Goal: Transaction & Acquisition: Purchase product/service

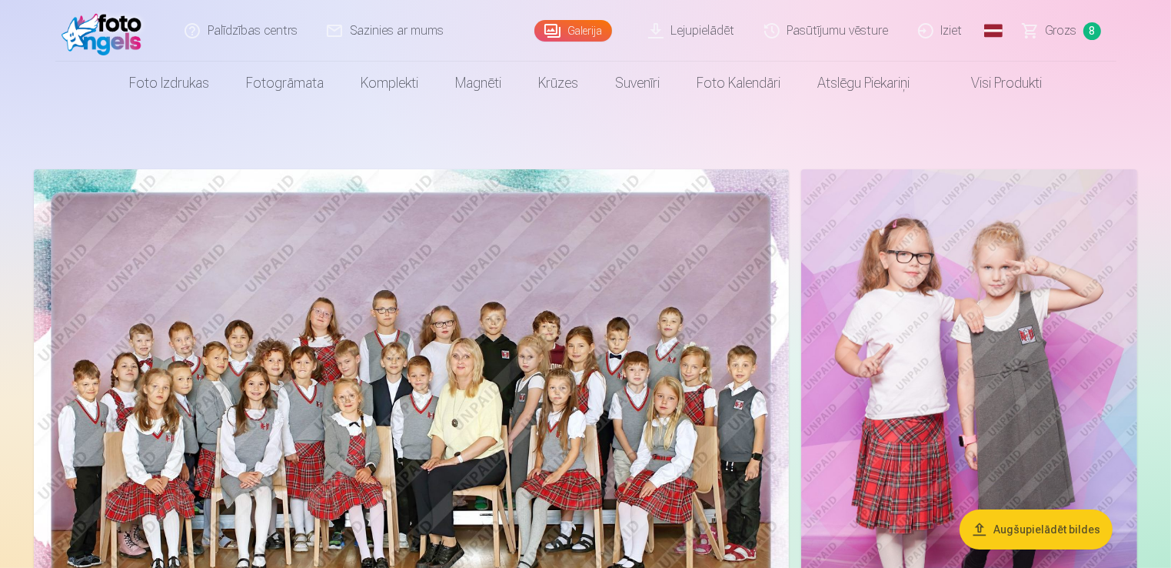
click at [1057, 29] on span "Grozs" at bounding box center [1062, 31] width 32 height 18
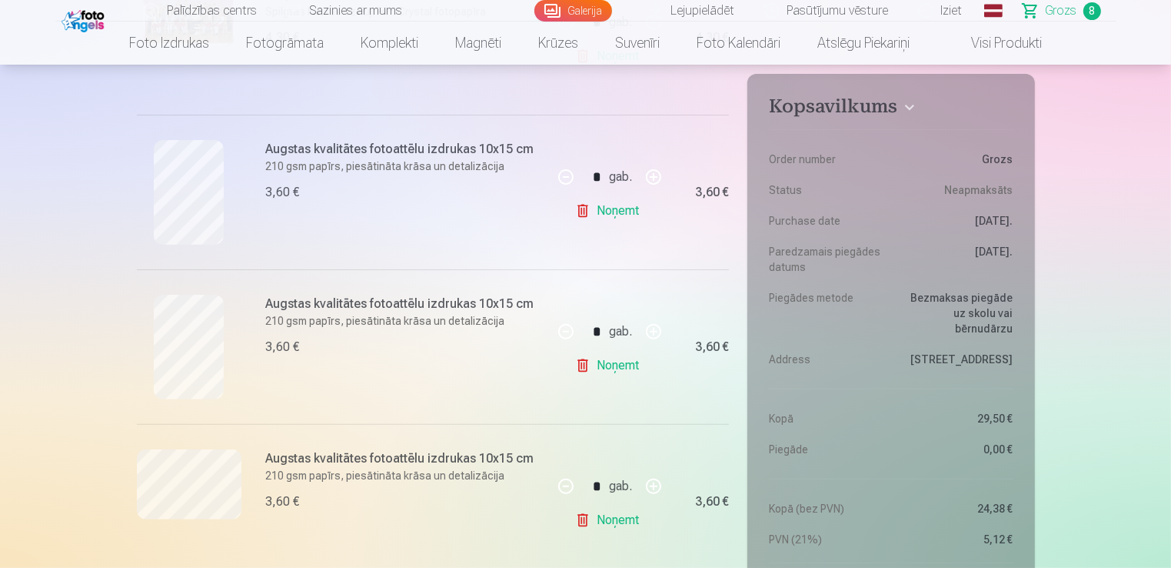
scroll to position [371, 0]
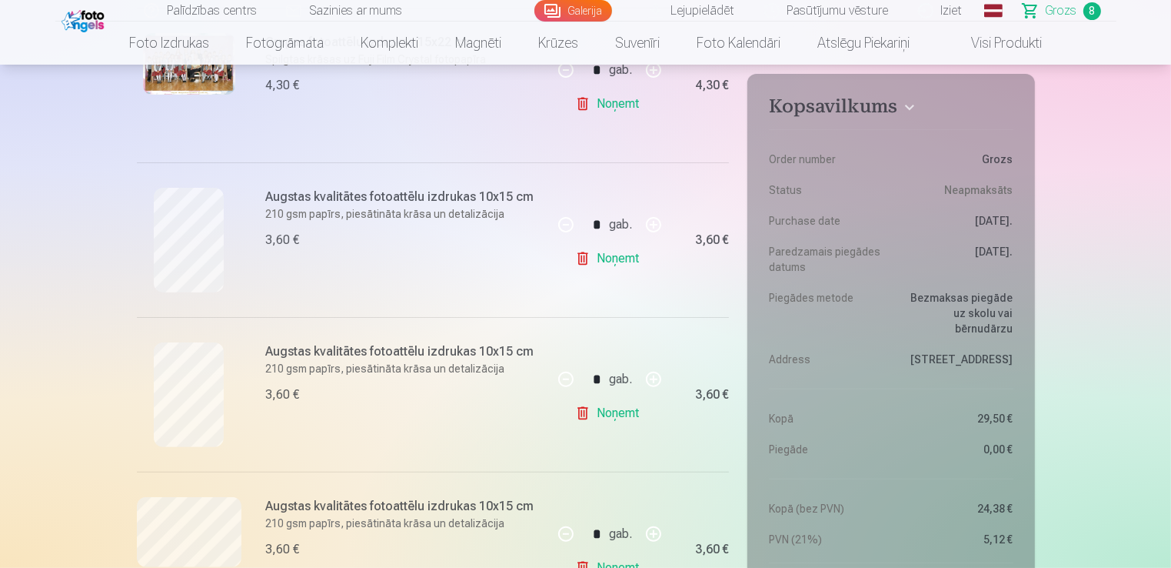
click at [168, 82] on img at bounding box center [189, 64] width 92 height 62
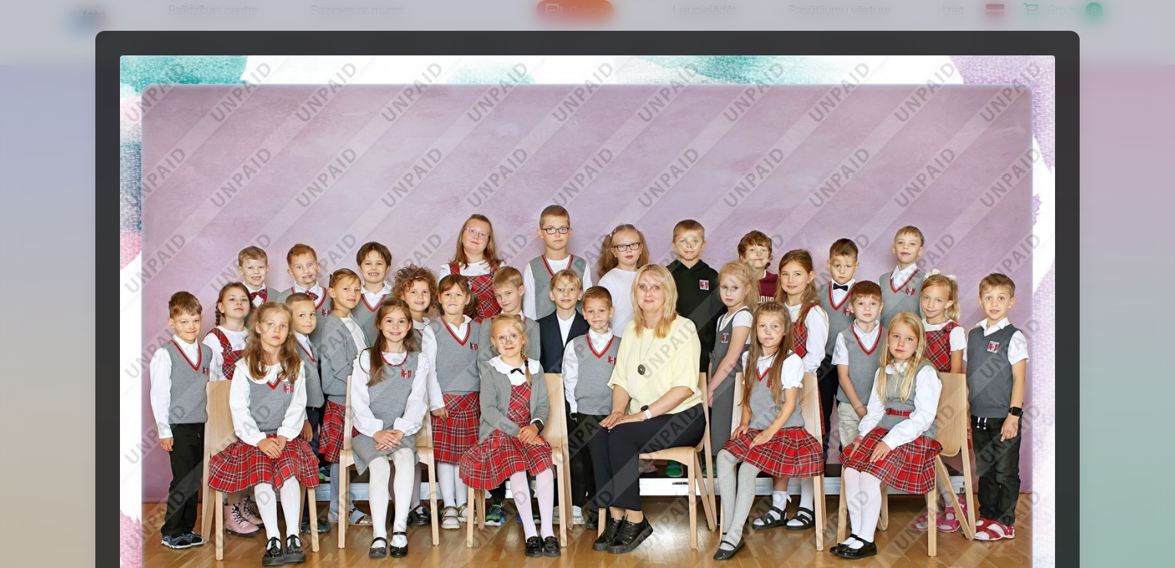
click at [1130, 124] on div at bounding box center [587, 284] width 1175 height 568
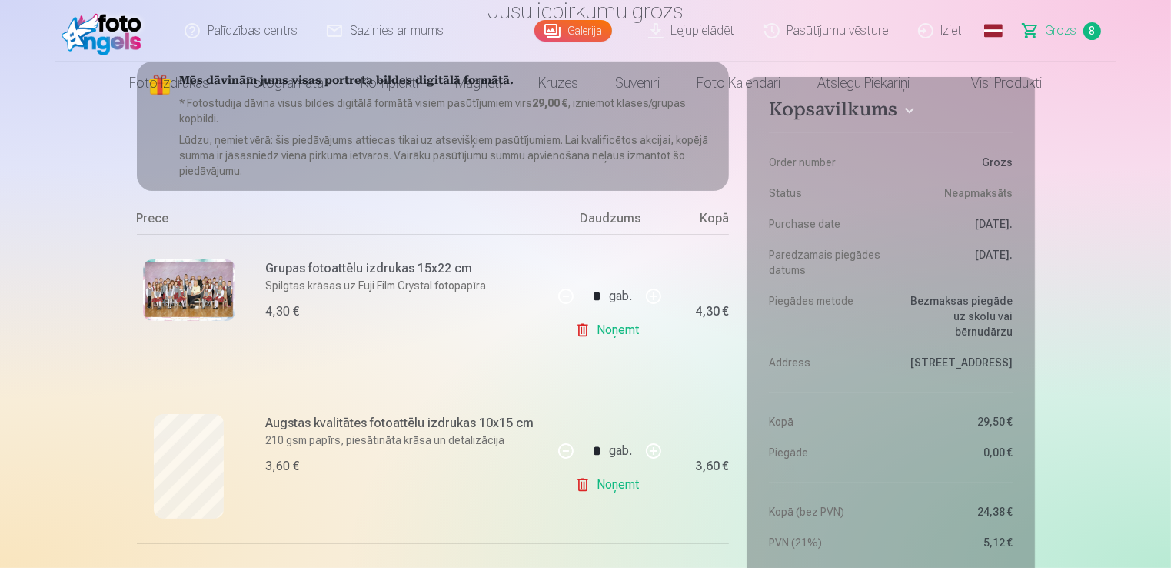
scroll to position [0, 0]
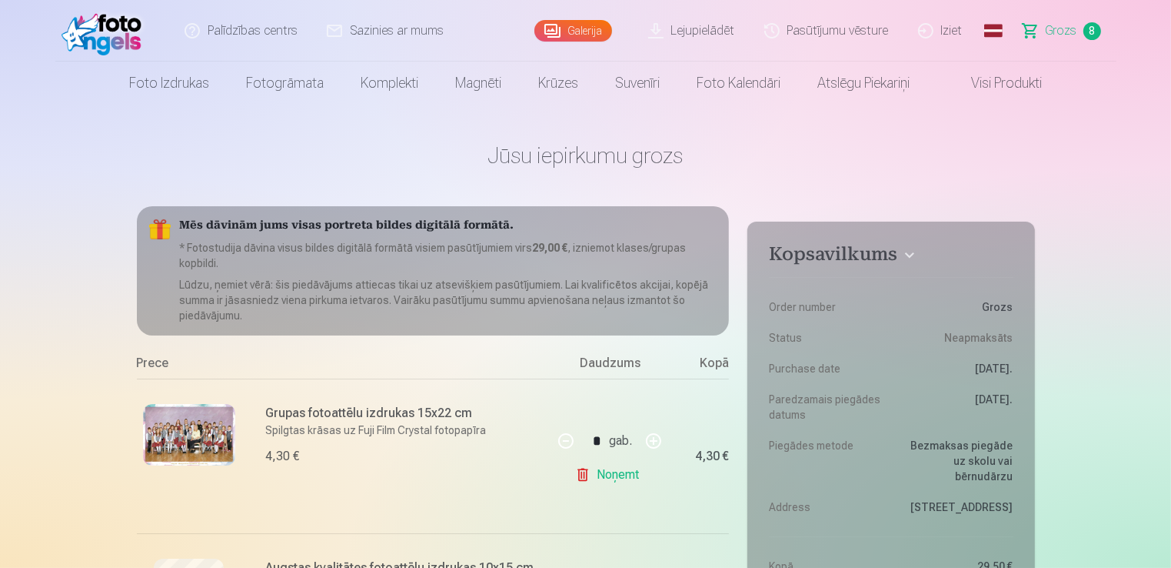
click at [614, 474] on link "Noņemt" at bounding box center [610, 474] width 70 height 31
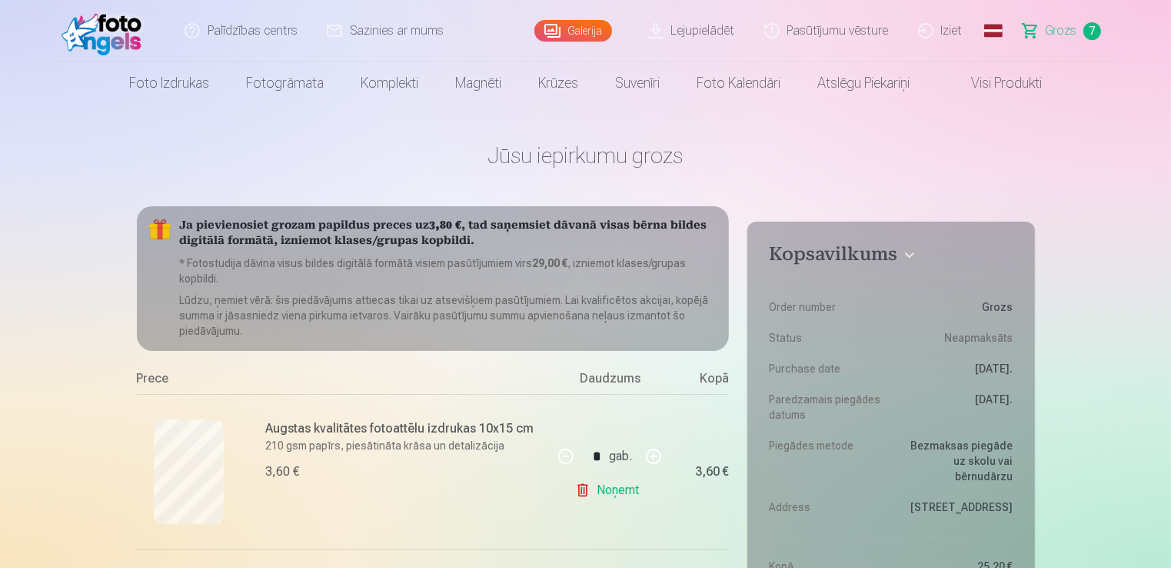
click at [620, 488] on link "Noņemt" at bounding box center [610, 489] width 70 height 31
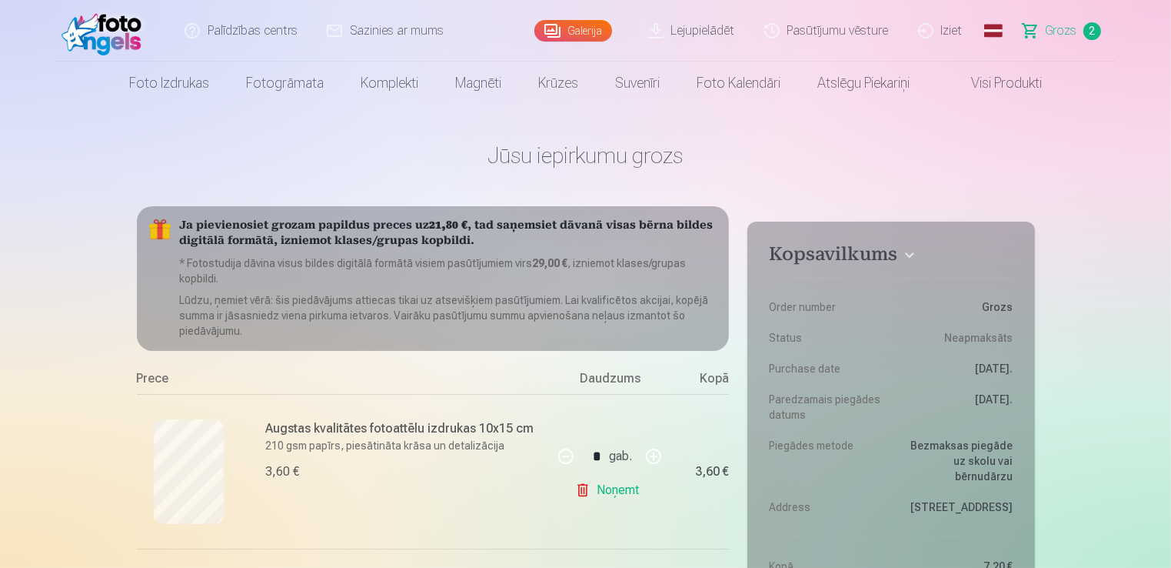
click at [620, 488] on link "Noņemt" at bounding box center [610, 489] width 70 height 31
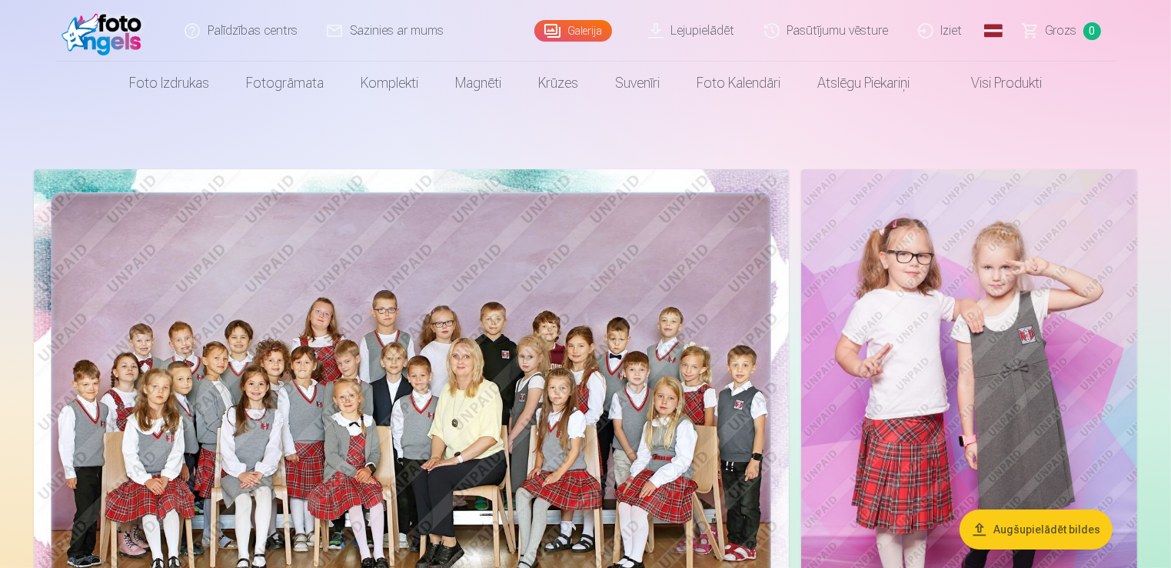
click at [385, 303] on img at bounding box center [411, 421] width 755 height 504
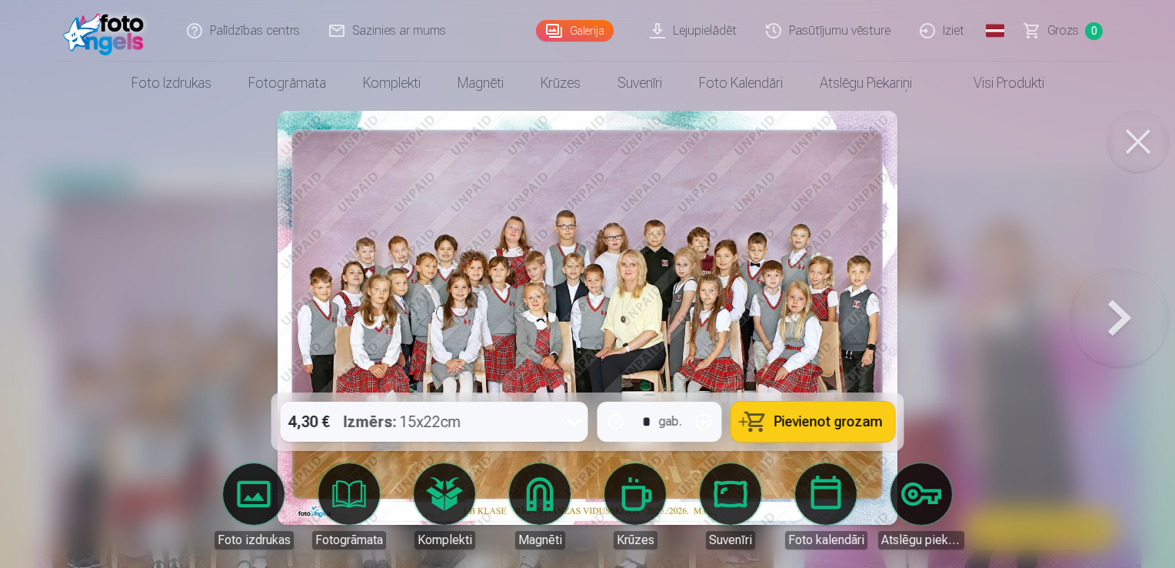
click at [803, 416] on span "Pievienot grozam" at bounding box center [828, 421] width 108 height 14
click at [1102, 308] on button at bounding box center [1119, 317] width 98 height 118
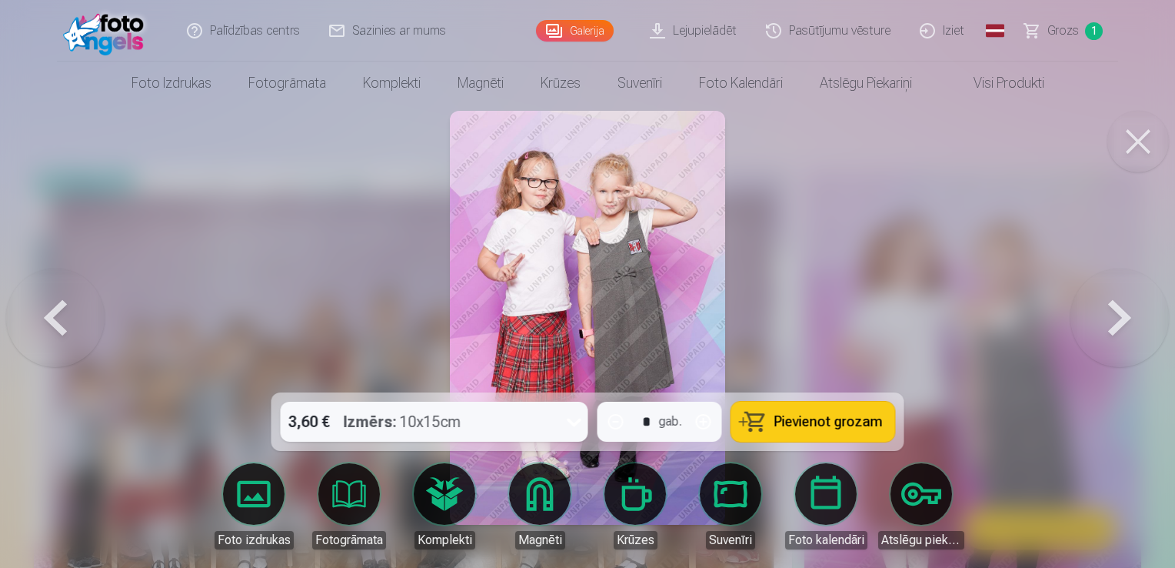
click at [1102, 308] on button at bounding box center [1119, 317] width 98 height 118
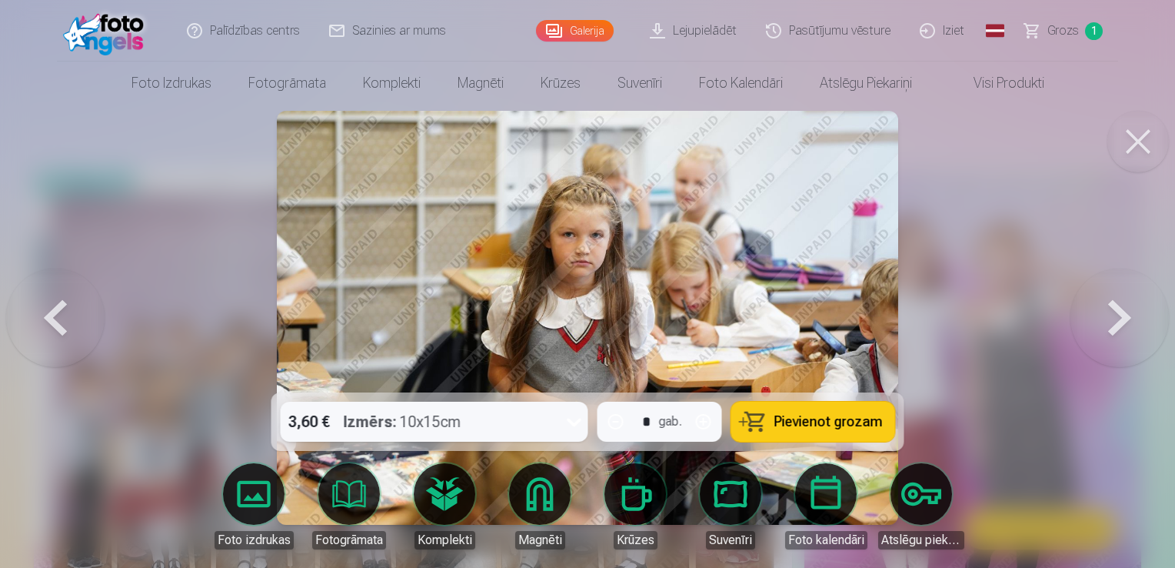
click at [30, 313] on button at bounding box center [55, 317] width 98 height 118
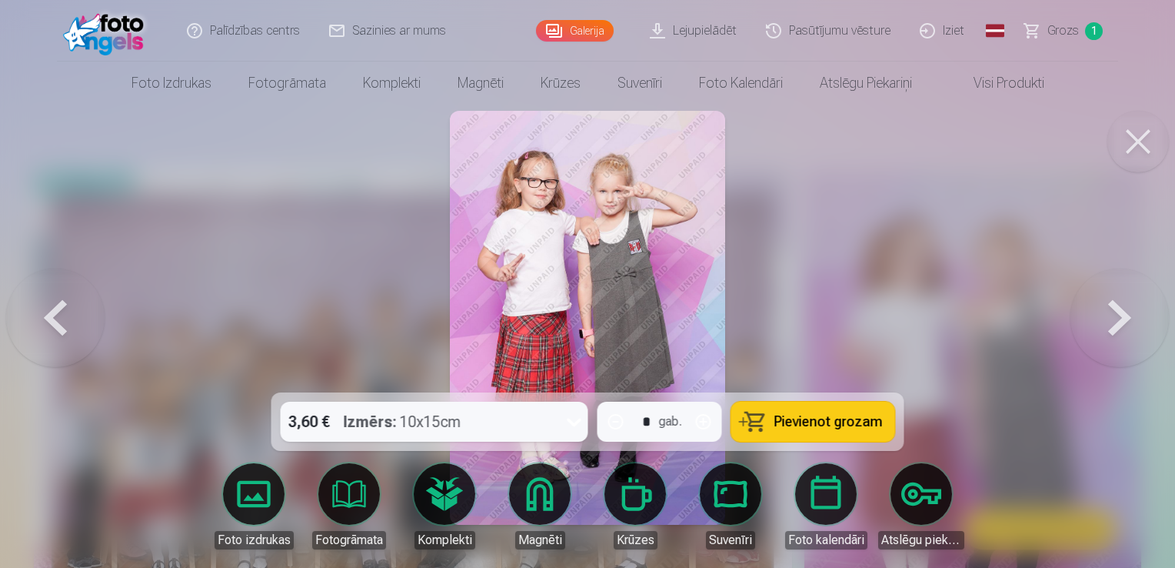
click at [1126, 312] on button at bounding box center [1119, 317] width 98 height 118
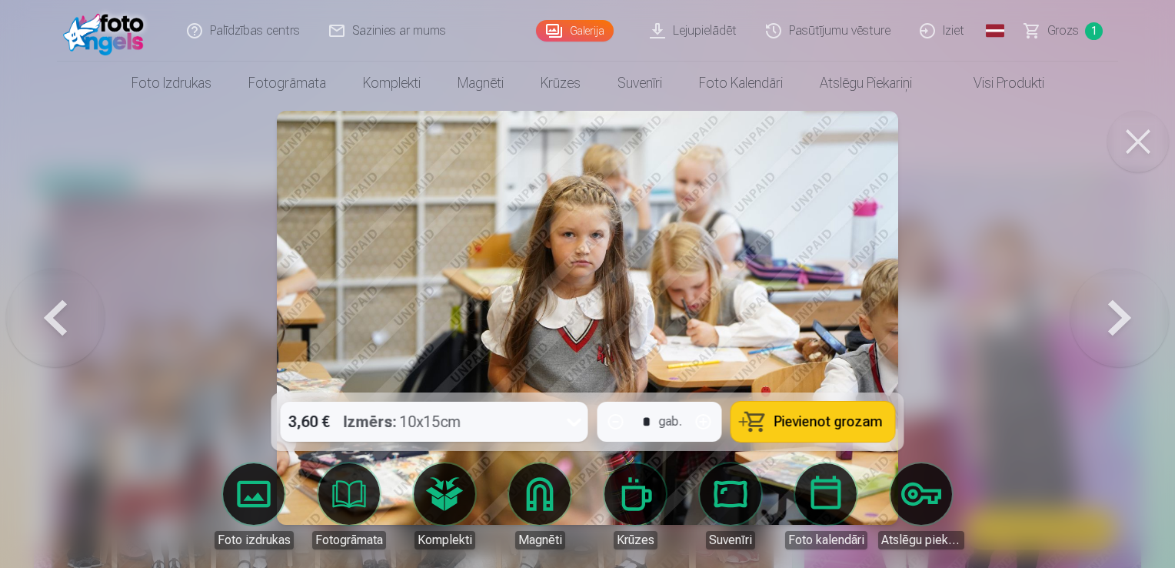
click at [1126, 312] on button at bounding box center [1119, 317] width 98 height 118
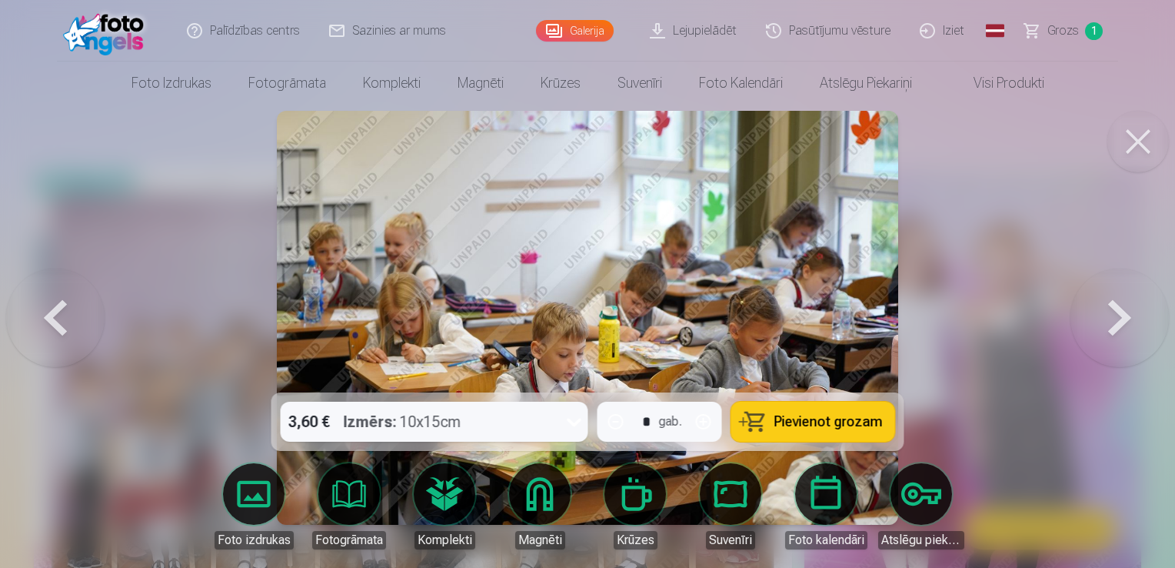
click at [1126, 312] on button at bounding box center [1119, 317] width 98 height 118
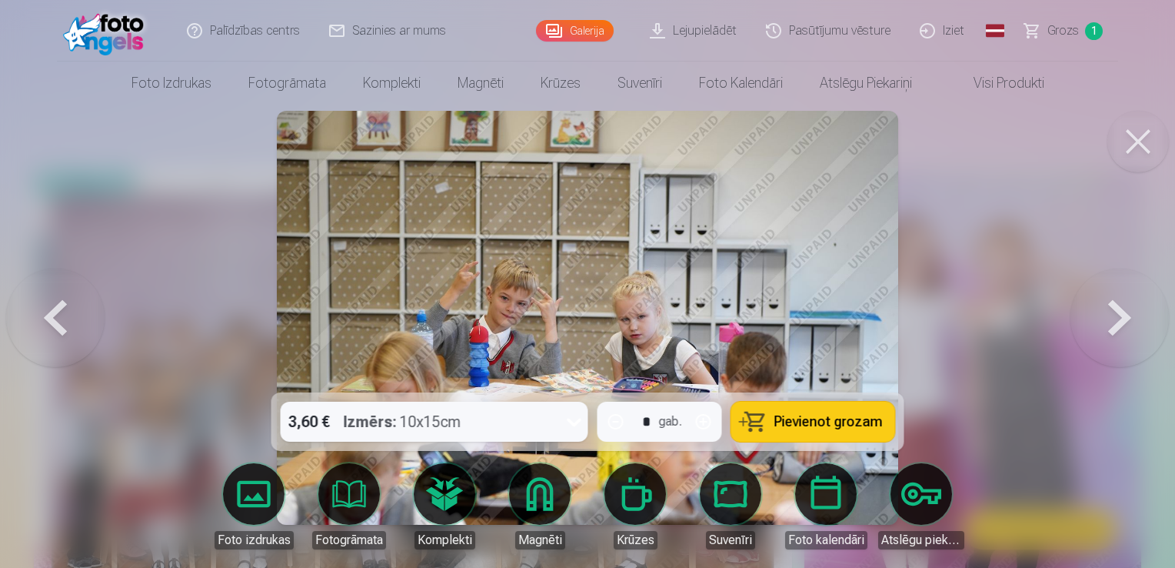
click at [1126, 312] on button at bounding box center [1119, 317] width 98 height 118
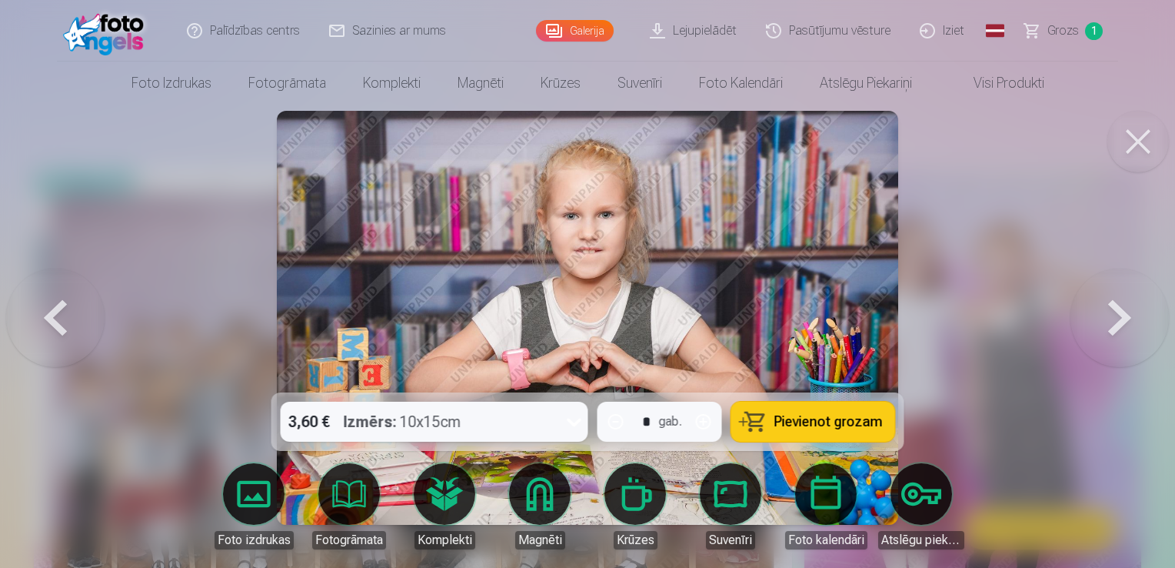
click at [46, 316] on button at bounding box center [55, 317] width 98 height 118
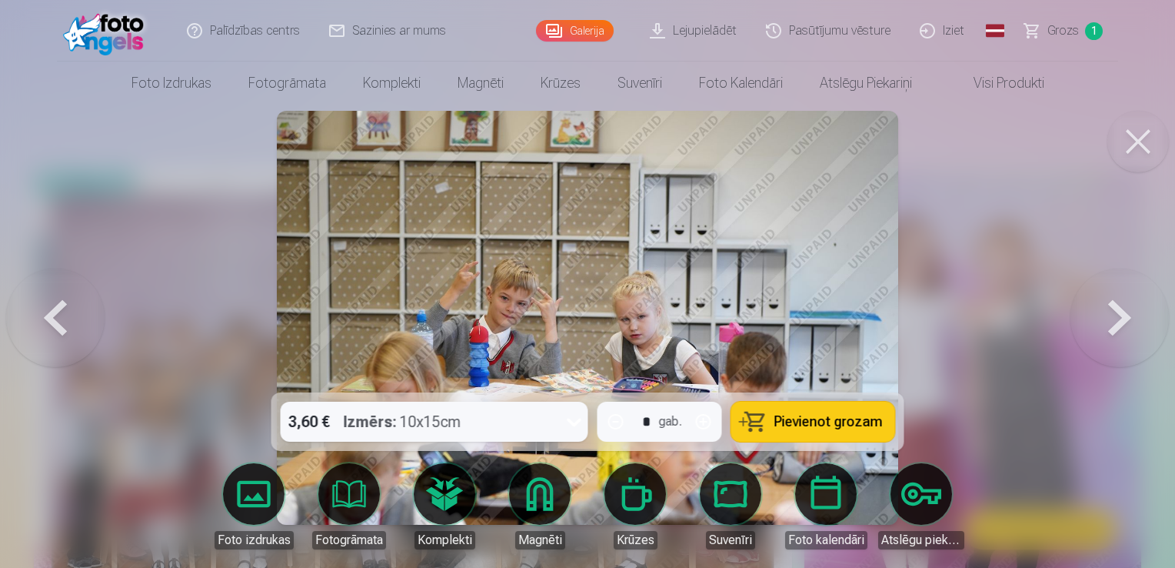
click at [807, 414] on span "Pievienot grozam" at bounding box center [828, 421] width 108 height 14
click at [1111, 325] on button at bounding box center [1119, 317] width 98 height 118
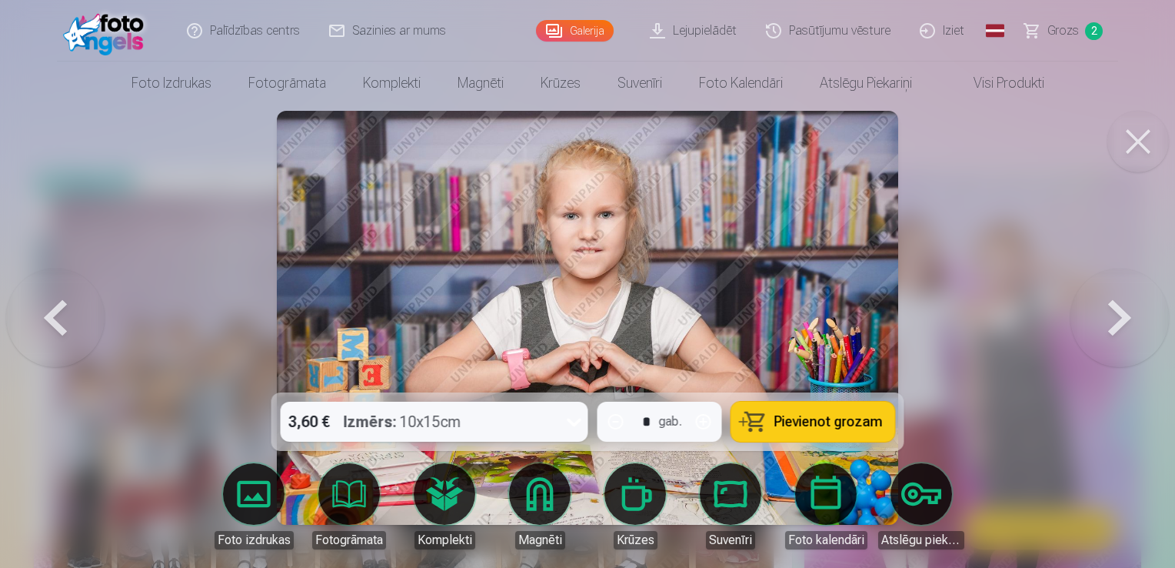
click at [1111, 325] on button at bounding box center [1119, 317] width 98 height 118
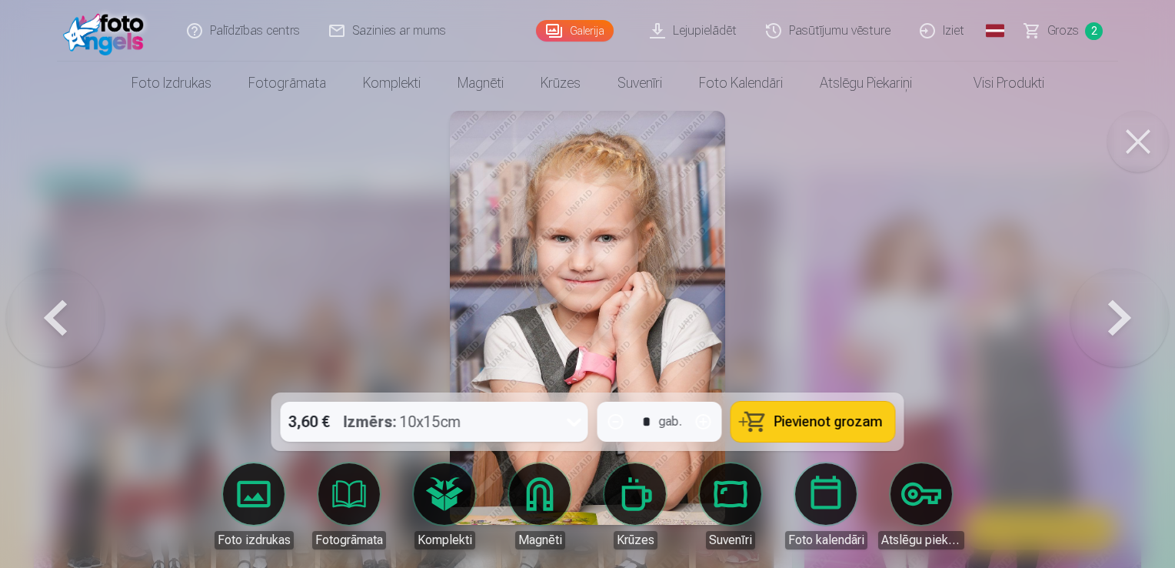
click at [834, 414] on span "Pievienot grozam" at bounding box center [828, 421] width 108 height 14
click at [1110, 298] on button at bounding box center [1119, 317] width 98 height 118
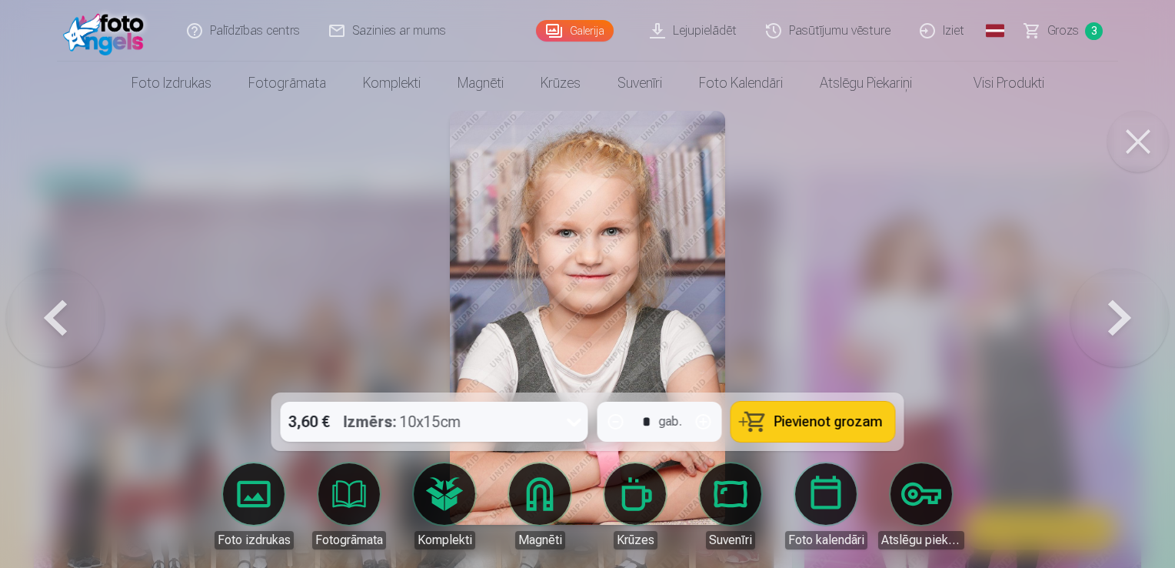
click at [1110, 298] on button at bounding box center [1119, 317] width 98 height 118
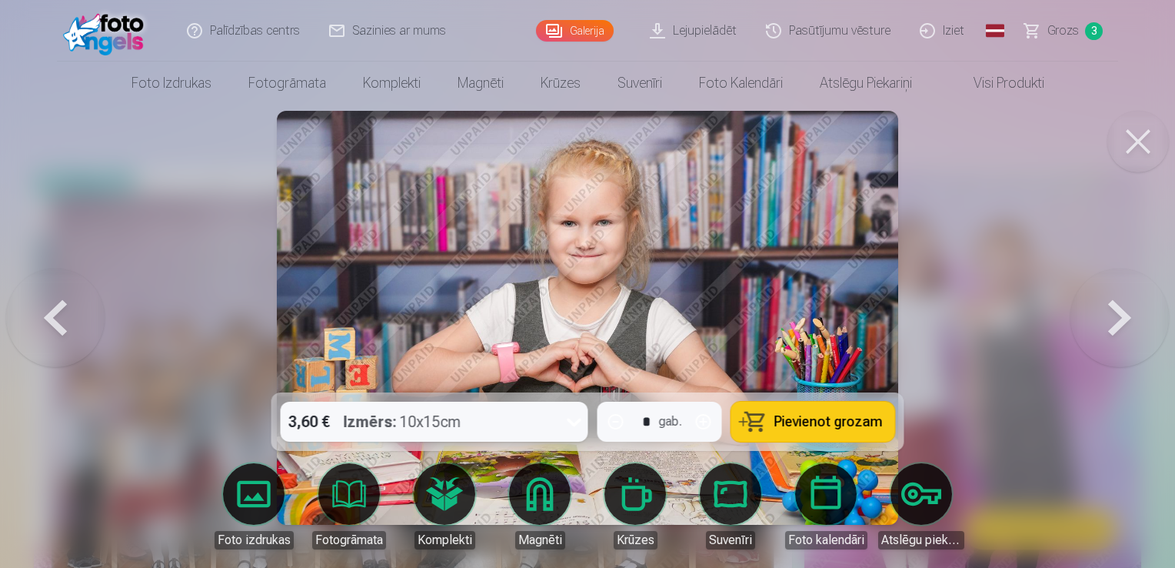
click at [1110, 298] on button at bounding box center [1119, 317] width 98 height 118
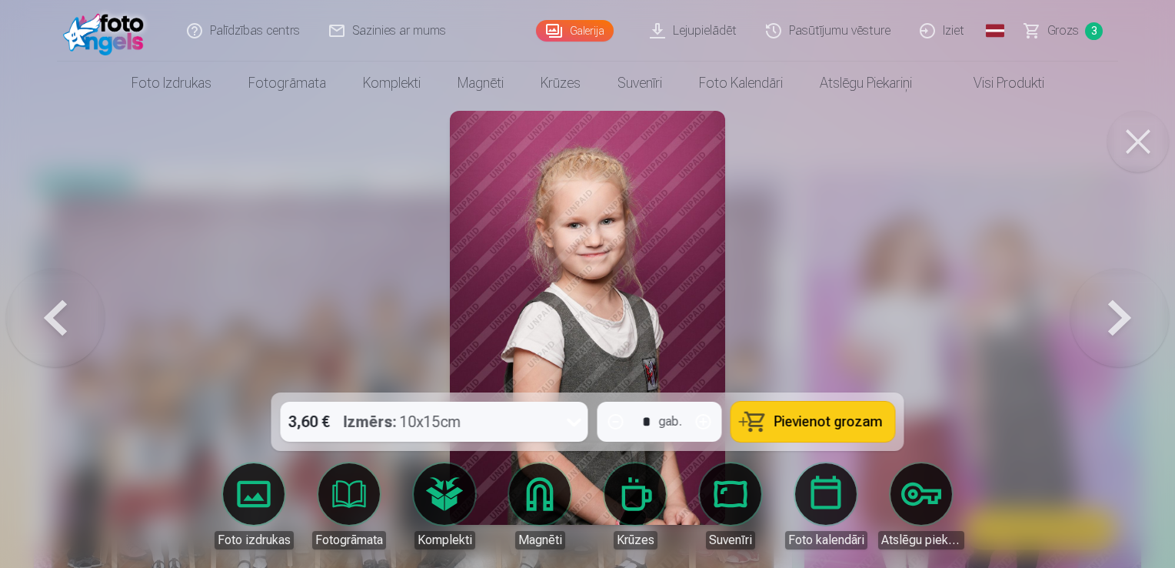
click at [80, 313] on button at bounding box center [55, 317] width 98 height 118
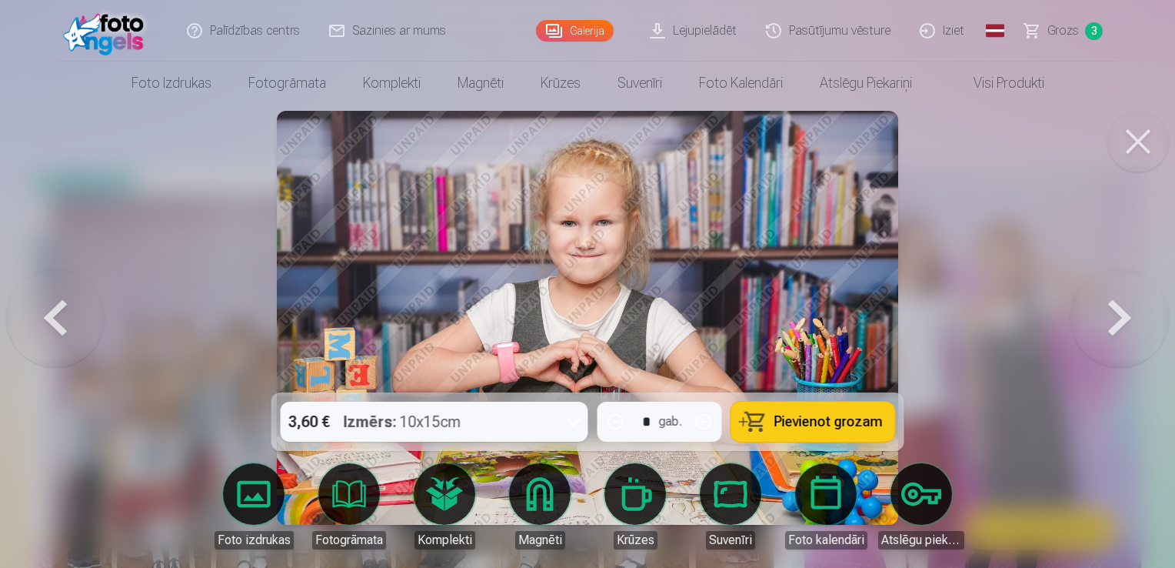
click at [80, 313] on button at bounding box center [55, 317] width 98 height 118
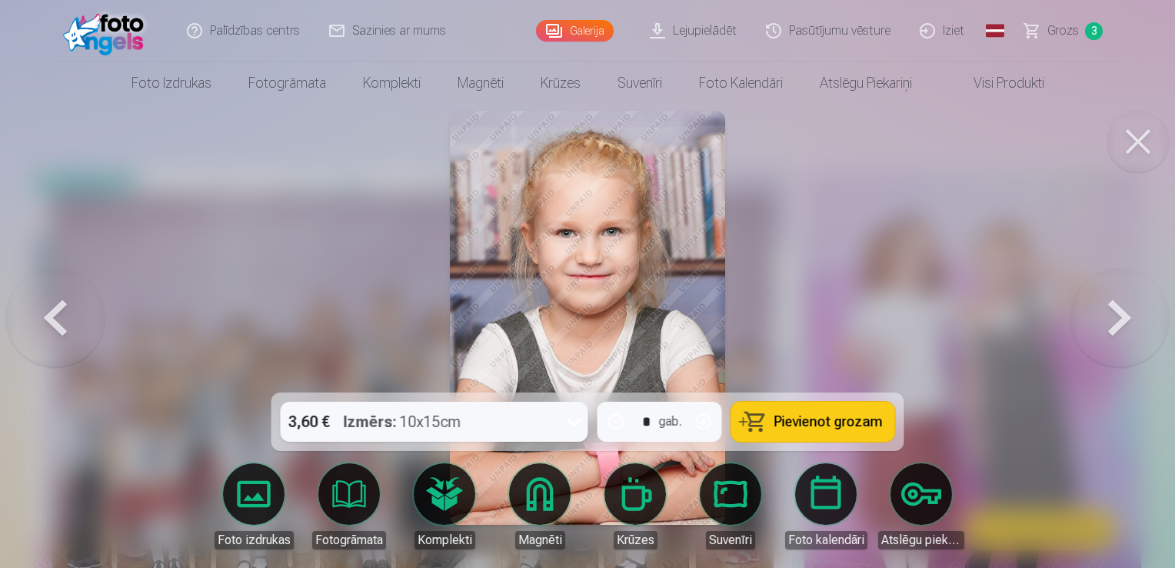
click at [80, 313] on button at bounding box center [55, 317] width 98 height 118
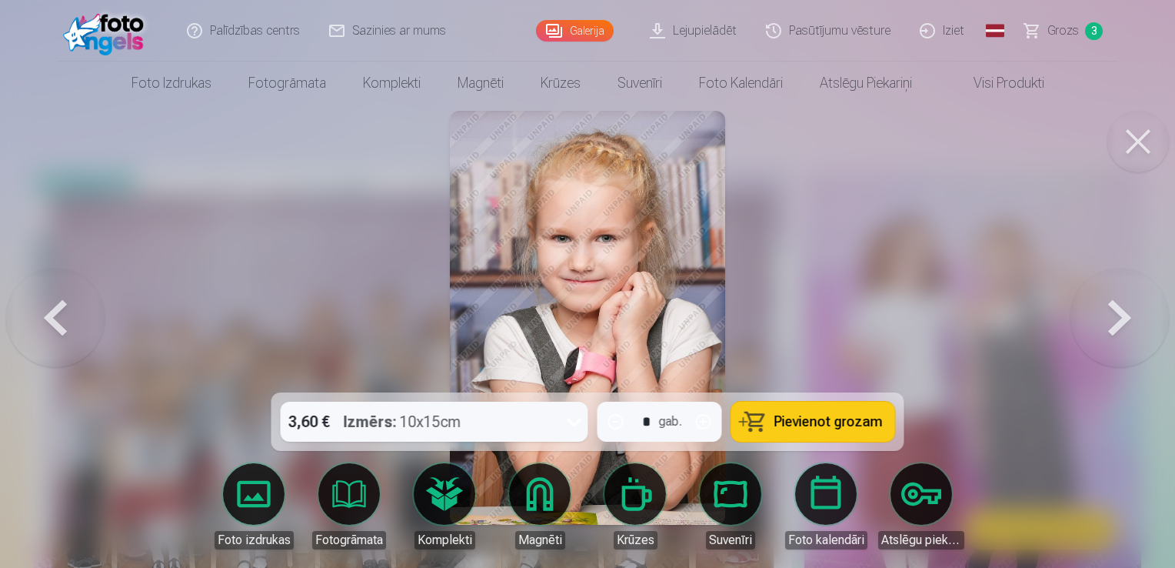
click at [80, 313] on button at bounding box center [55, 317] width 98 height 118
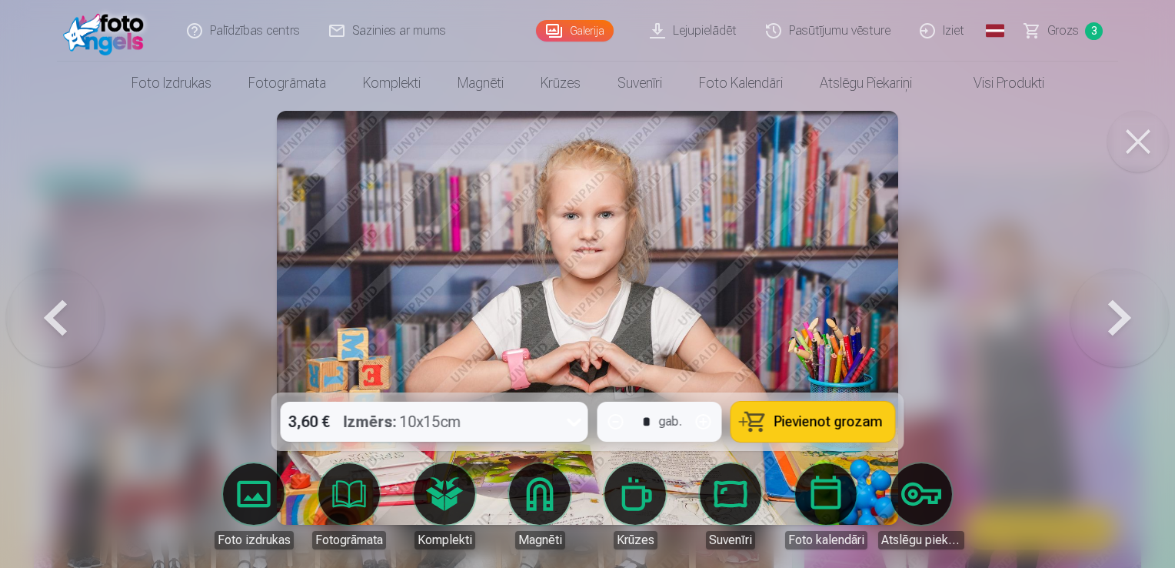
click at [847, 430] on button "Pievienot grozam" at bounding box center [813, 421] width 164 height 40
click at [1105, 315] on button at bounding box center [1119, 317] width 98 height 118
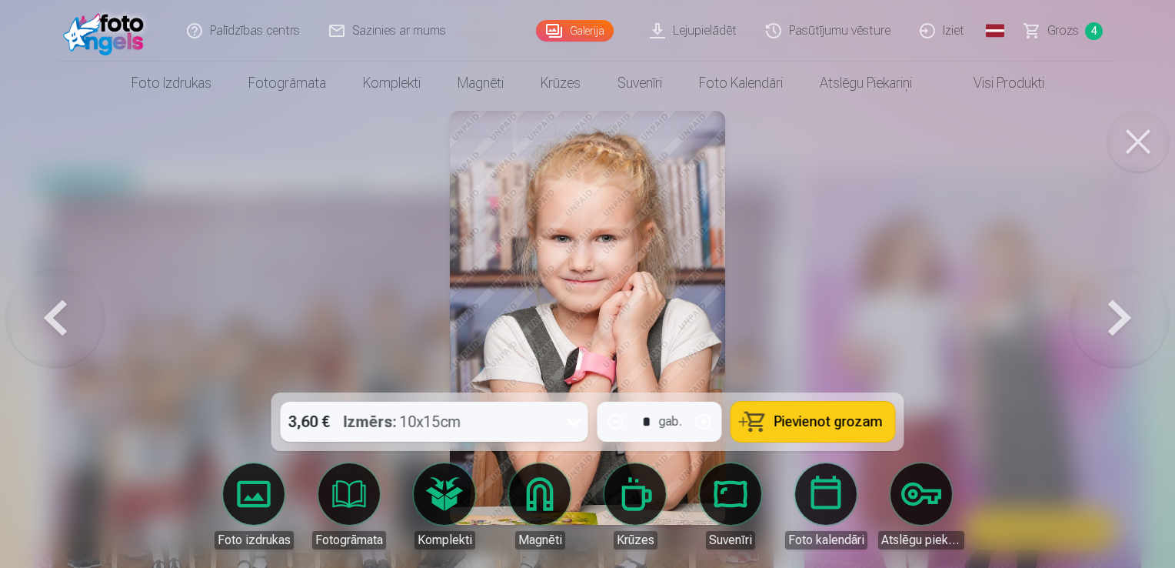
click at [1105, 315] on button at bounding box center [1119, 317] width 98 height 118
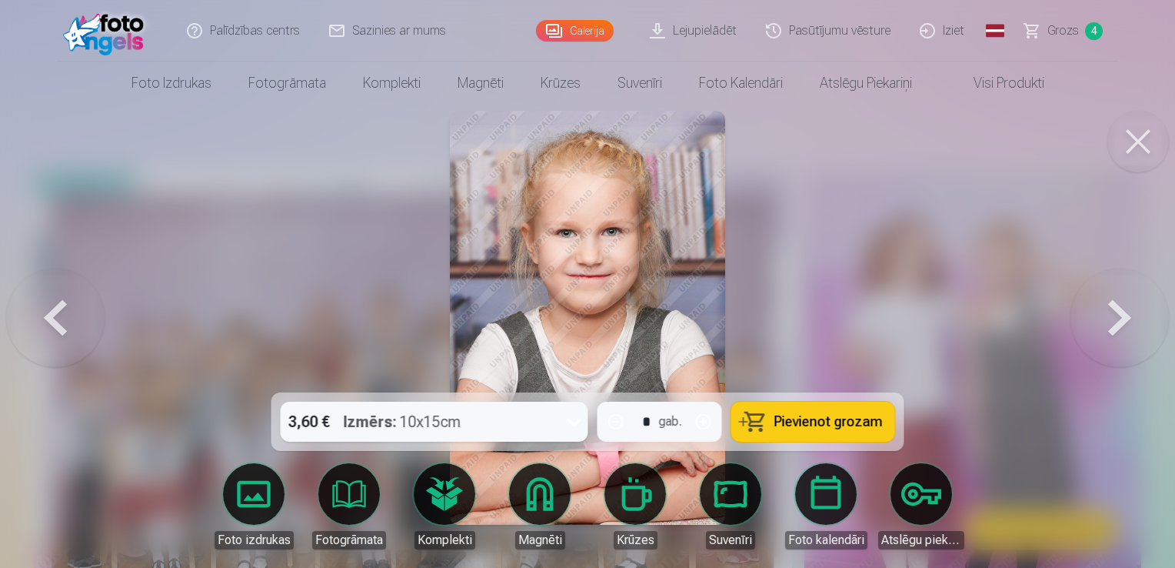
click at [1105, 315] on button at bounding box center [1119, 317] width 98 height 118
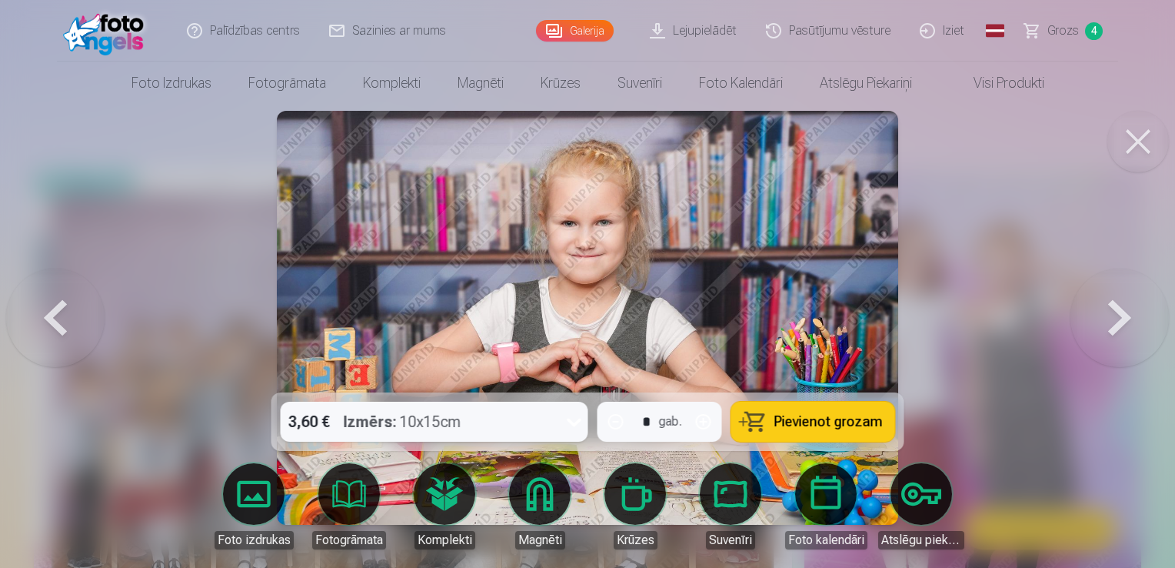
click at [1105, 315] on button at bounding box center [1119, 317] width 98 height 118
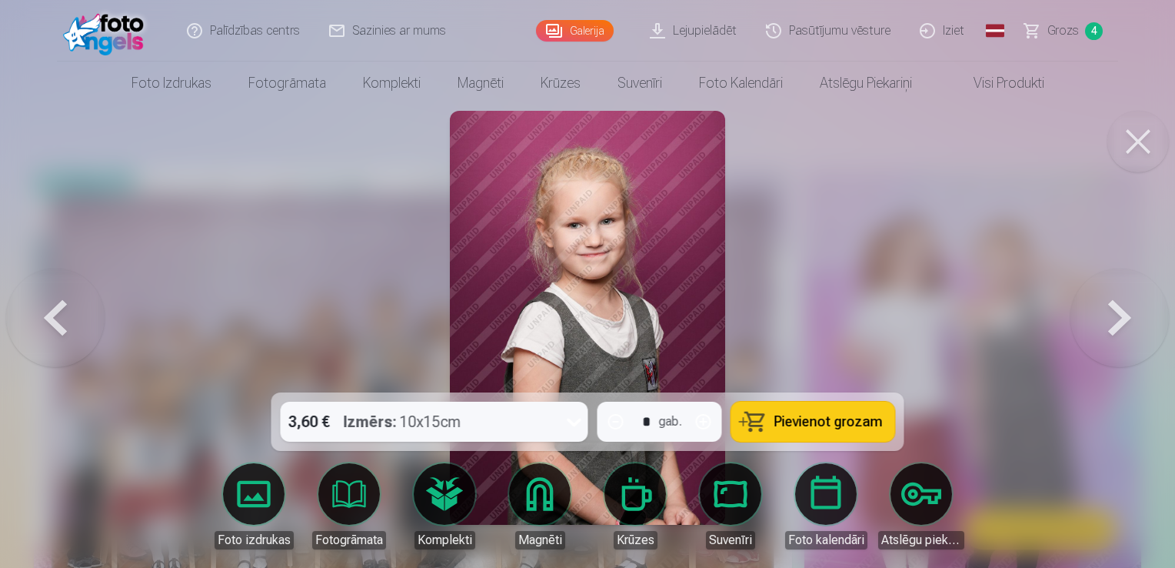
click at [1105, 315] on button at bounding box center [1119, 317] width 98 height 118
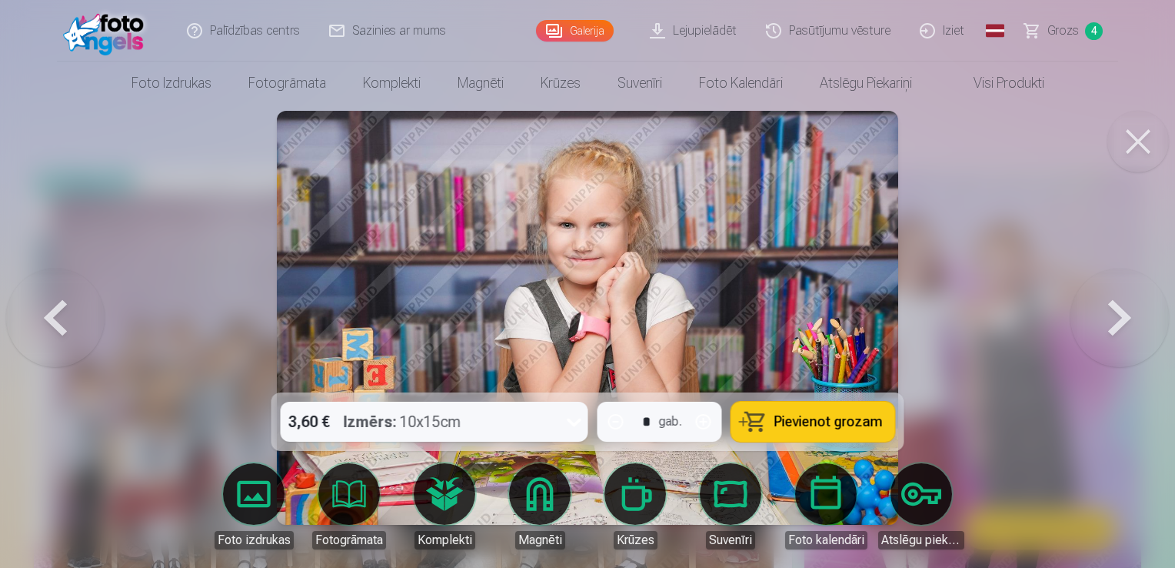
click at [34, 322] on button at bounding box center [55, 317] width 98 height 118
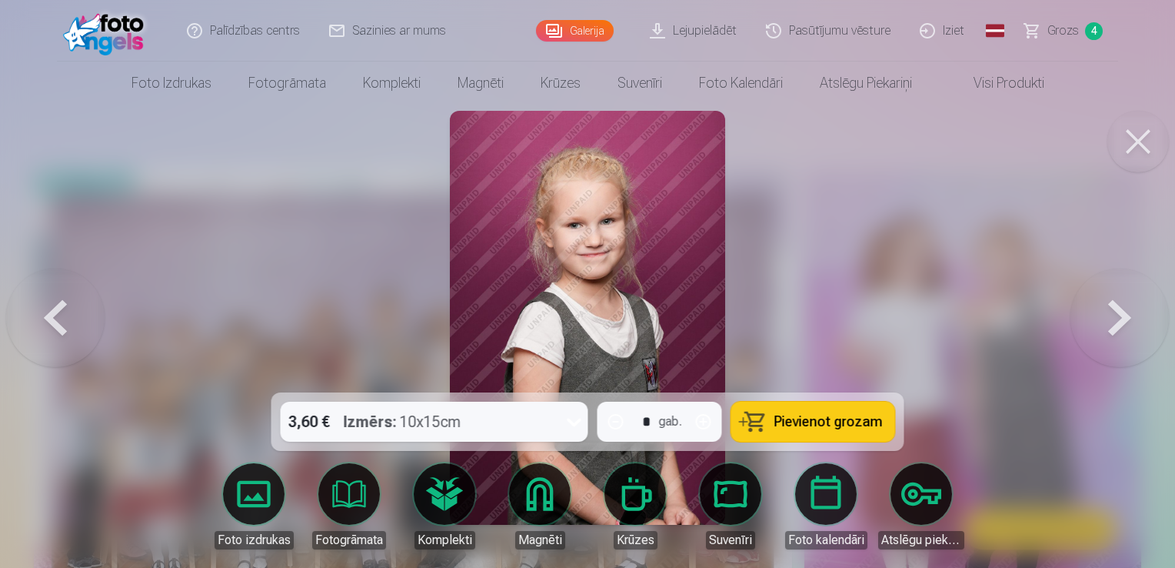
click at [34, 322] on button at bounding box center [55, 317] width 98 height 118
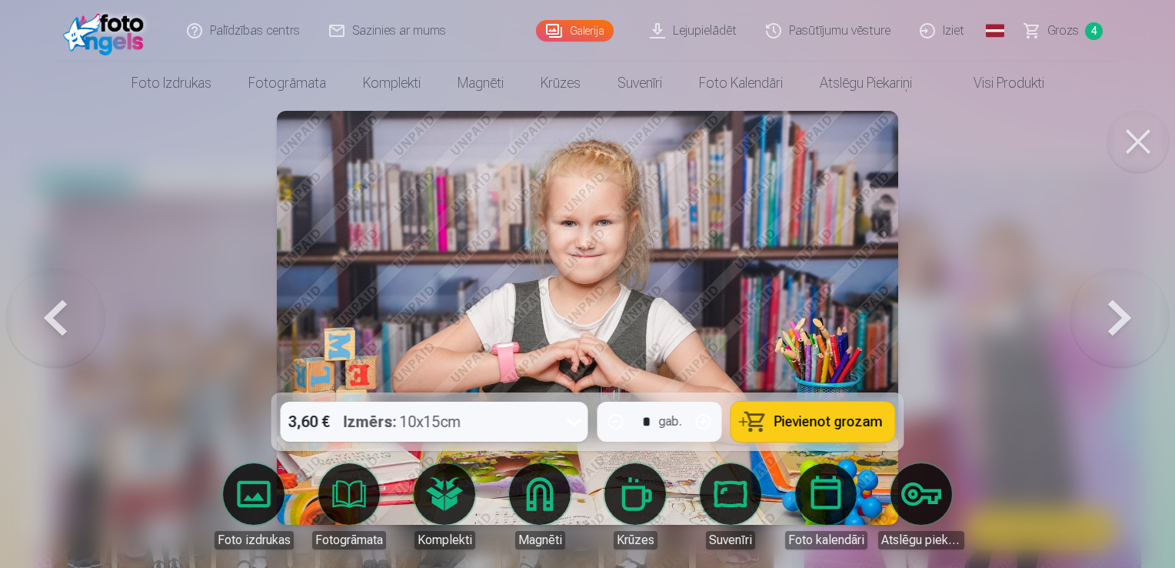
click at [1145, 306] on button at bounding box center [1119, 317] width 98 height 118
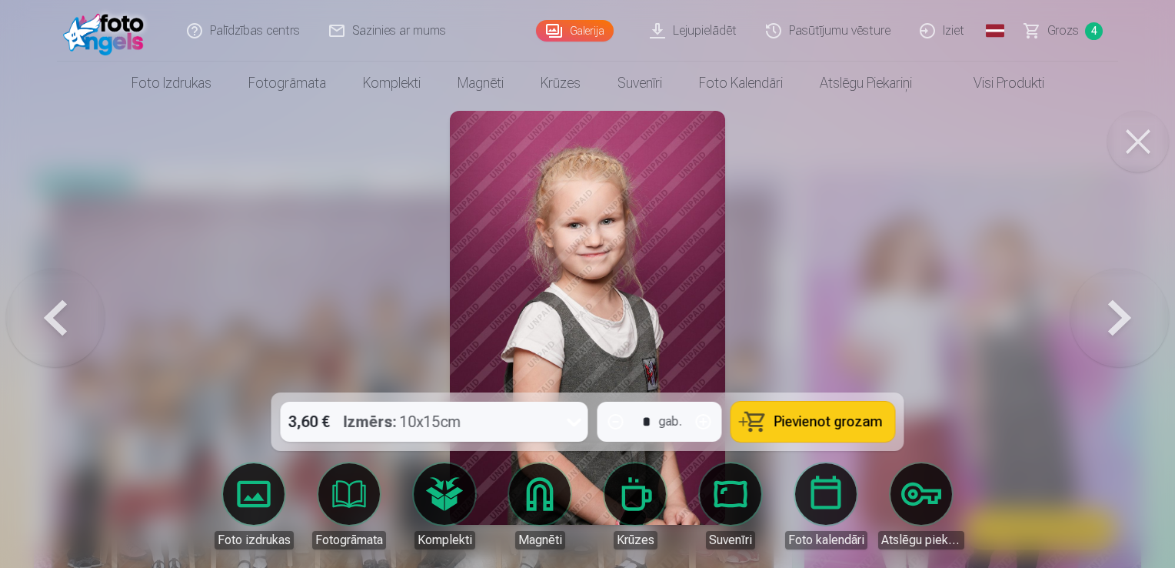
click at [806, 428] on span "Pievienot grozam" at bounding box center [828, 421] width 108 height 14
click at [1107, 326] on button at bounding box center [1119, 317] width 98 height 118
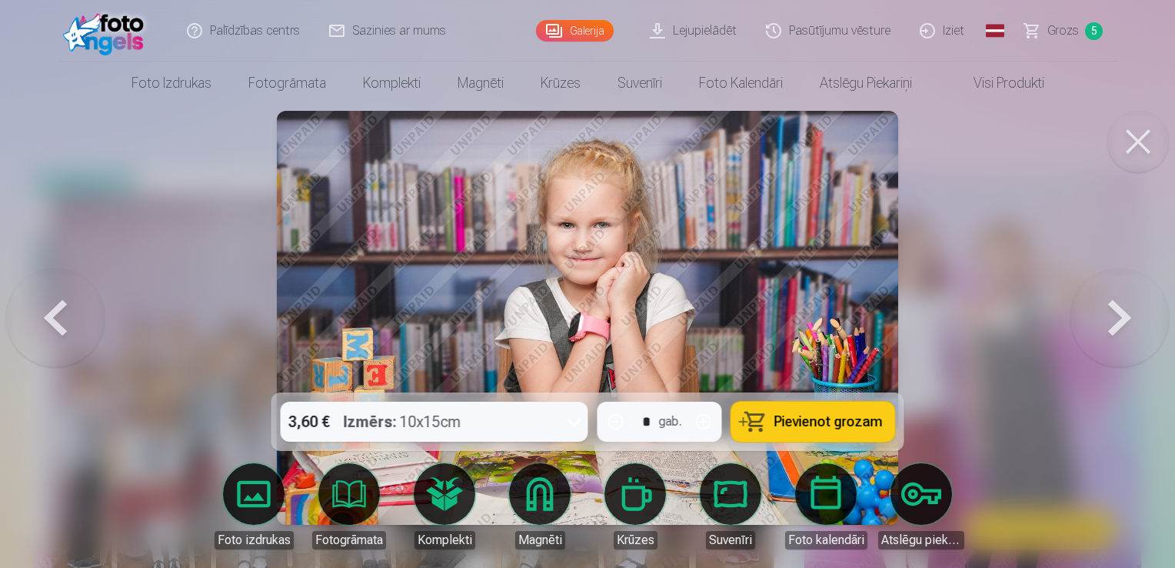
click at [837, 420] on span "Pievienot grozam" at bounding box center [828, 421] width 108 height 14
click at [1103, 329] on button at bounding box center [1119, 317] width 98 height 118
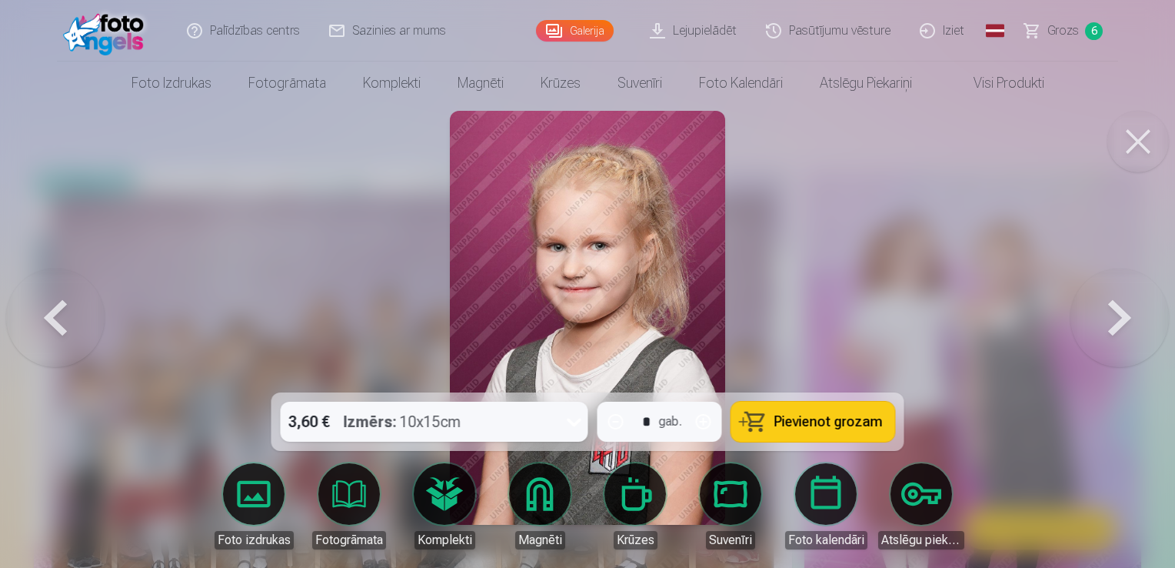
click at [818, 417] on span "Pievienot grozam" at bounding box center [828, 421] width 108 height 14
click at [1100, 325] on button at bounding box center [1119, 317] width 98 height 118
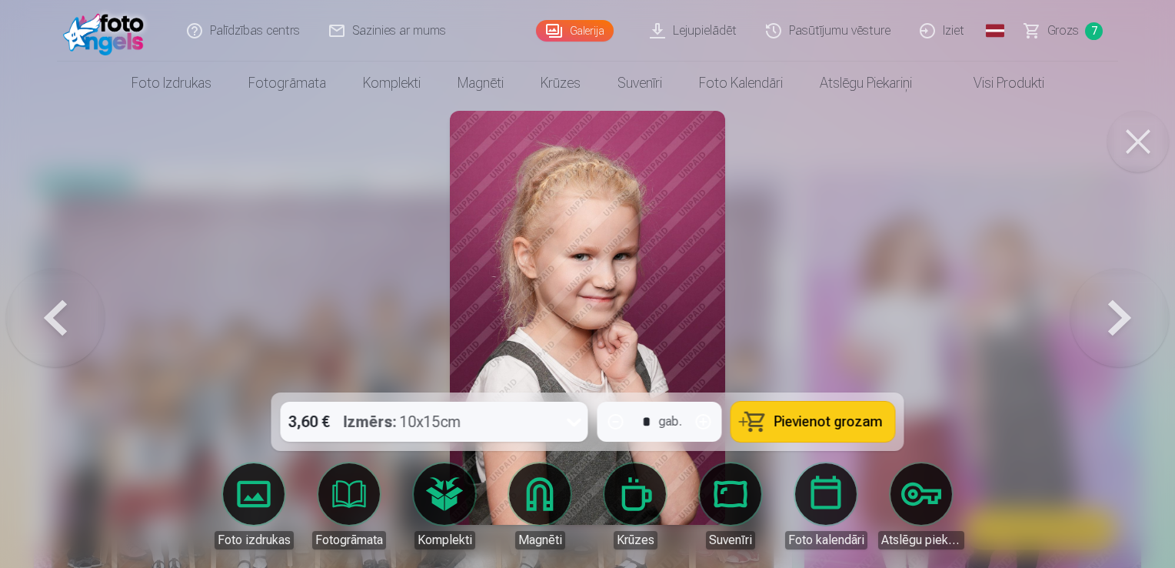
click at [1122, 325] on button at bounding box center [1119, 317] width 98 height 118
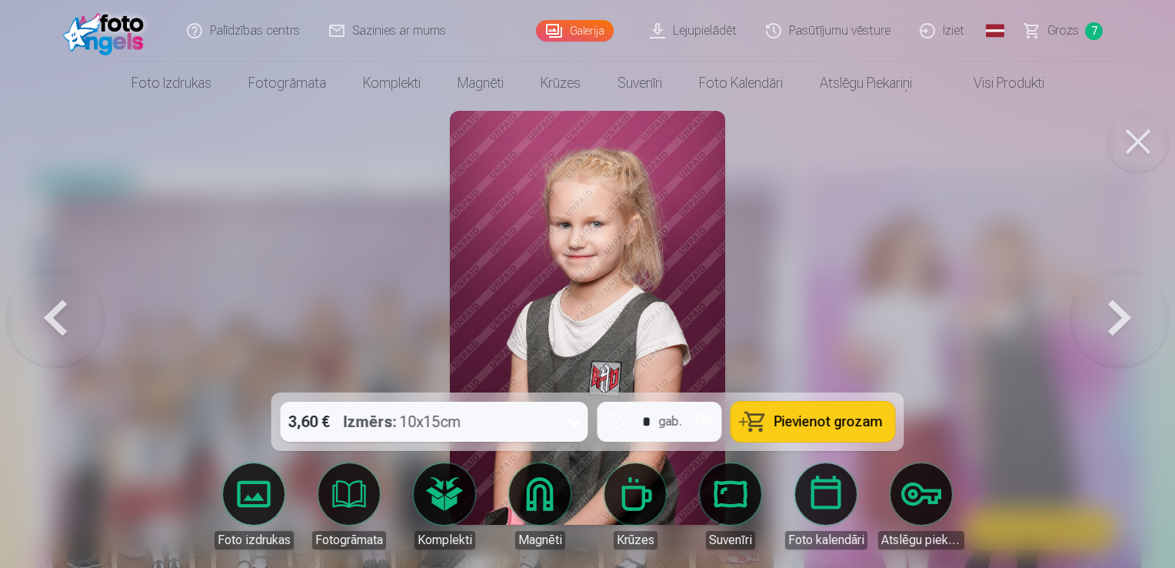
click at [1111, 315] on button at bounding box center [1119, 317] width 98 height 118
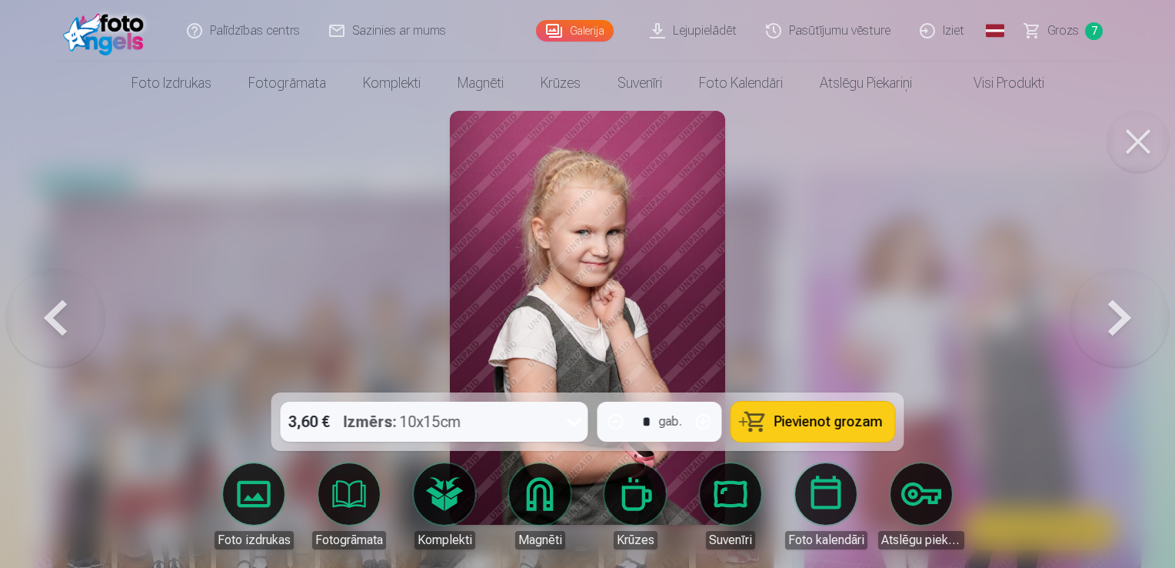
click at [803, 421] on span "Pievienot grozam" at bounding box center [828, 421] width 108 height 14
click at [1117, 317] on button at bounding box center [1119, 317] width 98 height 118
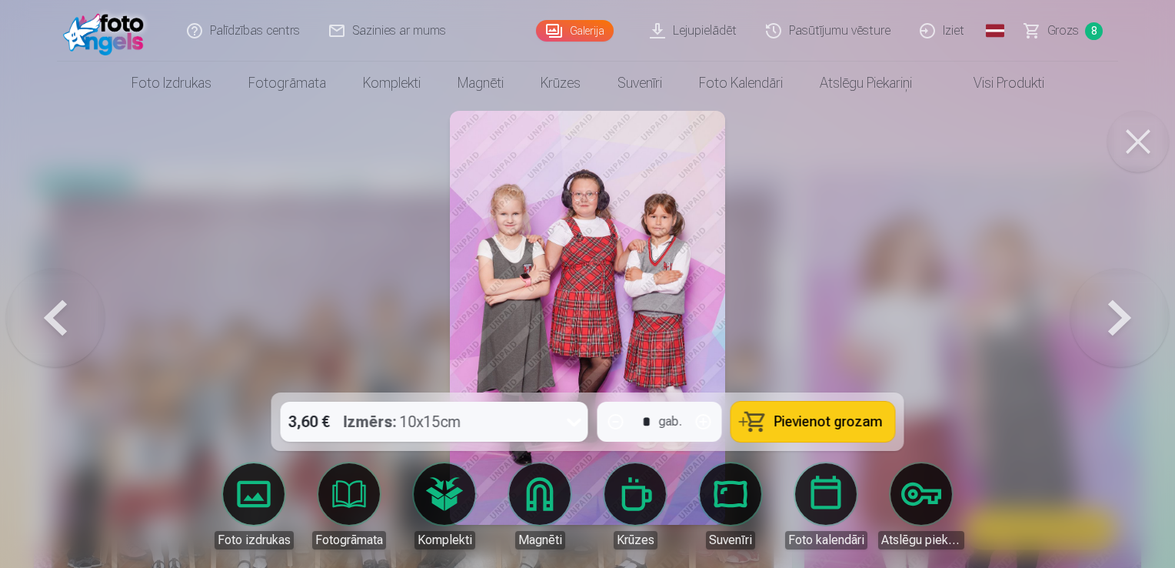
click at [1117, 317] on button at bounding box center [1119, 317] width 98 height 118
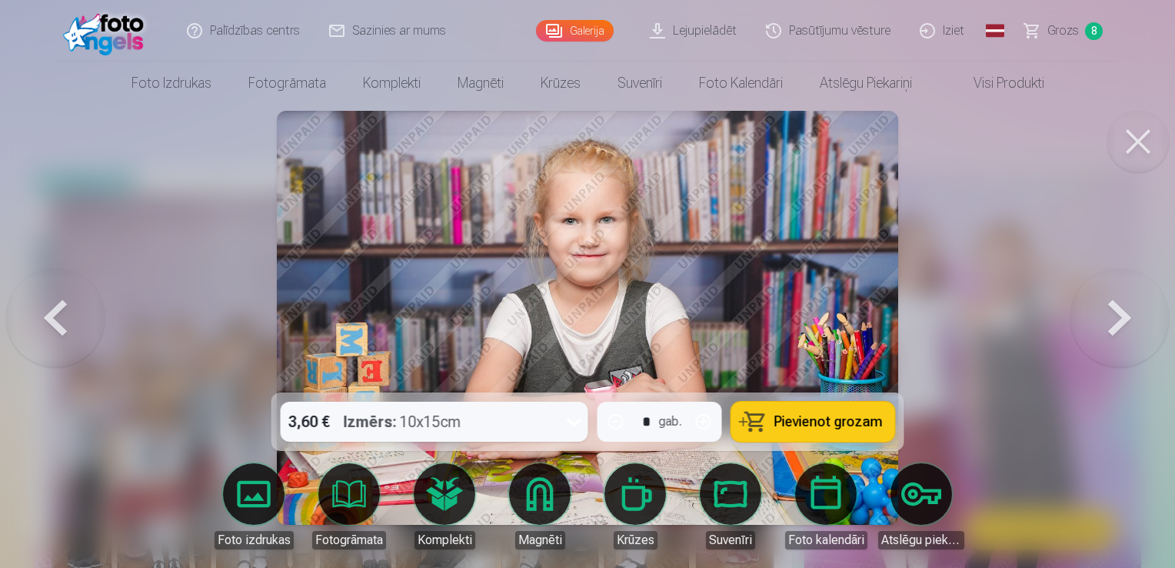
click at [1117, 317] on button at bounding box center [1119, 317] width 98 height 118
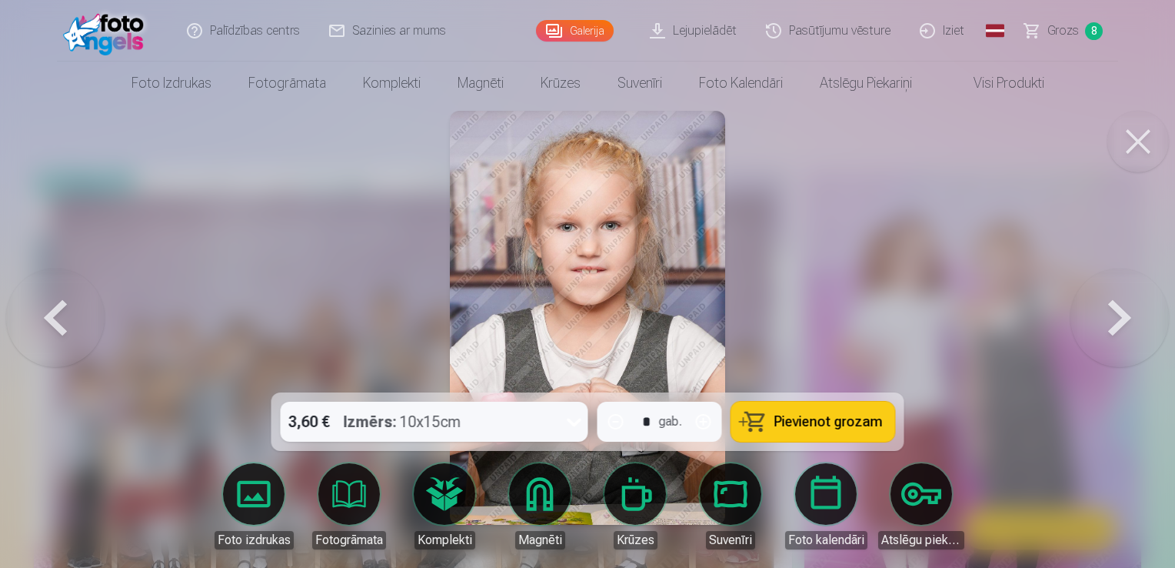
click at [67, 309] on button at bounding box center [55, 317] width 98 height 118
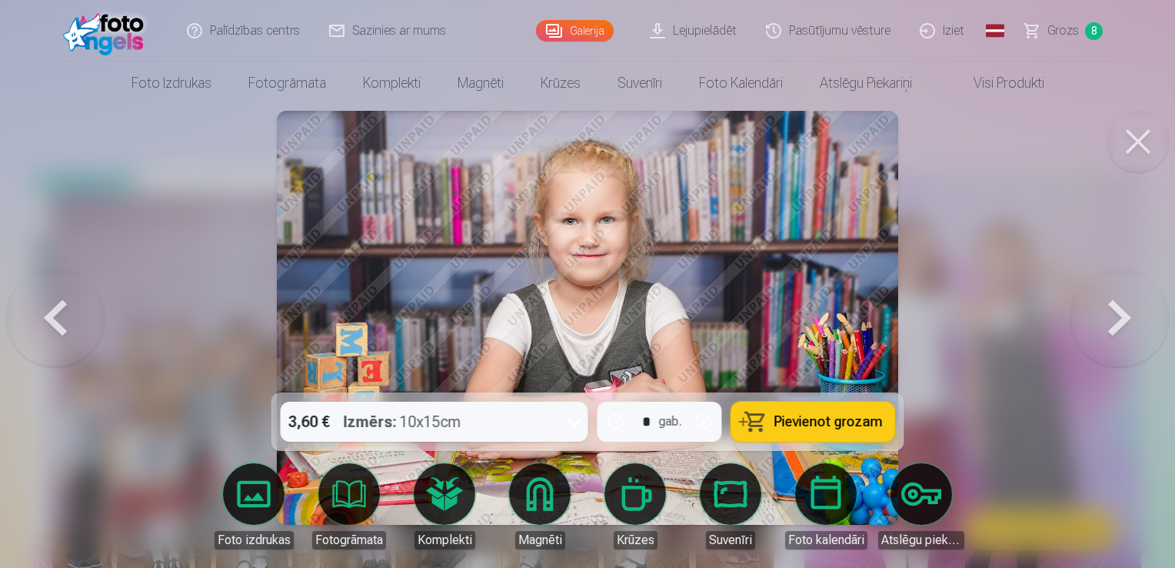
click at [1106, 315] on button at bounding box center [1119, 317] width 98 height 118
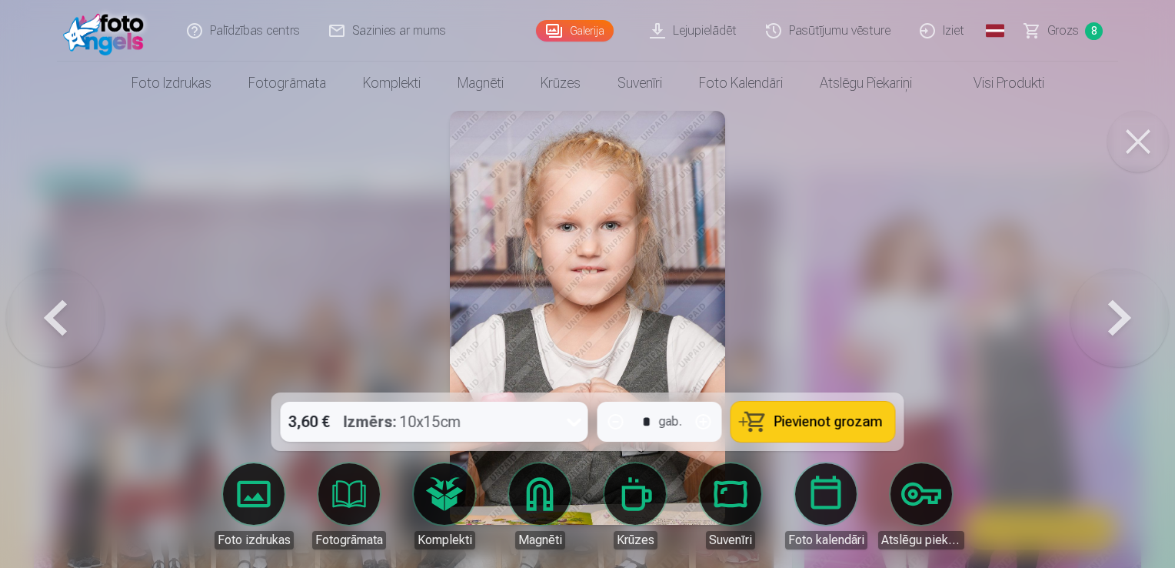
click at [1106, 315] on button at bounding box center [1119, 317] width 98 height 118
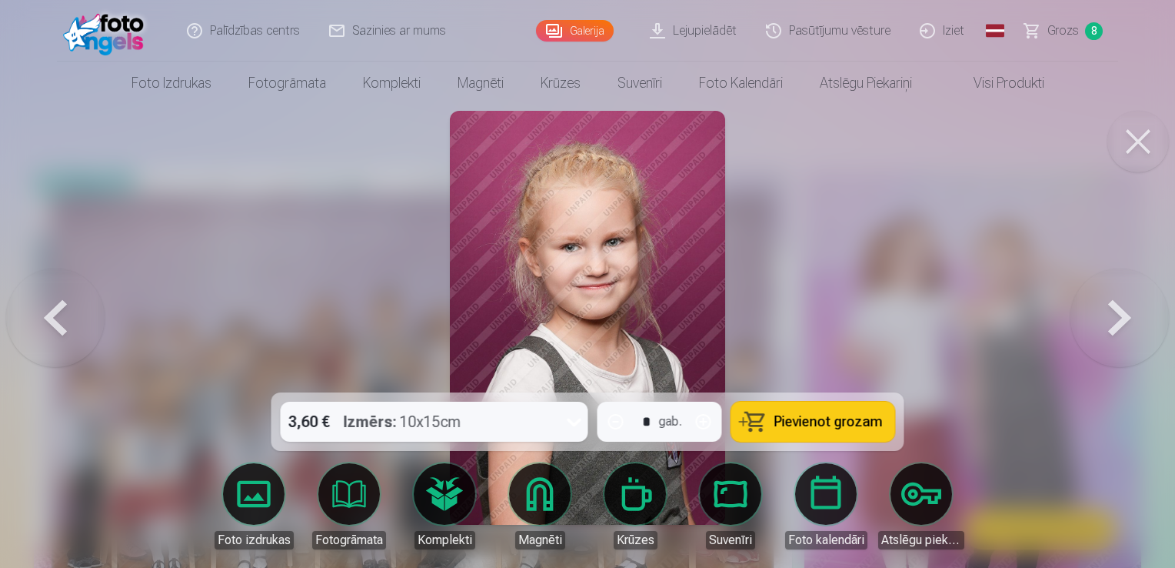
click at [1127, 312] on button at bounding box center [1119, 317] width 98 height 118
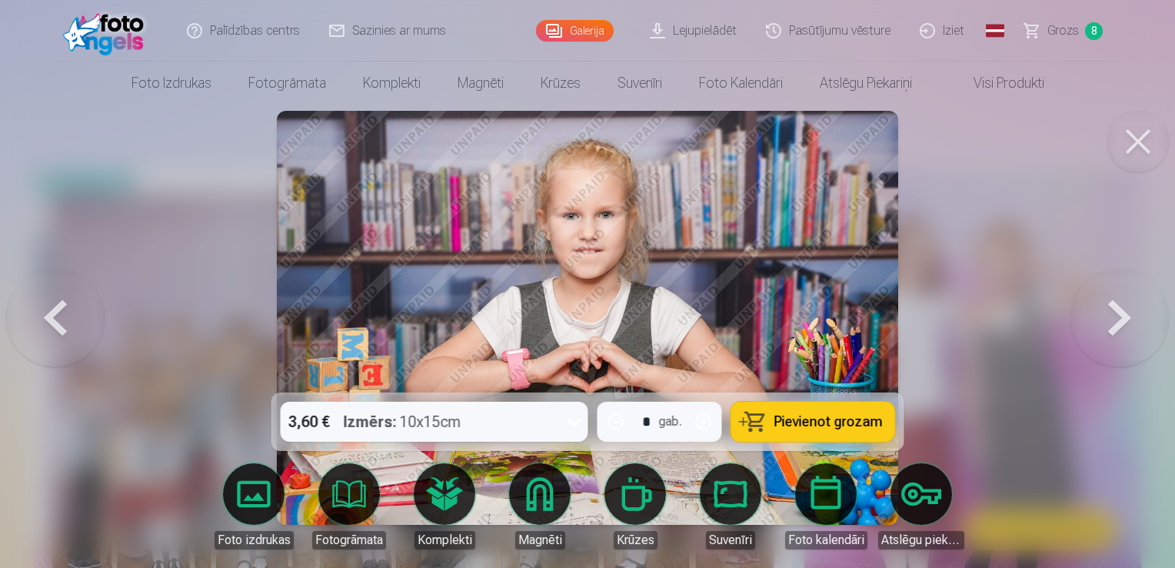
click at [1110, 298] on button at bounding box center [1119, 317] width 98 height 118
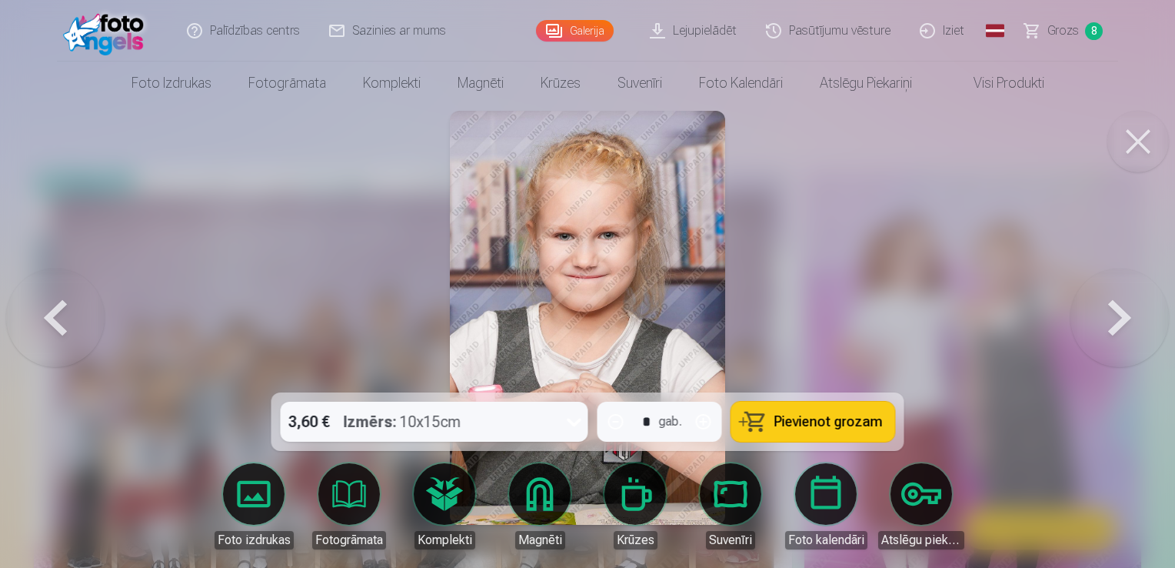
click at [1110, 298] on button at bounding box center [1119, 317] width 98 height 118
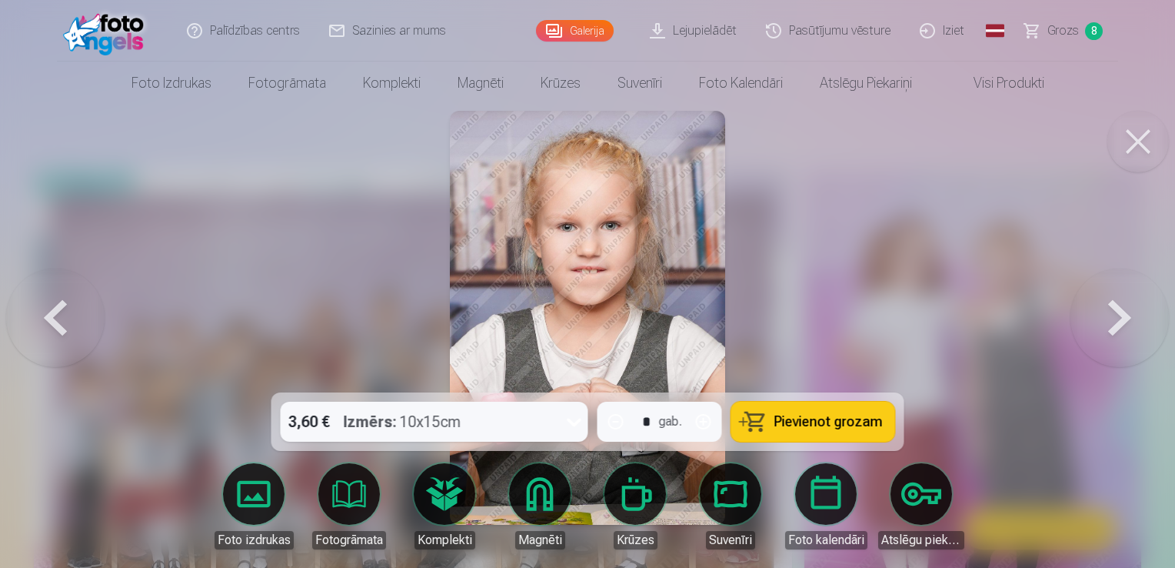
click at [85, 315] on button at bounding box center [55, 317] width 98 height 118
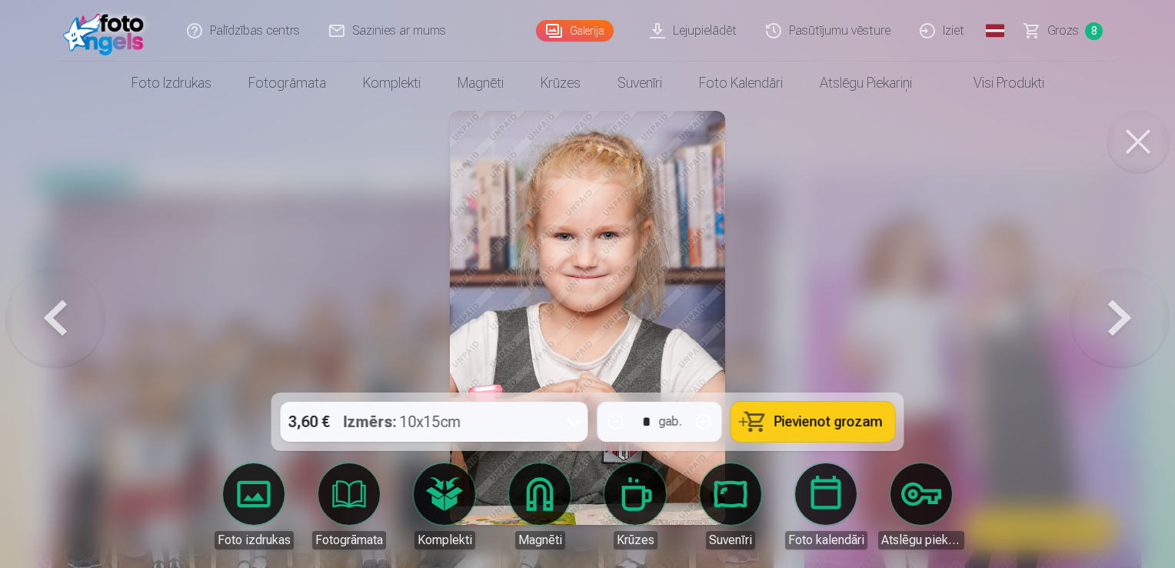
click at [770, 422] on button "Pievienot grozam" at bounding box center [813, 421] width 164 height 40
click at [1117, 317] on button at bounding box center [1119, 317] width 98 height 118
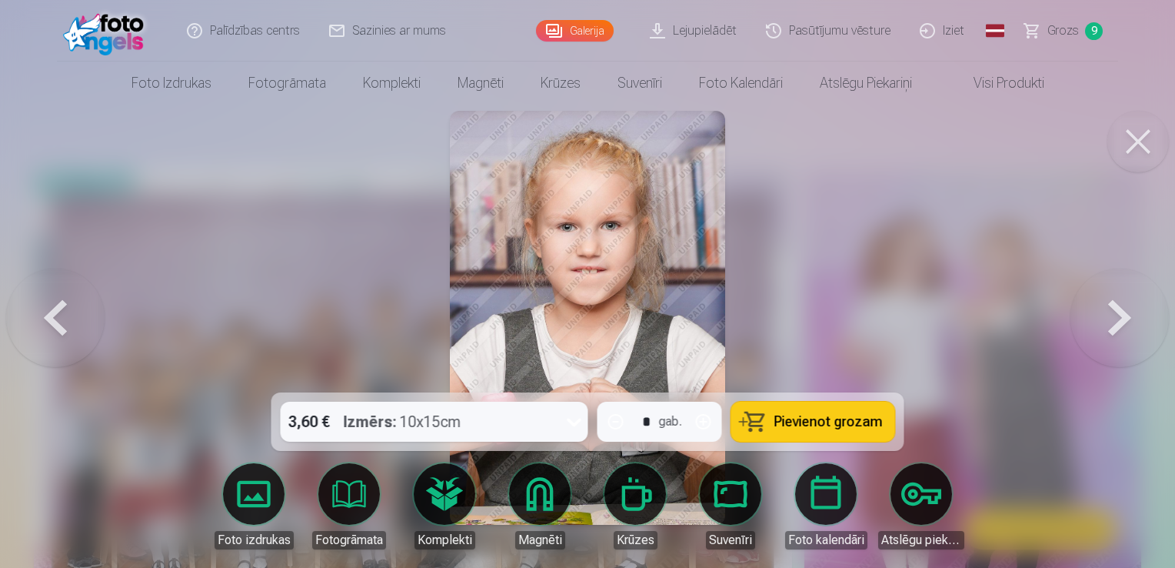
click at [1117, 317] on button at bounding box center [1119, 317] width 98 height 118
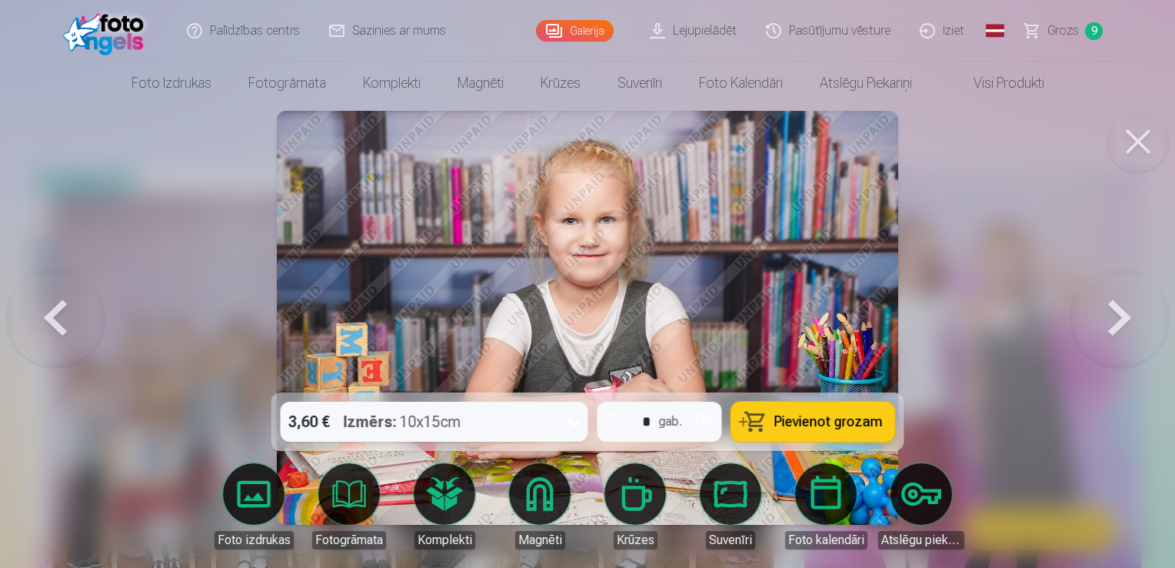
click at [1117, 317] on button at bounding box center [1119, 317] width 98 height 118
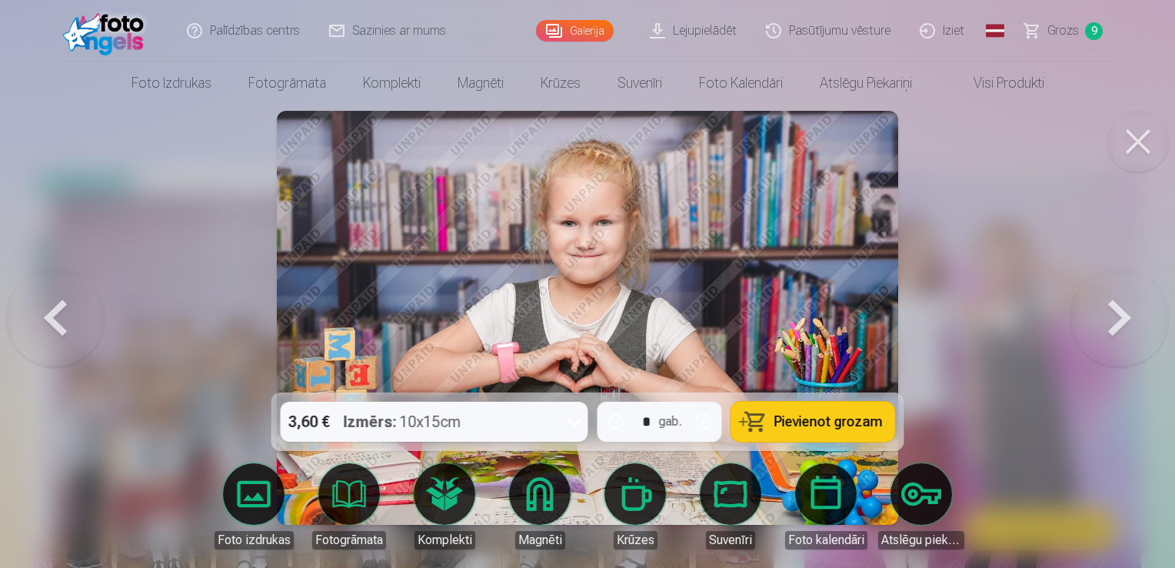
click at [1117, 317] on button at bounding box center [1119, 317] width 98 height 118
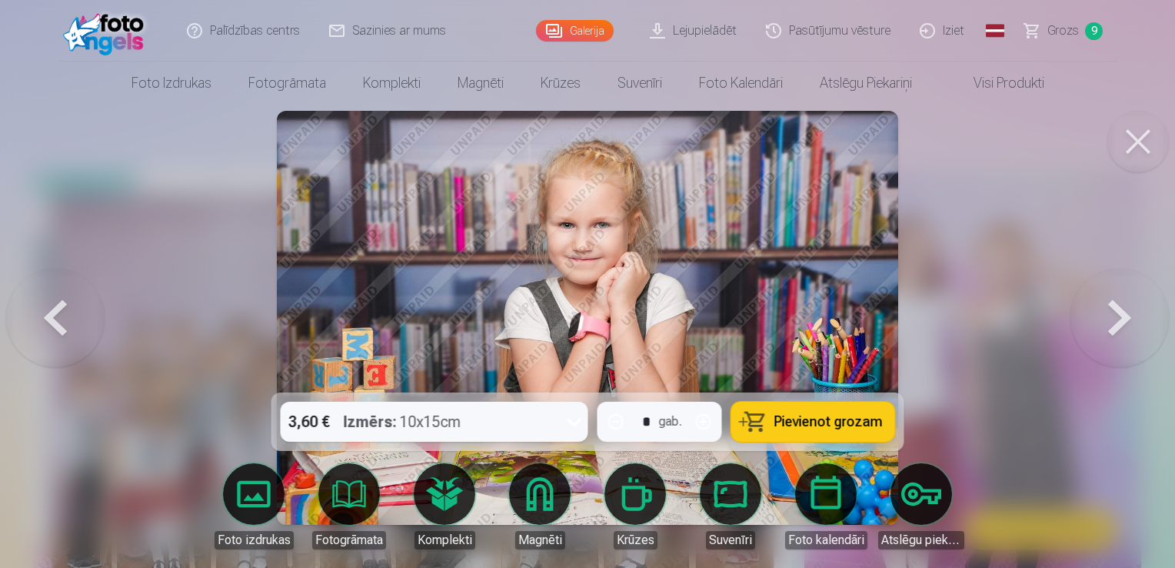
click at [841, 416] on span "Pievienot grozam" at bounding box center [828, 421] width 108 height 14
click at [1104, 317] on button at bounding box center [1119, 317] width 98 height 118
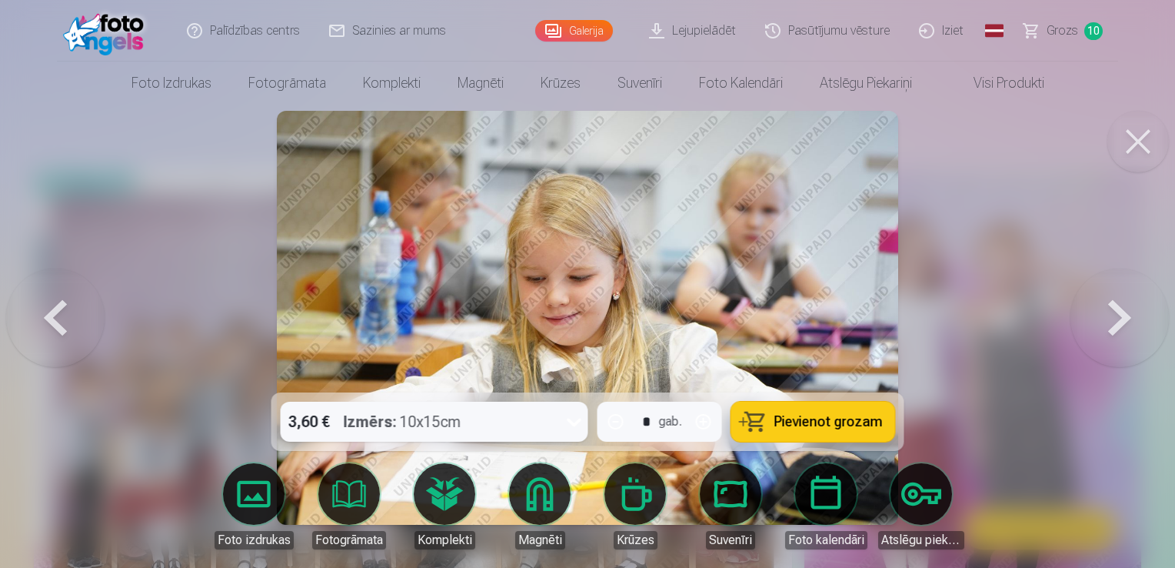
click at [1104, 317] on button at bounding box center [1119, 317] width 98 height 118
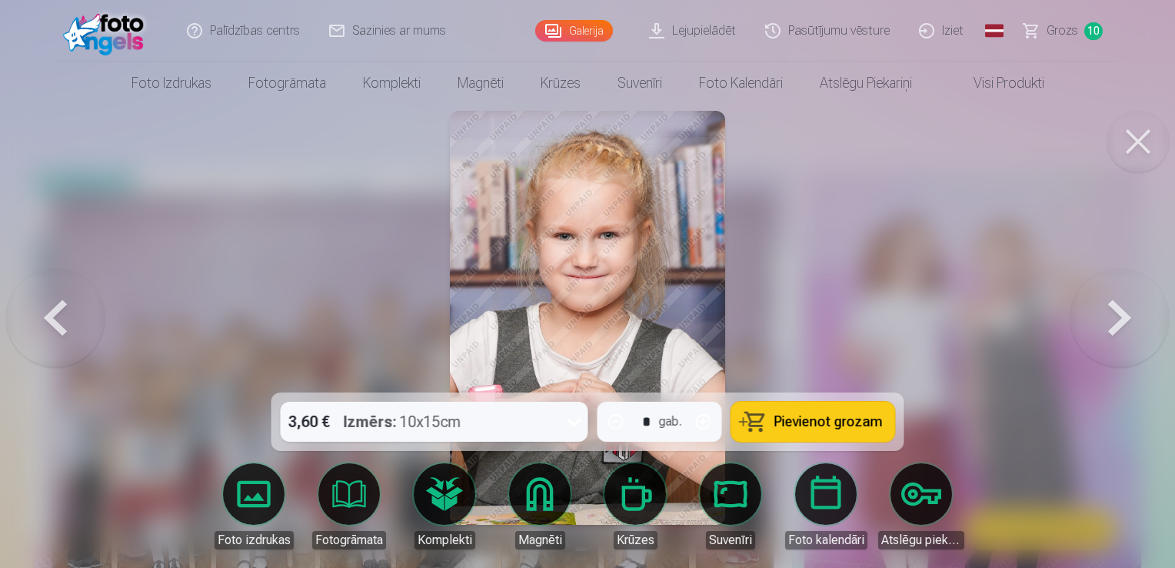
click at [1104, 317] on button at bounding box center [1119, 317] width 98 height 118
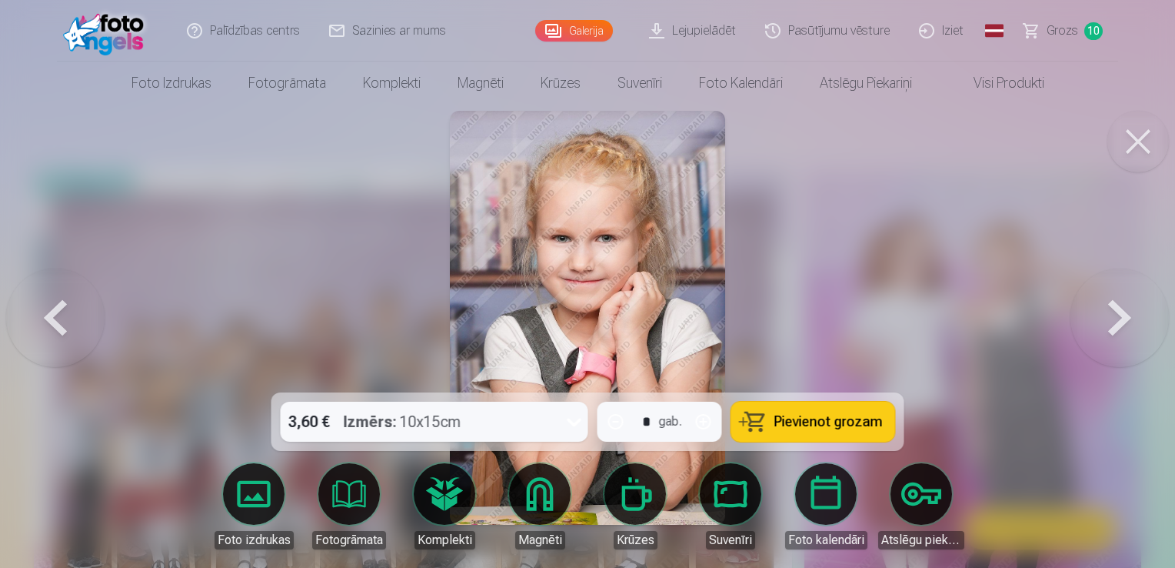
click at [1104, 317] on button at bounding box center [1119, 317] width 98 height 118
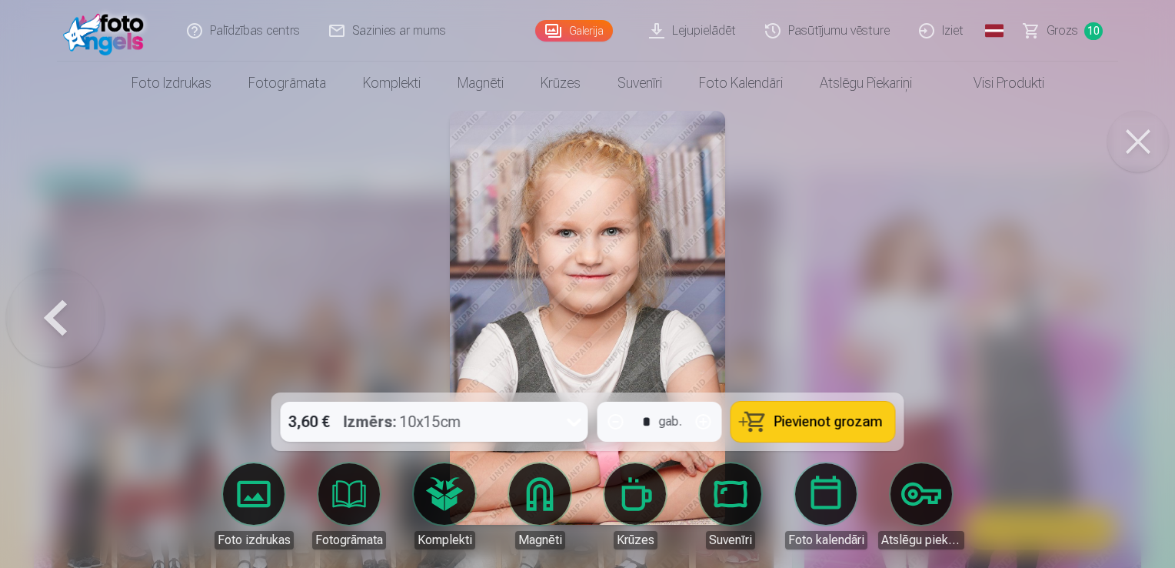
click at [1104, 317] on div at bounding box center [587, 284] width 1175 height 568
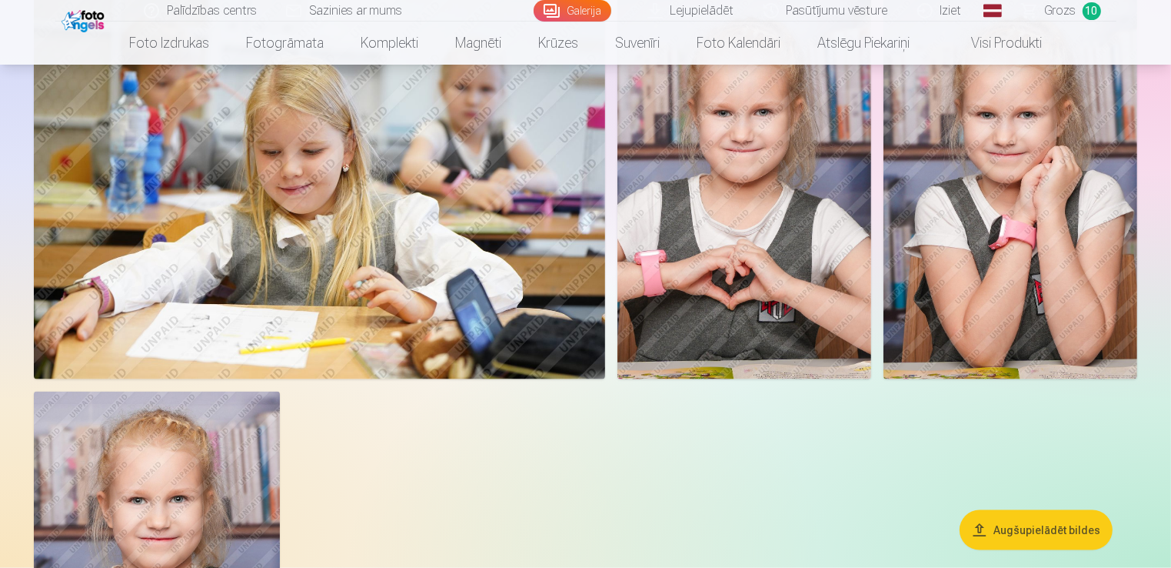
scroll to position [7784, 0]
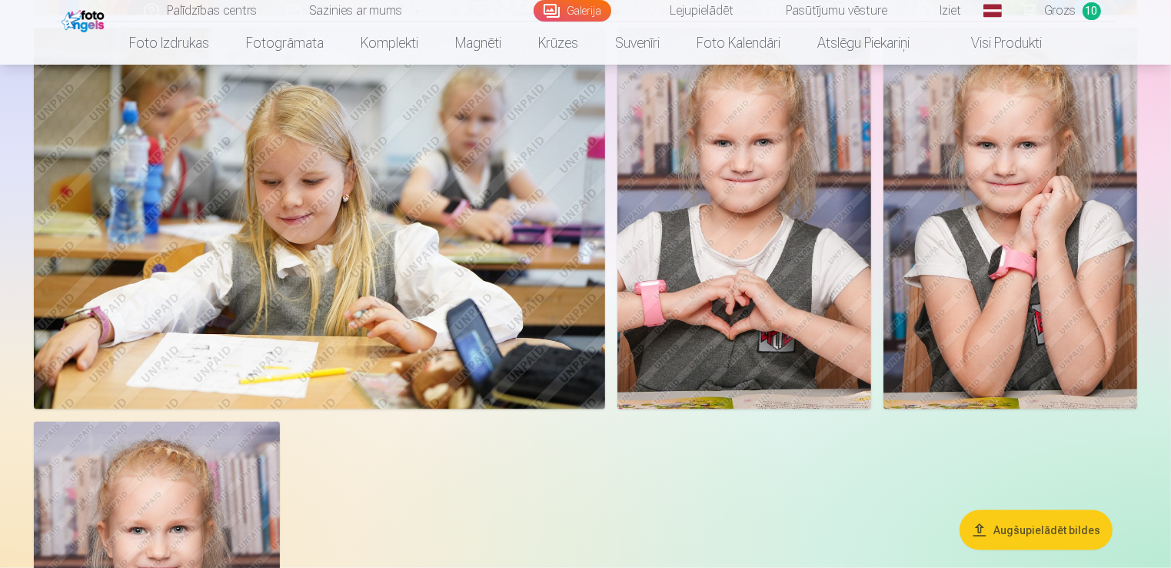
click at [990, 188] on img at bounding box center [1011, 218] width 254 height 381
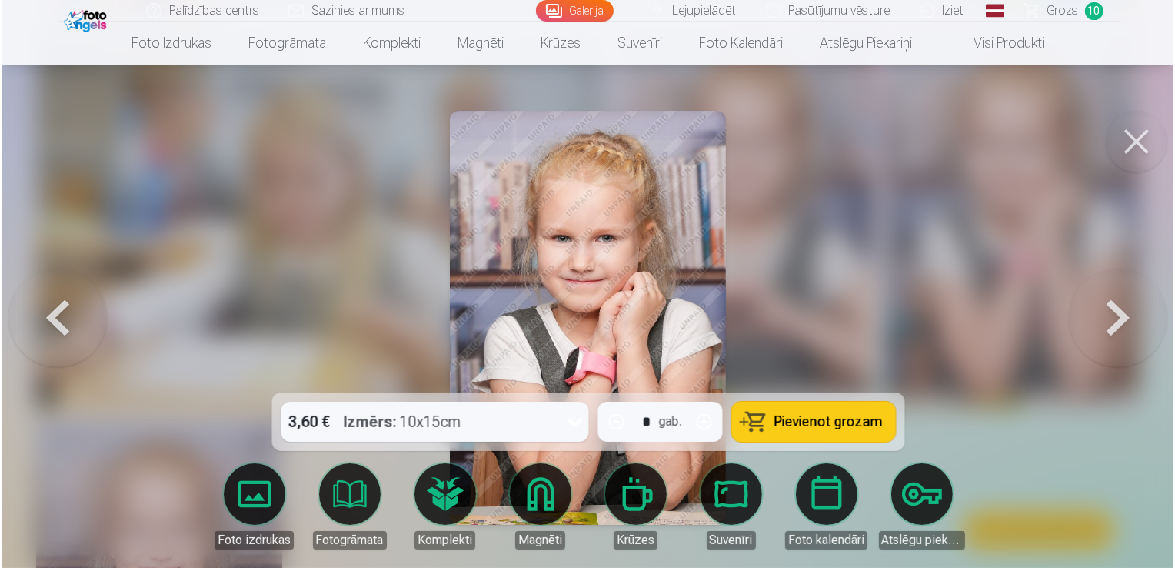
scroll to position [7807, 0]
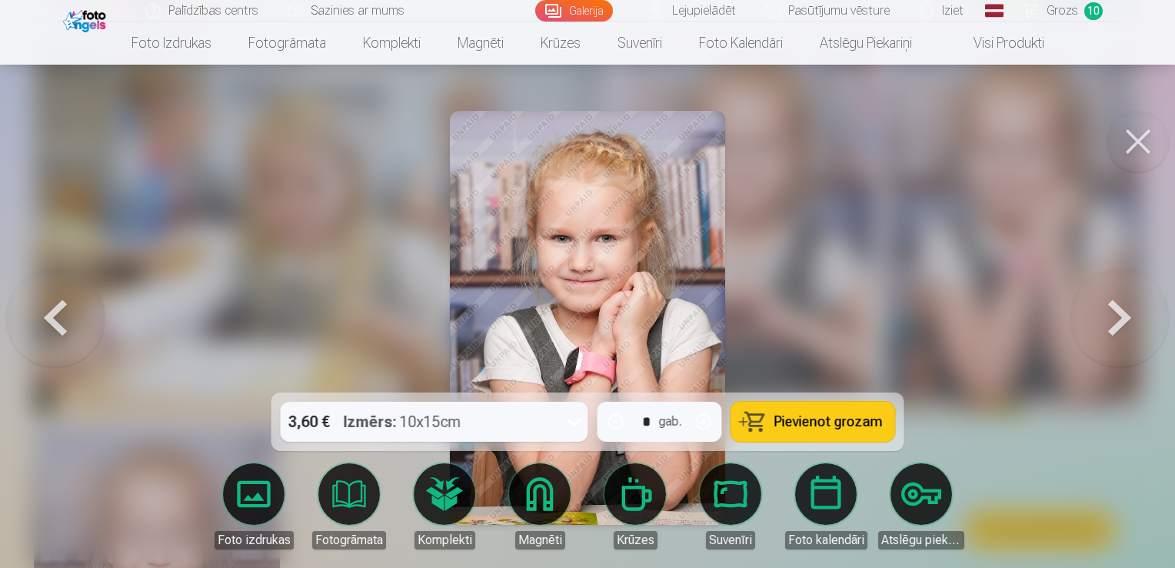
click at [781, 428] on span "Pievienot grozam" at bounding box center [828, 421] width 108 height 14
click at [1055, 11] on span "Grozs" at bounding box center [1063, 11] width 32 height 18
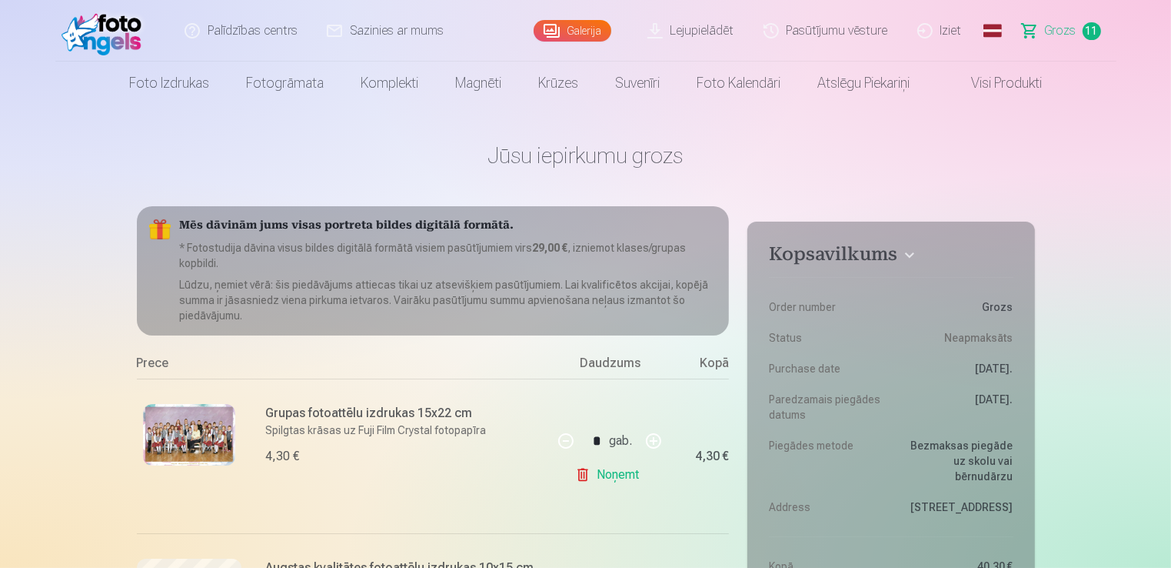
drag, startPoint x: 1169, startPoint y: 21, endPoint x: 1169, endPoint y: 45, distance: 23.8
click at [1169, 45] on header "Palīdzības centrs Sazinies ar mums Galerija Lejupielādēt Pasūtījumu vēsture Izi…" at bounding box center [585, 52] width 1171 height 105
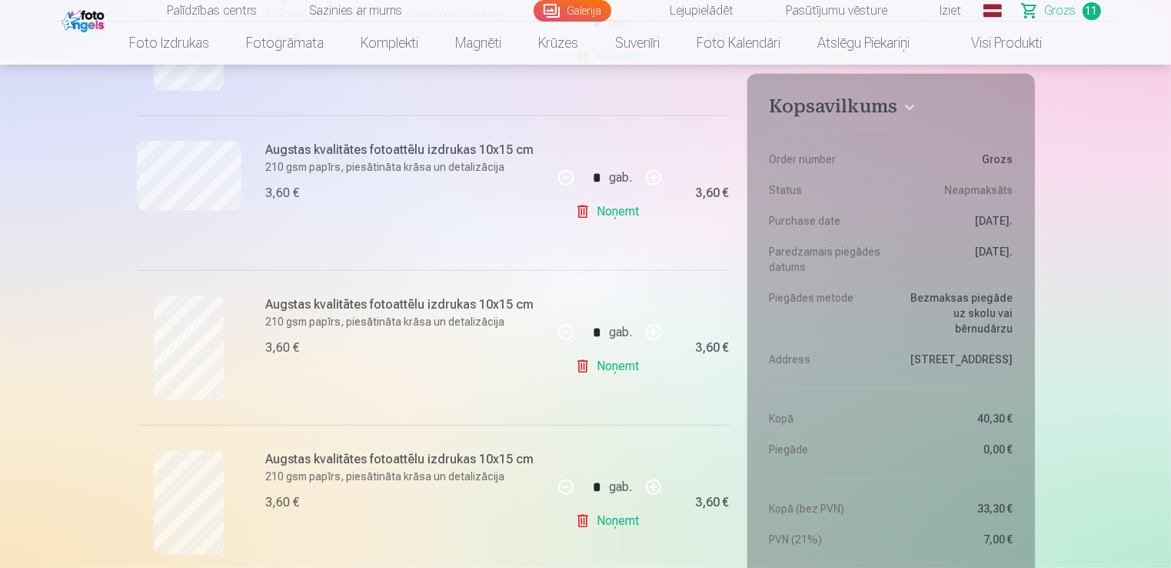
scroll to position [1104, 0]
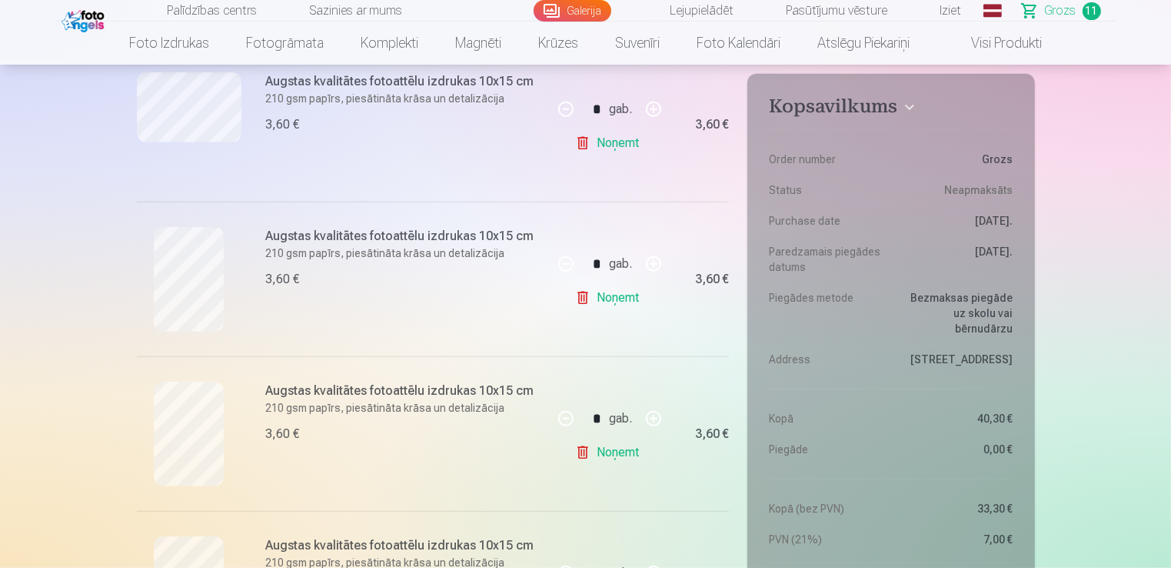
drag, startPoint x: 1169, startPoint y: 109, endPoint x: 1175, endPoint y: 119, distance: 11.7
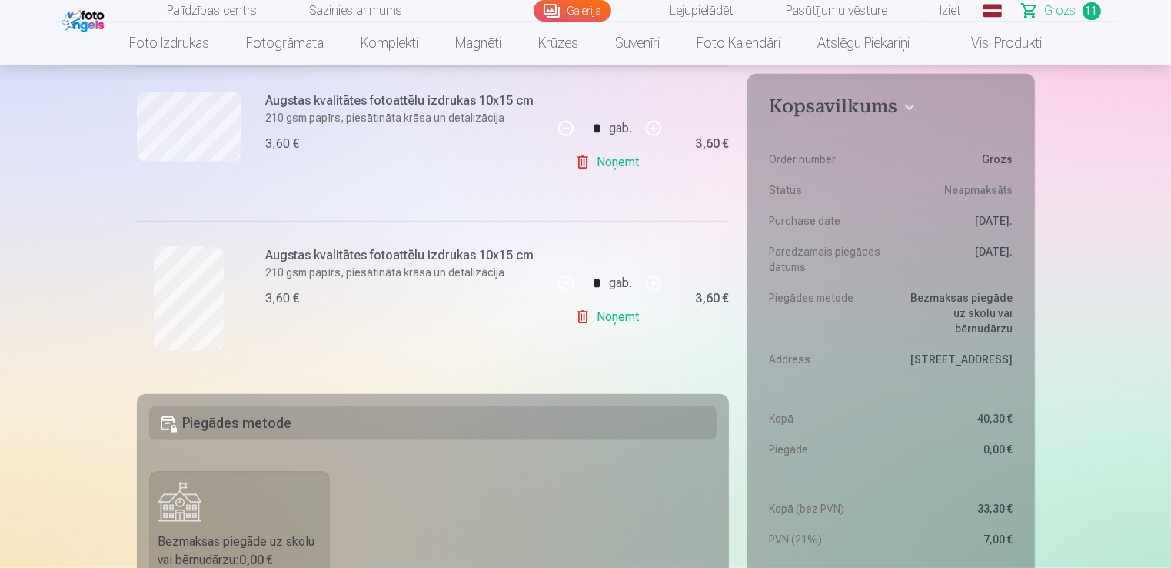
scroll to position [1686, 0]
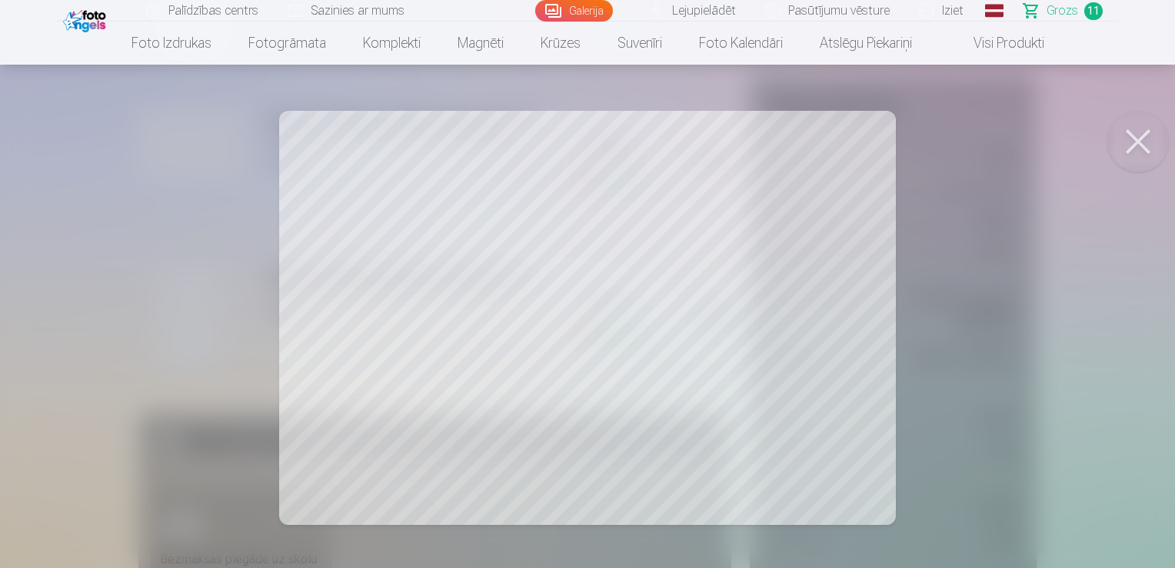
click at [1132, 138] on button at bounding box center [1138, 142] width 62 height 62
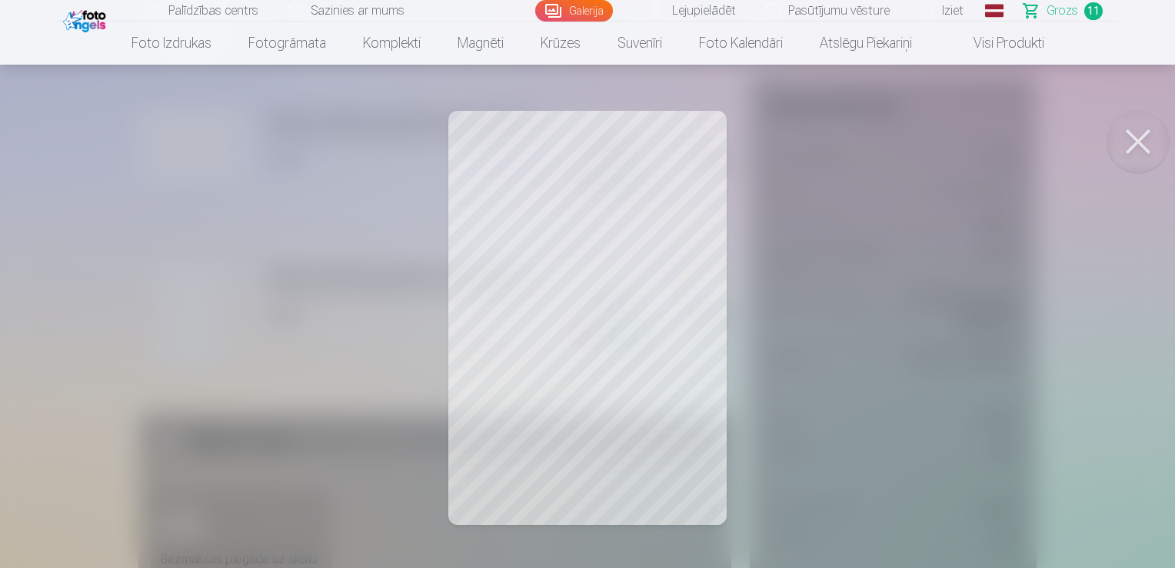
click at [1137, 140] on button at bounding box center [1138, 142] width 62 height 62
click at [1141, 148] on button at bounding box center [1138, 142] width 62 height 62
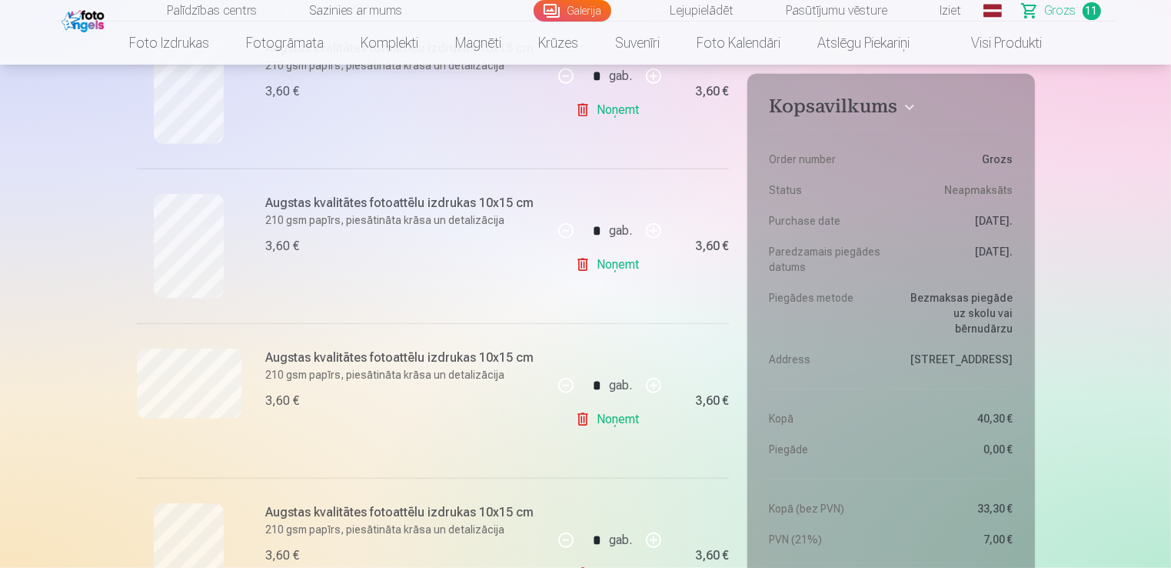
scroll to position [1386, 0]
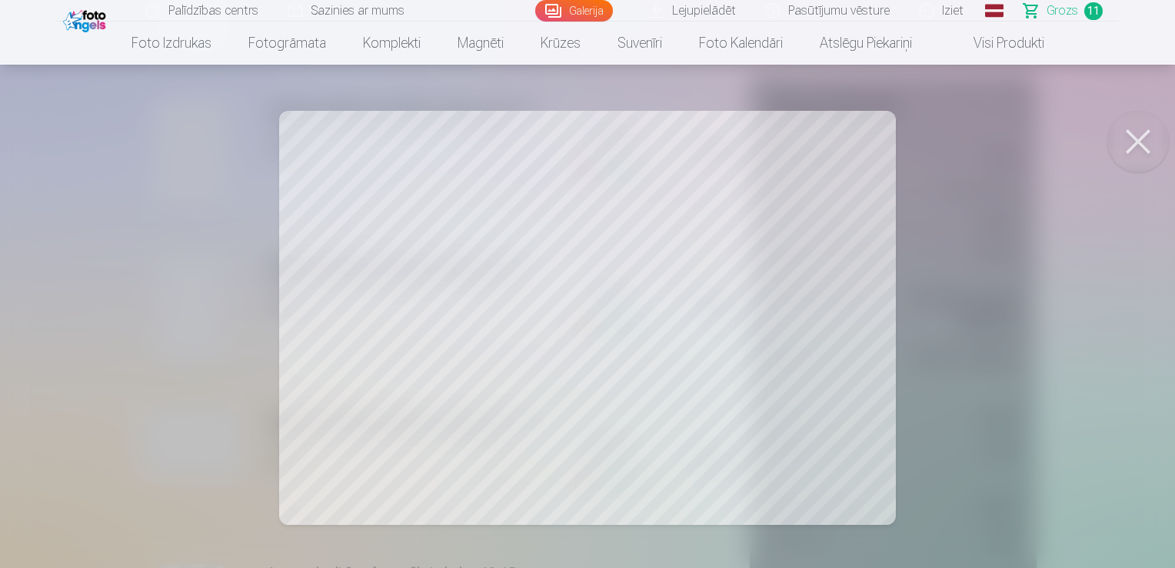
click at [1133, 146] on button at bounding box center [1138, 142] width 62 height 62
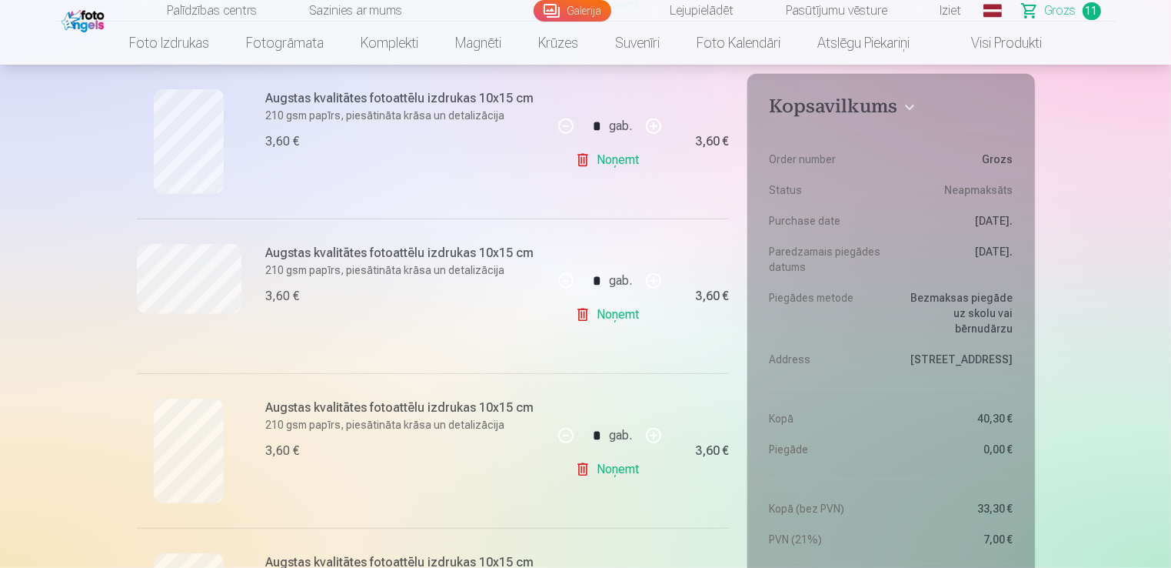
scroll to position [907, 0]
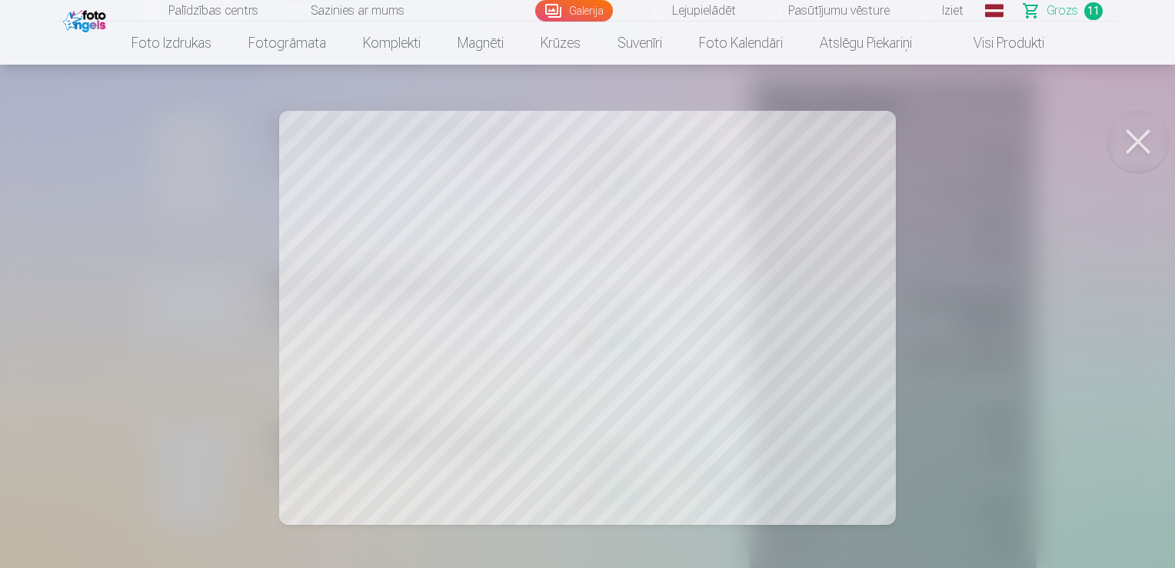
click at [1140, 134] on button at bounding box center [1138, 142] width 62 height 62
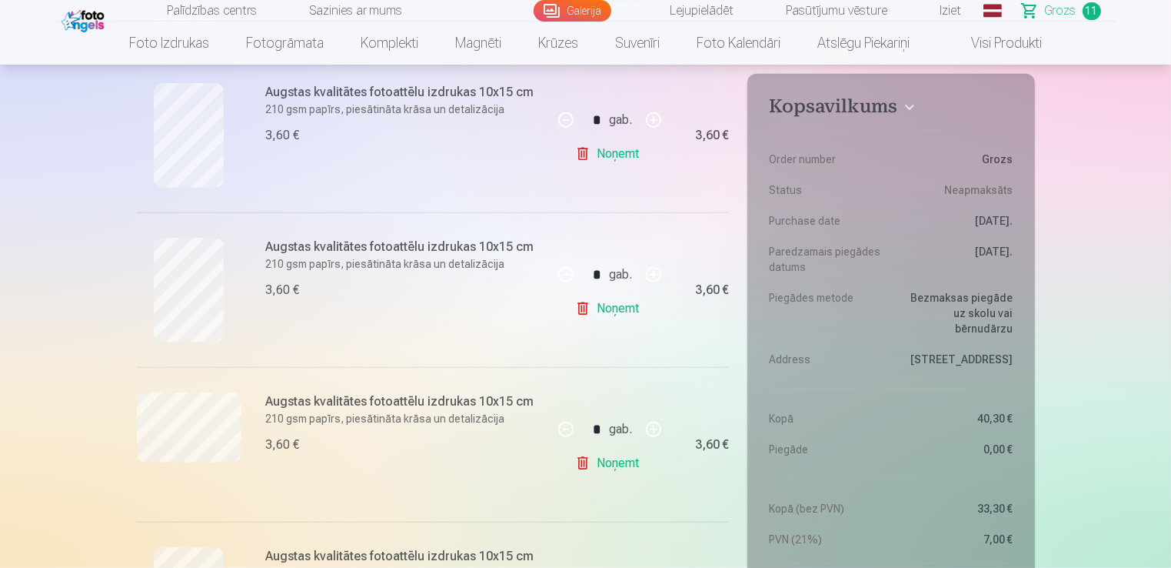
scroll to position [1412, 0]
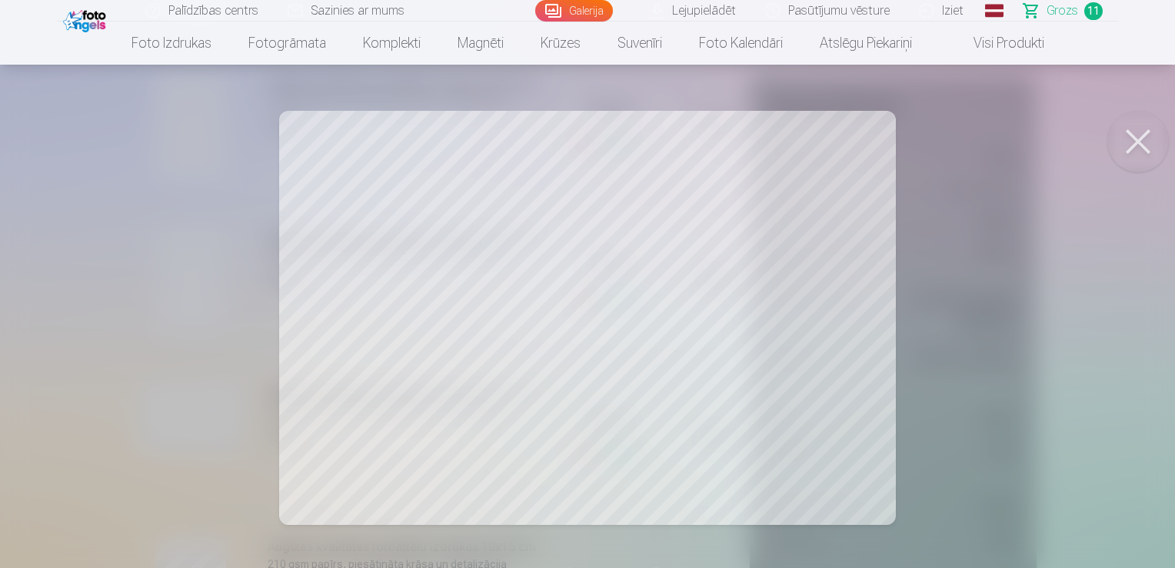
click at [1126, 144] on button at bounding box center [1138, 142] width 62 height 62
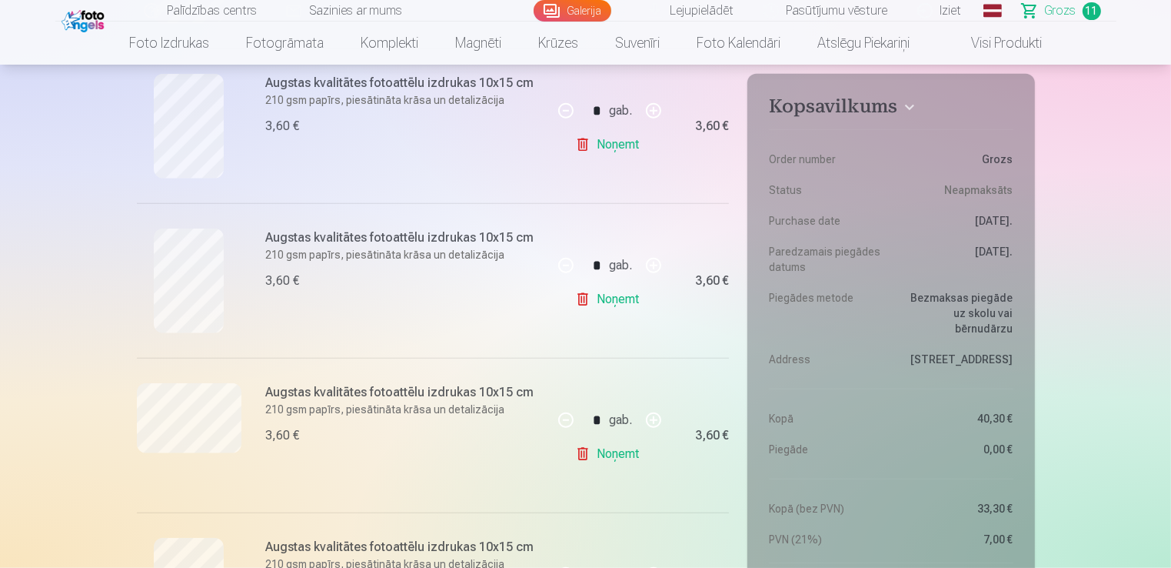
drag, startPoint x: 1170, startPoint y: 132, endPoint x: 1173, endPoint y: 121, distance: 11.2
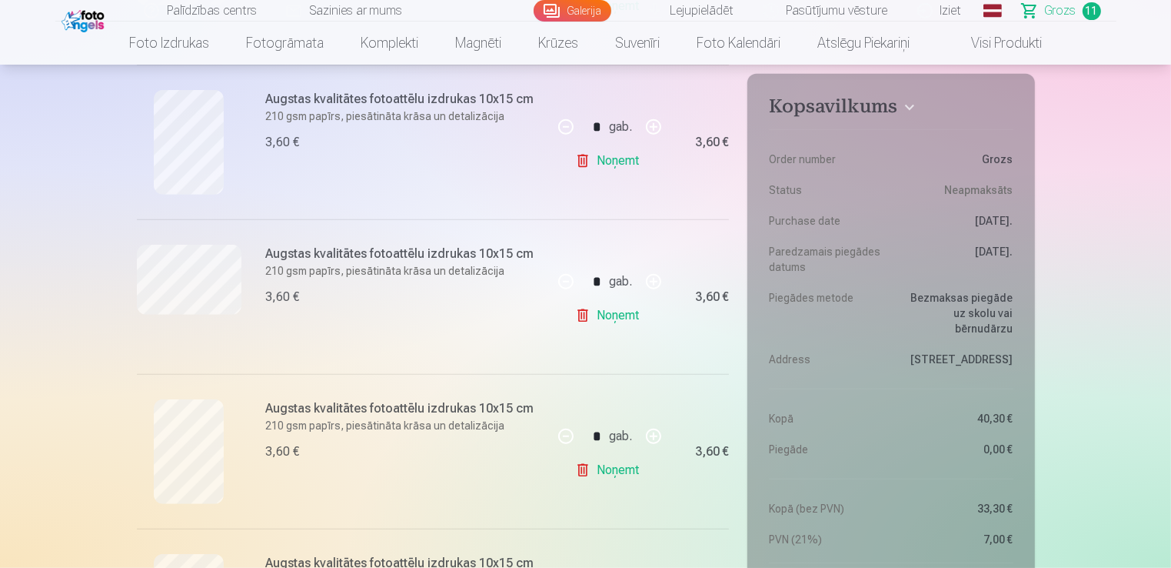
scroll to position [864, 0]
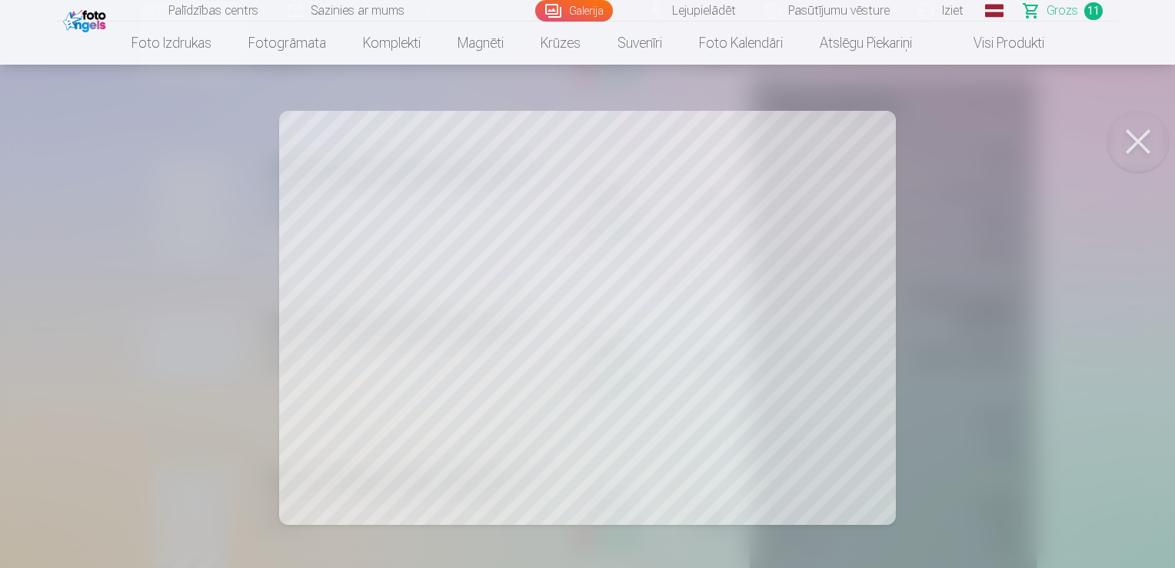
click at [1141, 134] on button at bounding box center [1138, 142] width 62 height 62
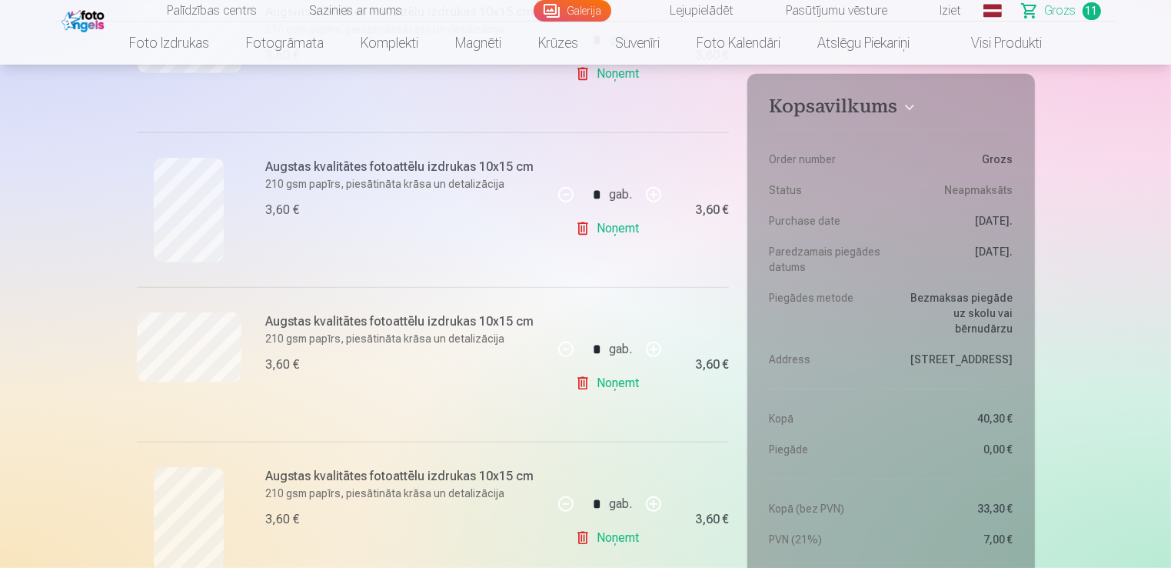
click at [597, 388] on link "Noņemt" at bounding box center [610, 383] width 70 height 31
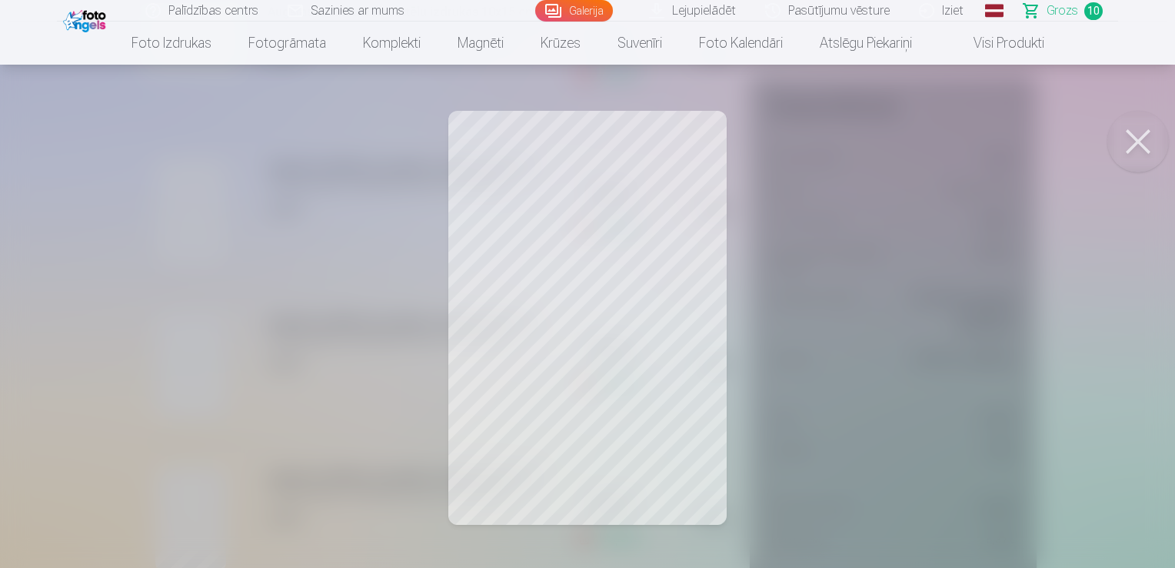
click at [1136, 141] on button at bounding box center [1138, 142] width 62 height 62
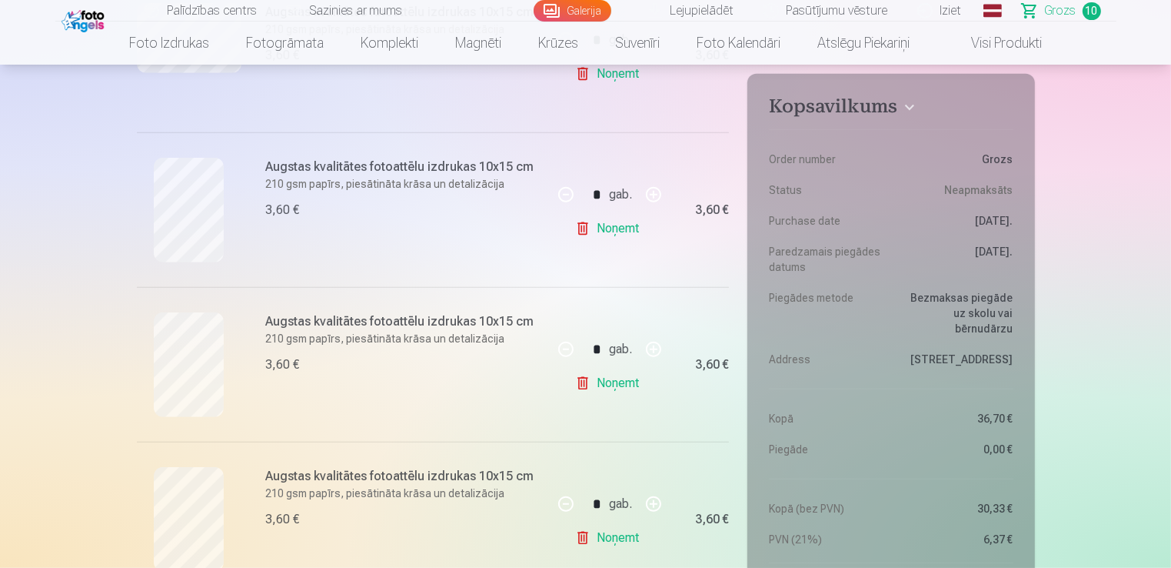
click at [614, 538] on link "Noņemt" at bounding box center [610, 537] width 70 height 31
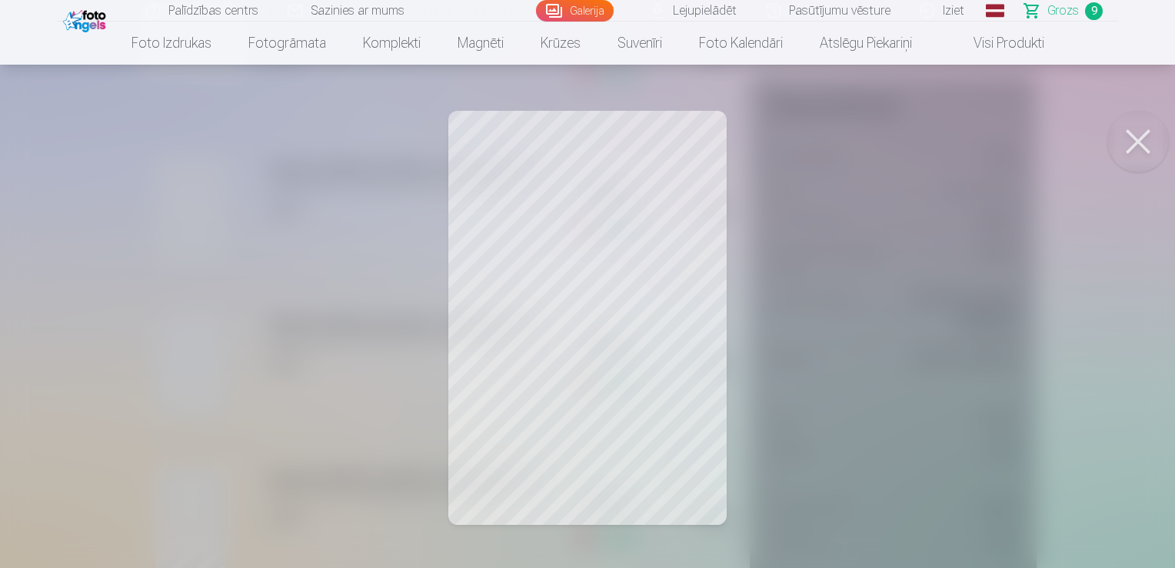
click at [1140, 138] on button at bounding box center [1138, 142] width 62 height 62
click at [1143, 152] on button at bounding box center [1138, 142] width 62 height 62
click at [1117, 137] on button at bounding box center [1138, 142] width 62 height 62
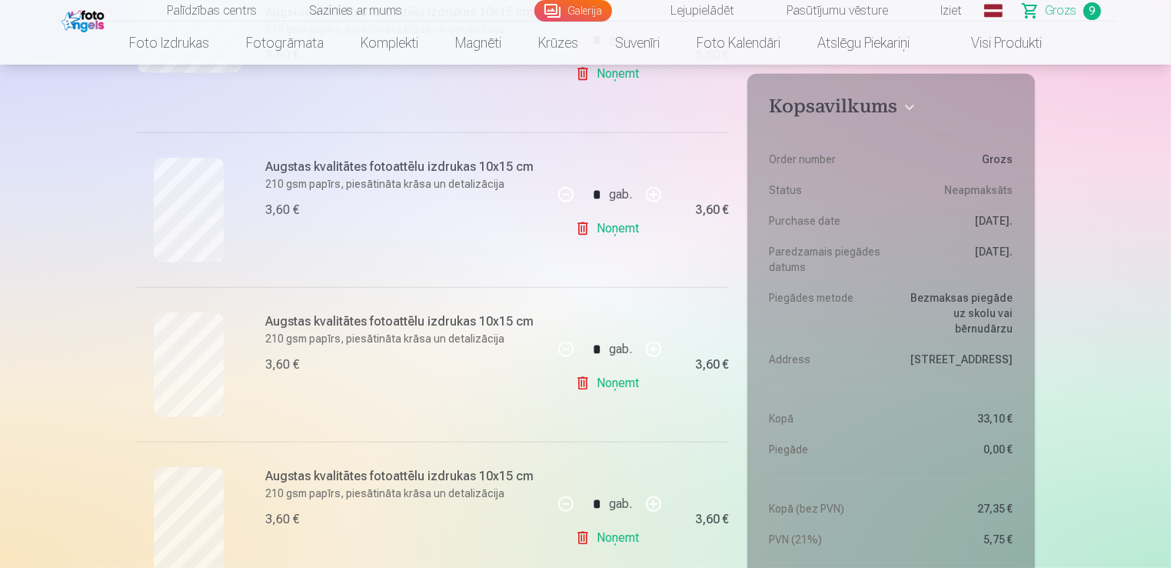
click at [592, 543] on link "Noņemt" at bounding box center [610, 537] width 70 height 31
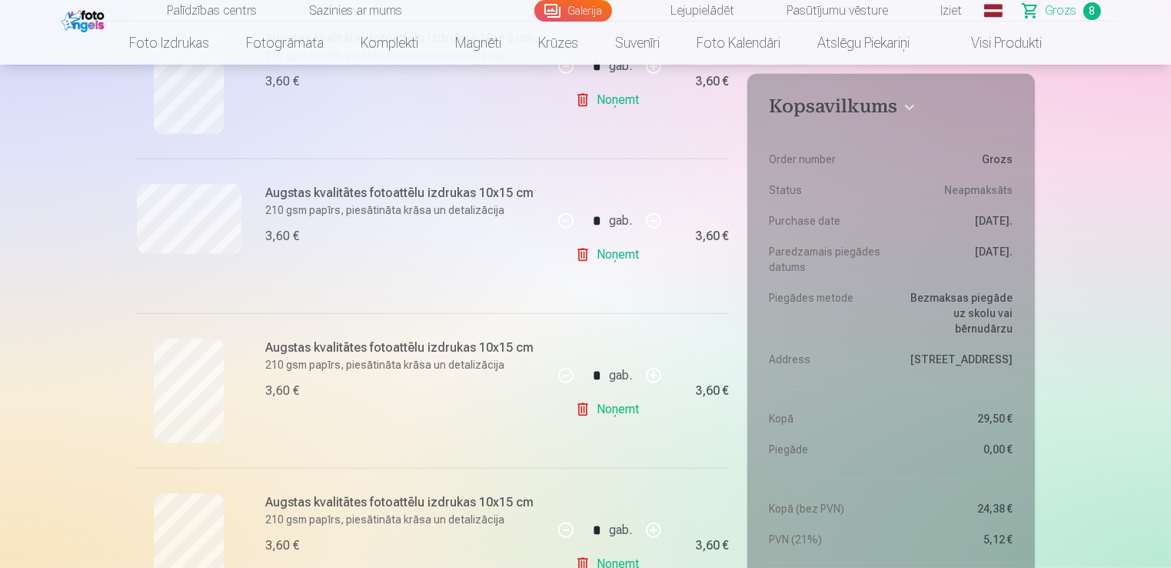
scroll to position [644, 0]
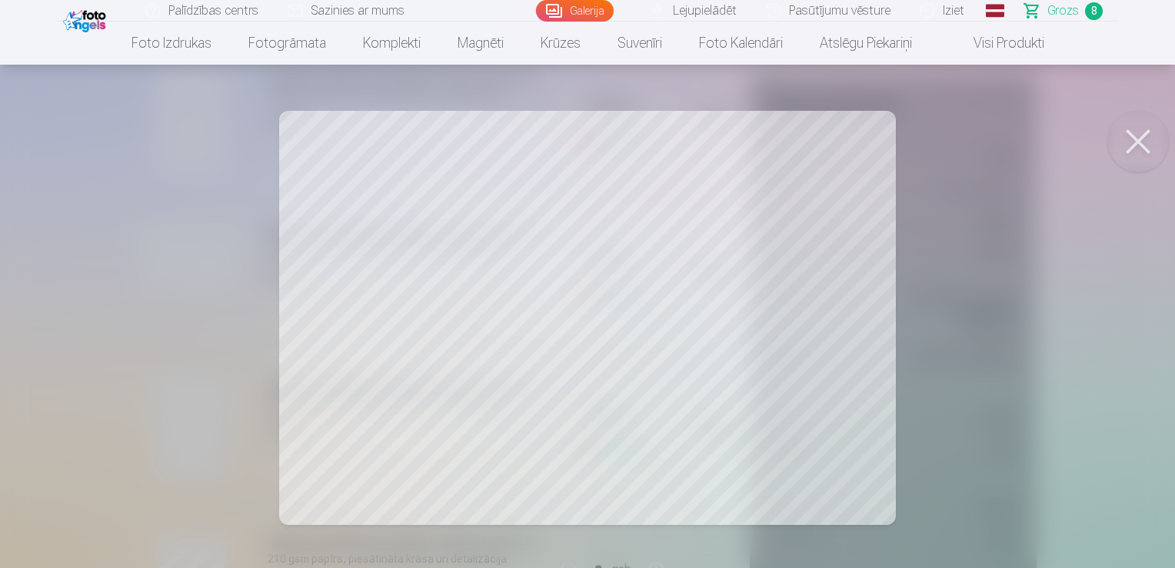
click at [1126, 137] on button at bounding box center [1138, 142] width 62 height 62
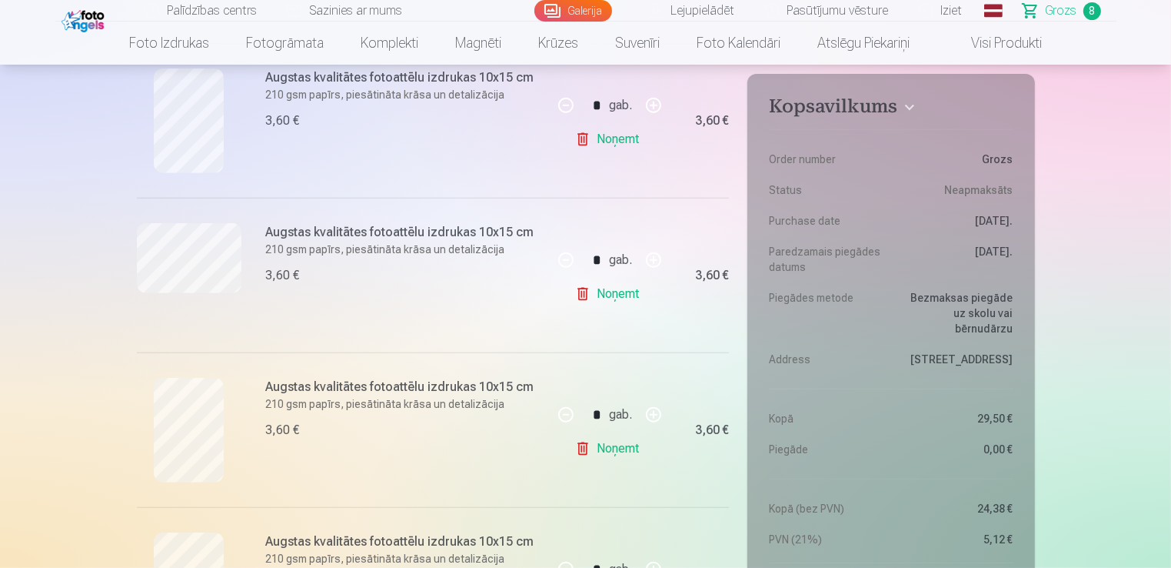
click at [607, 297] on link "Noņemt" at bounding box center [610, 293] width 70 height 31
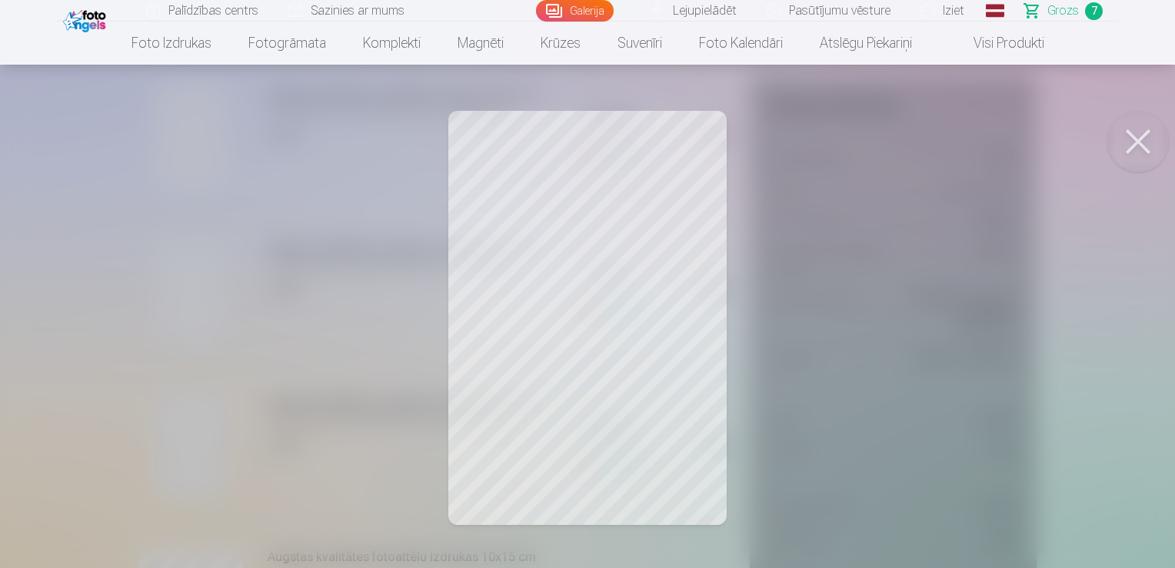
click at [1137, 137] on button at bounding box center [1138, 142] width 62 height 62
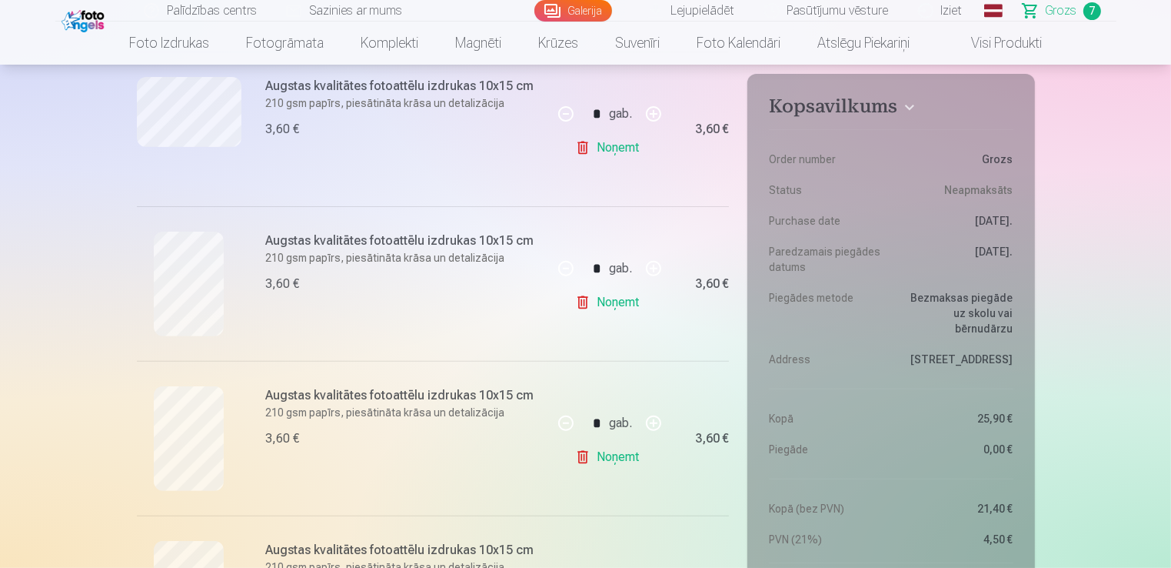
scroll to position [474, 0]
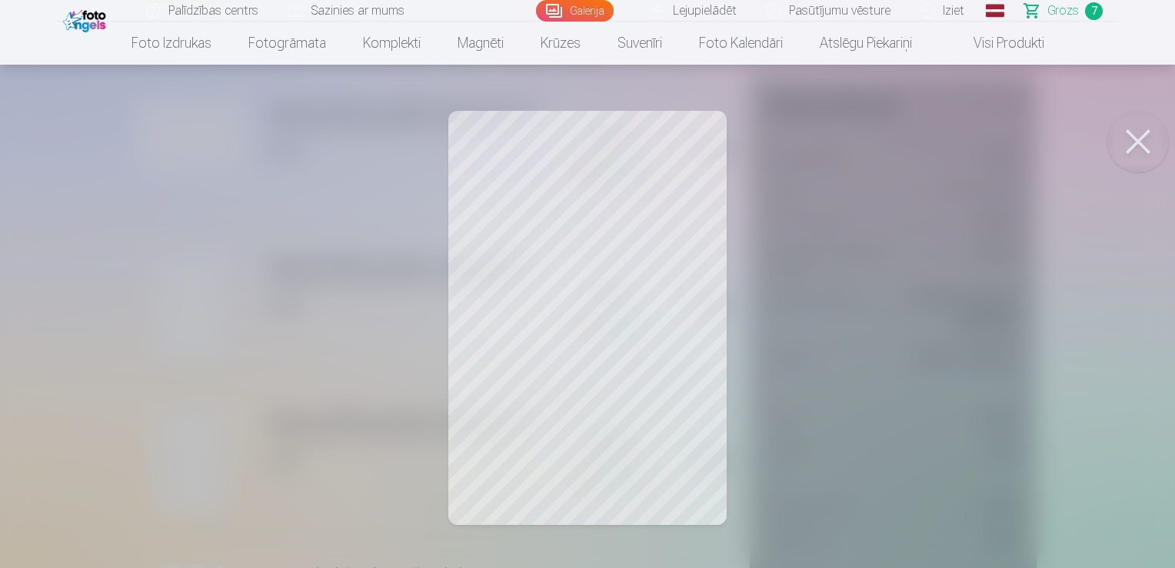
click at [1137, 142] on button at bounding box center [1138, 142] width 62 height 62
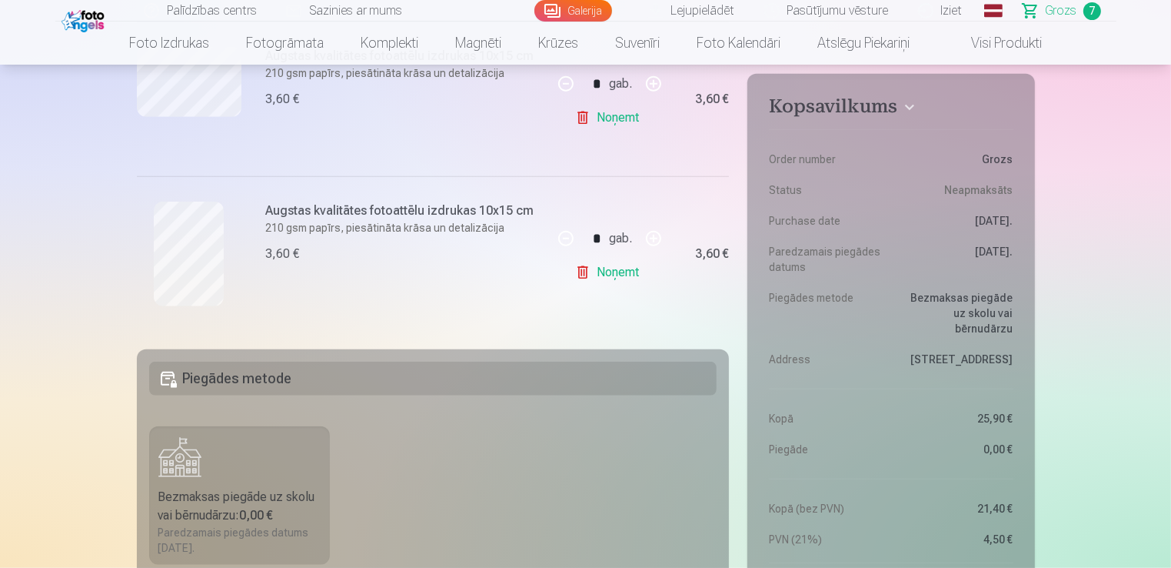
scroll to position [1152, 0]
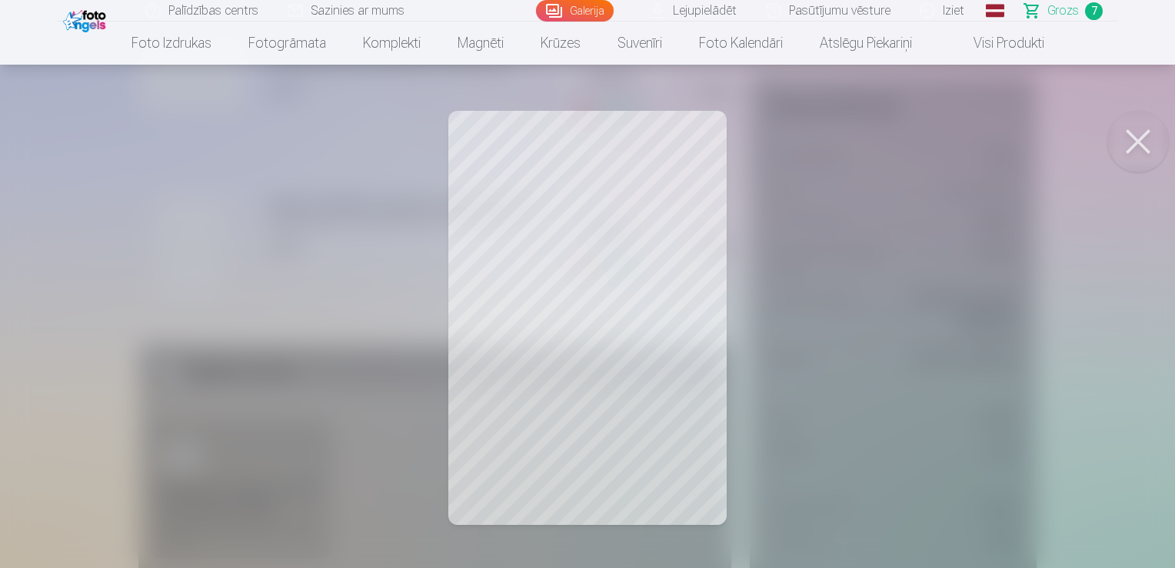
click at [1135, 136] on button at bounding box center [1138, 142] width 62 height 62
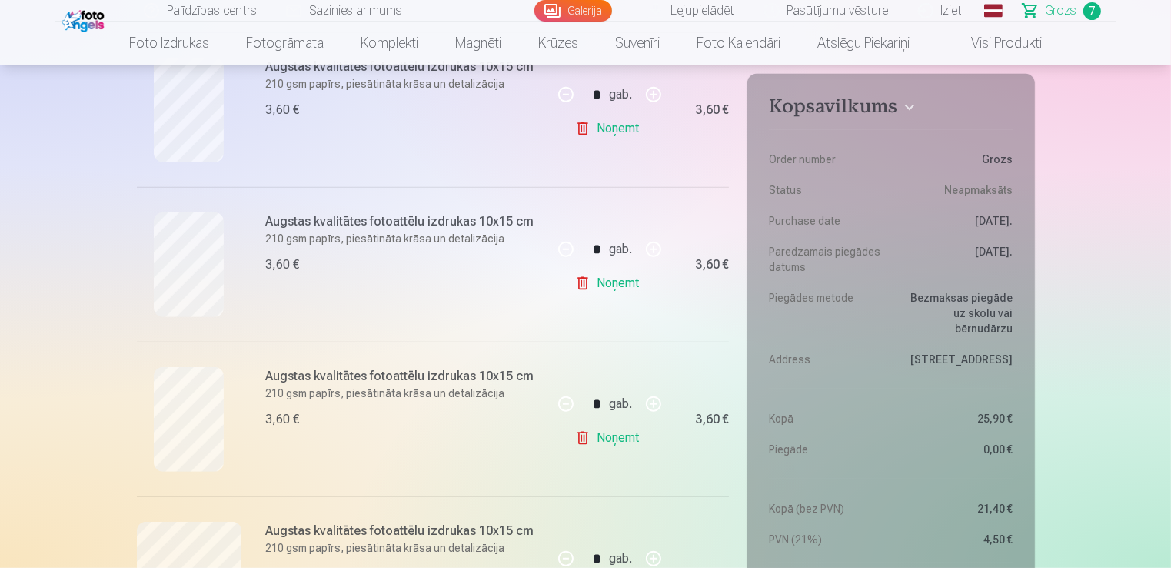
scroll to position [647, 0]
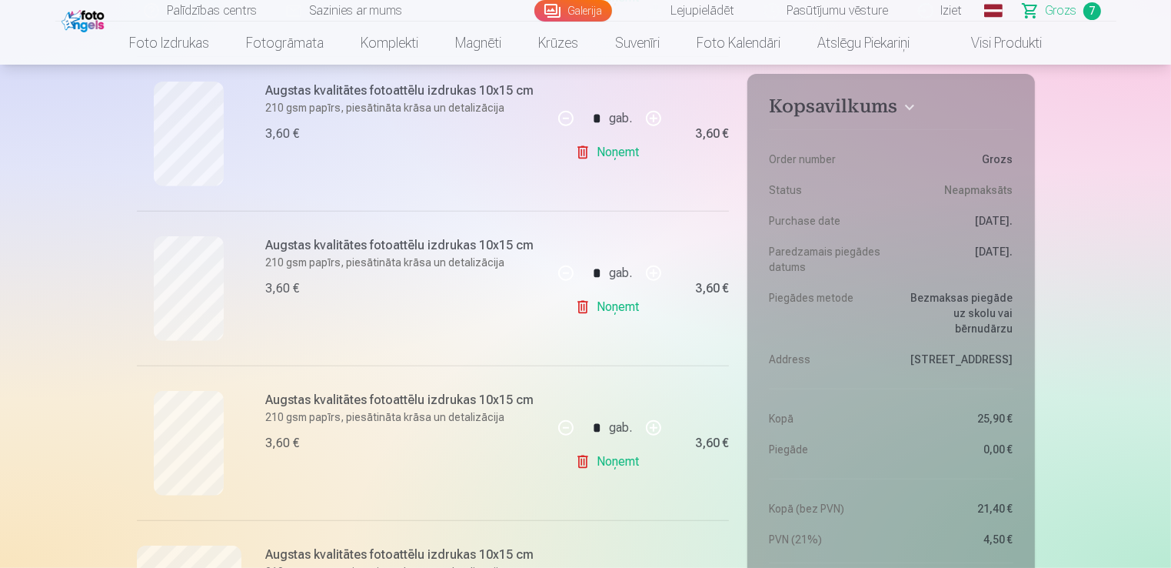
click at [624, 155] on link "Noņemt" at bounding box center [610, 152] width 70 height 31
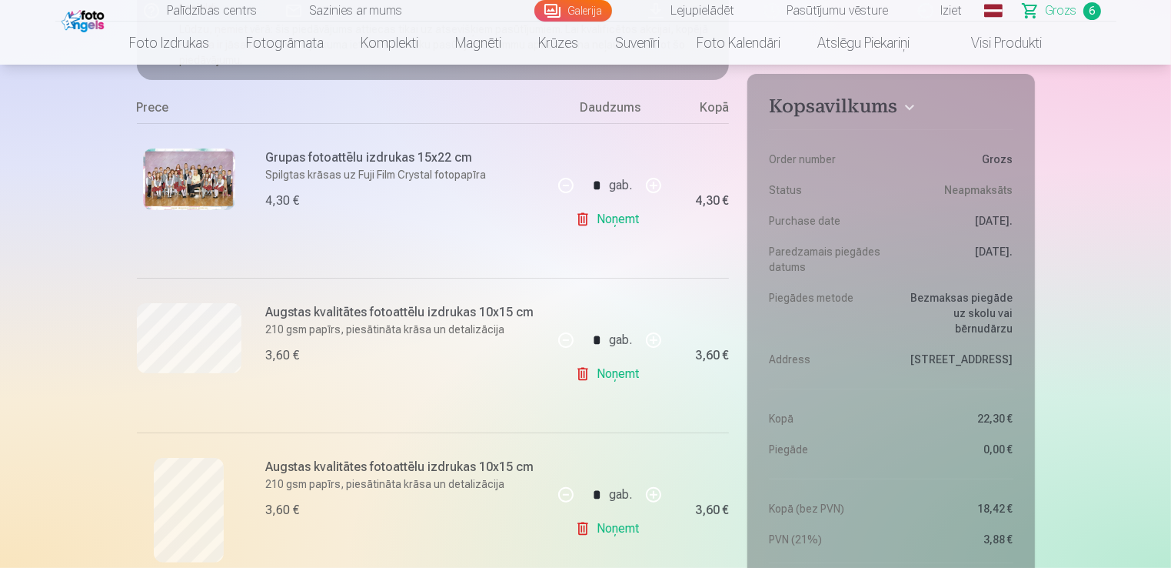
scroll to position [224, 0]
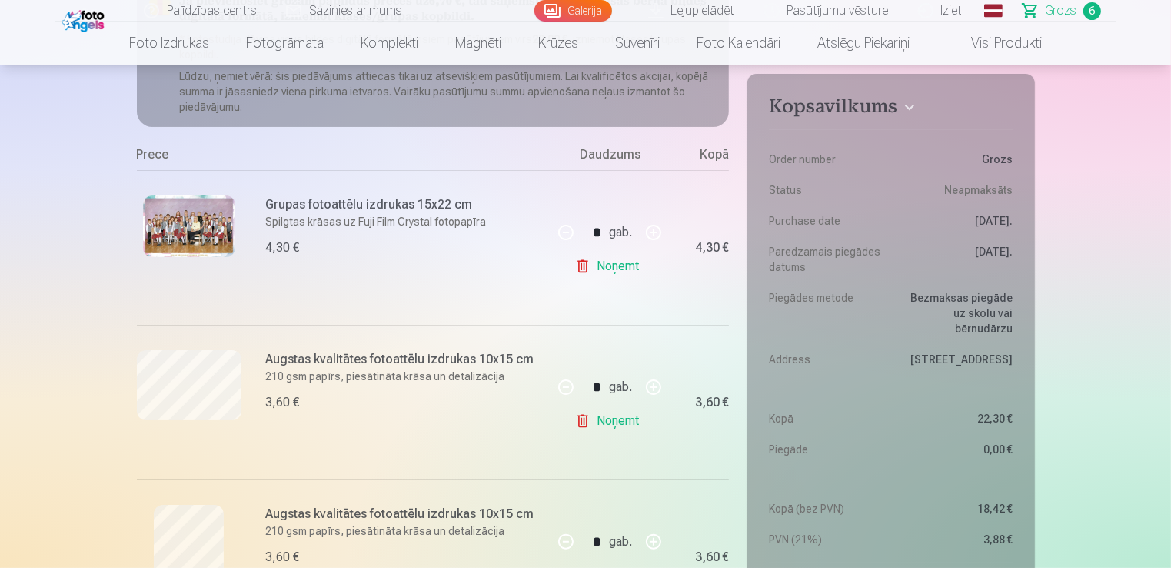
click at [167, 213] on img at bounding box center [189, 226] width 92 height 62
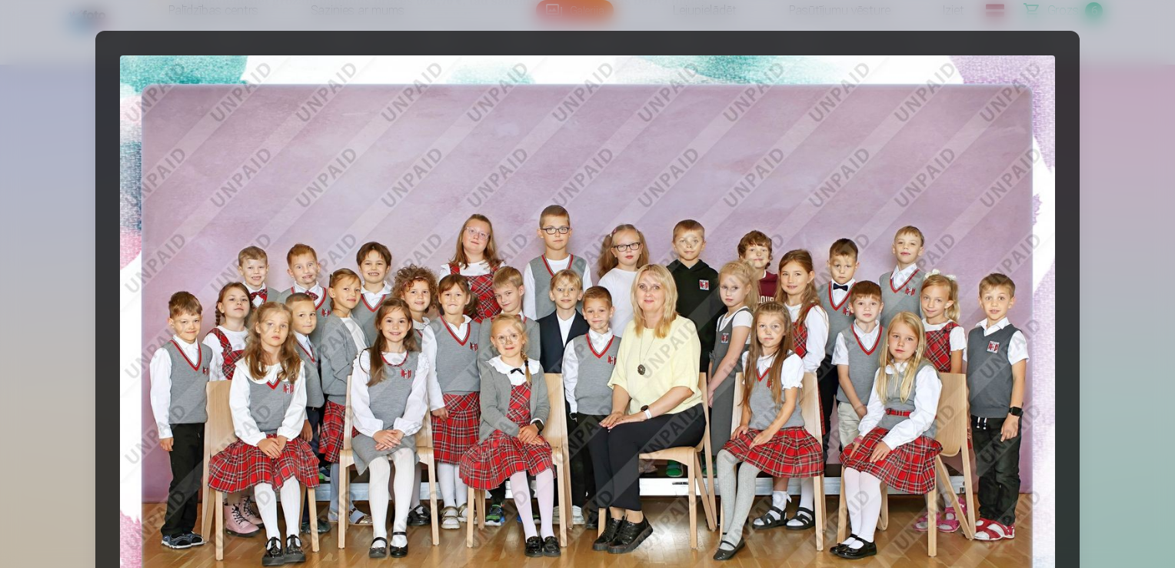
click at [1097, 202] on div at bounding box center [587, 284] width 1175 height 568
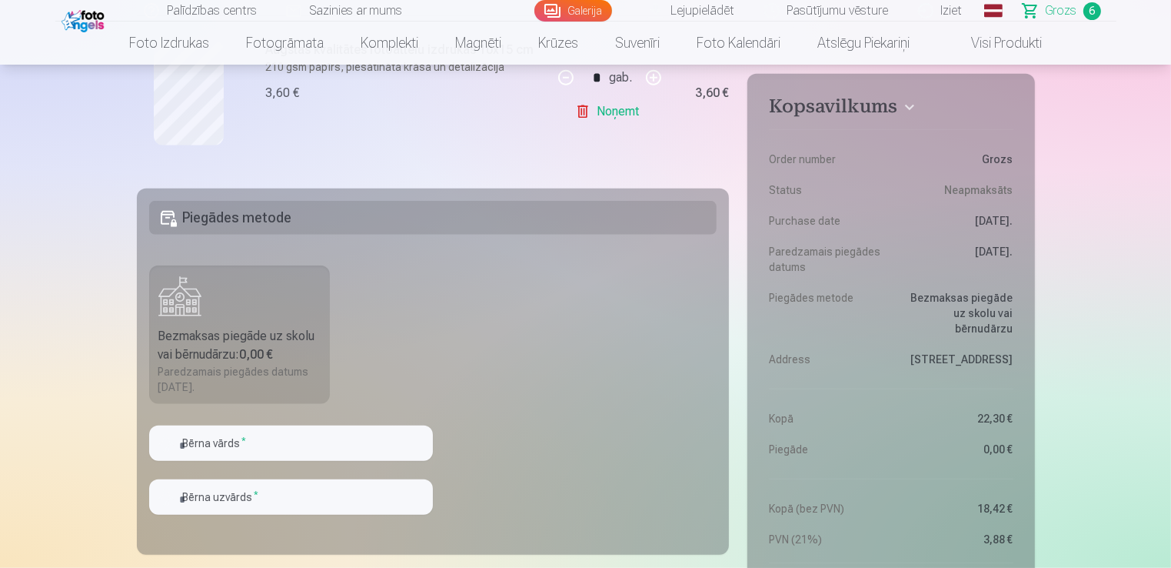
scroll to position [0, 0]
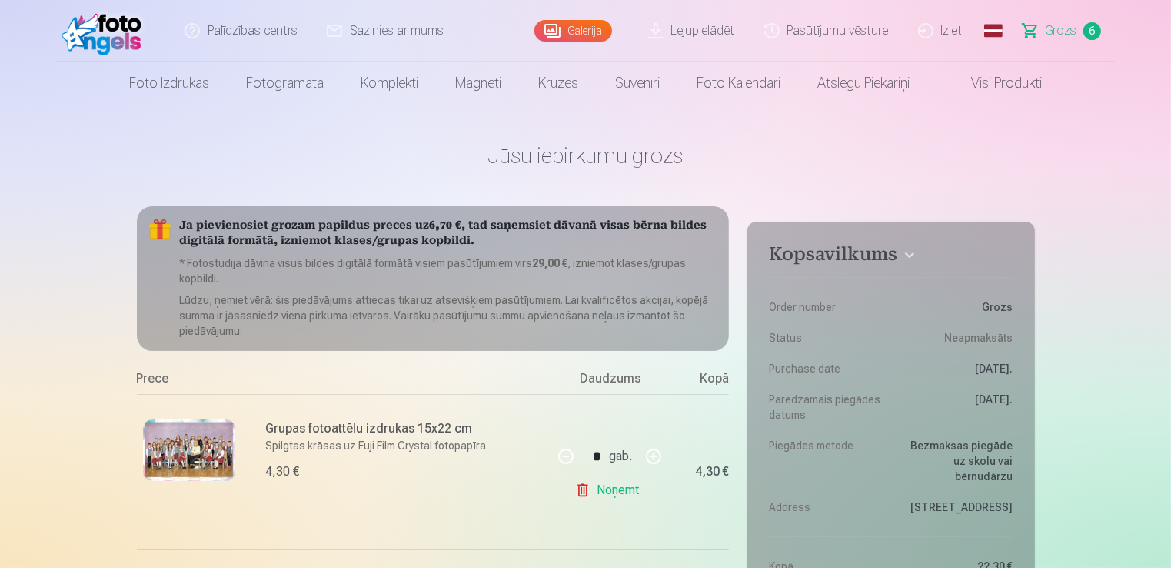
click at [98, 25] on img at bounding box center [106, 30] width 88 height 49
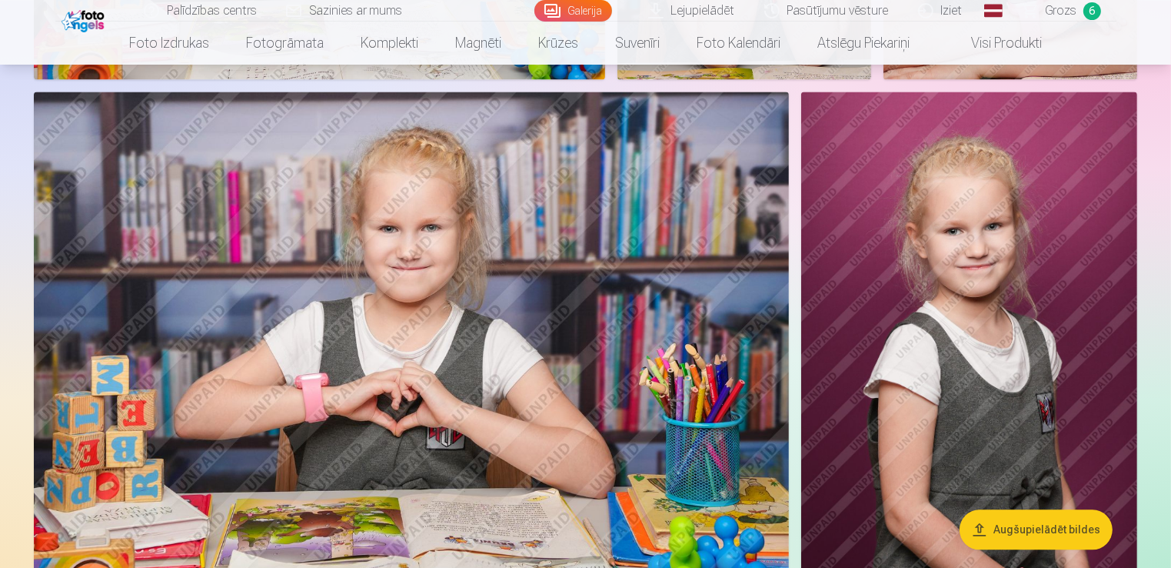
scroll to position [3276, 0]
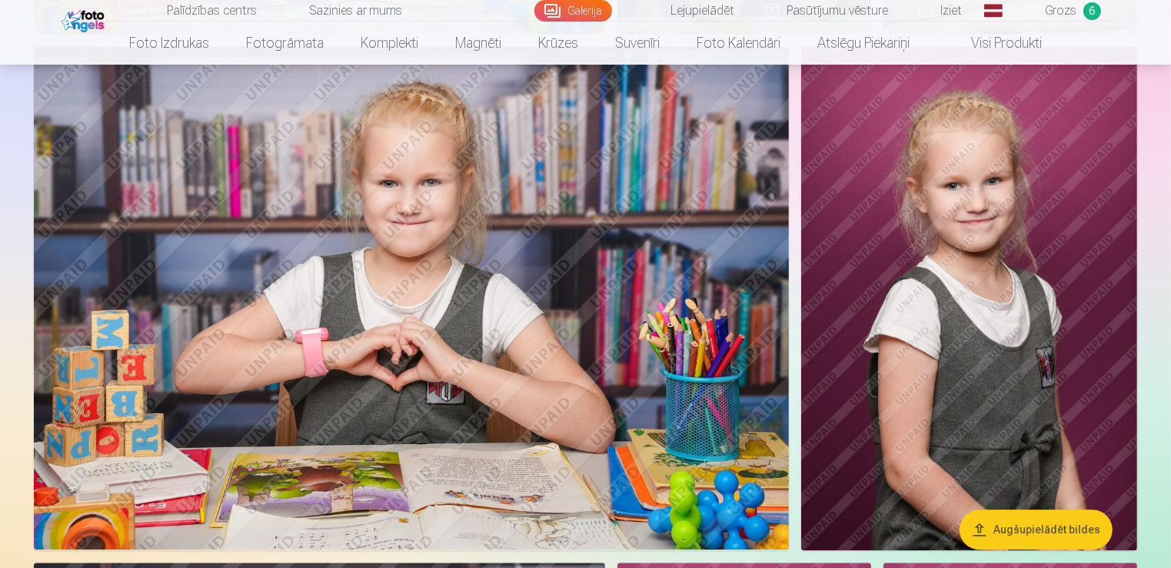
click at [1041, 236] on img at bounding box center [969, 298] width 336 height 504
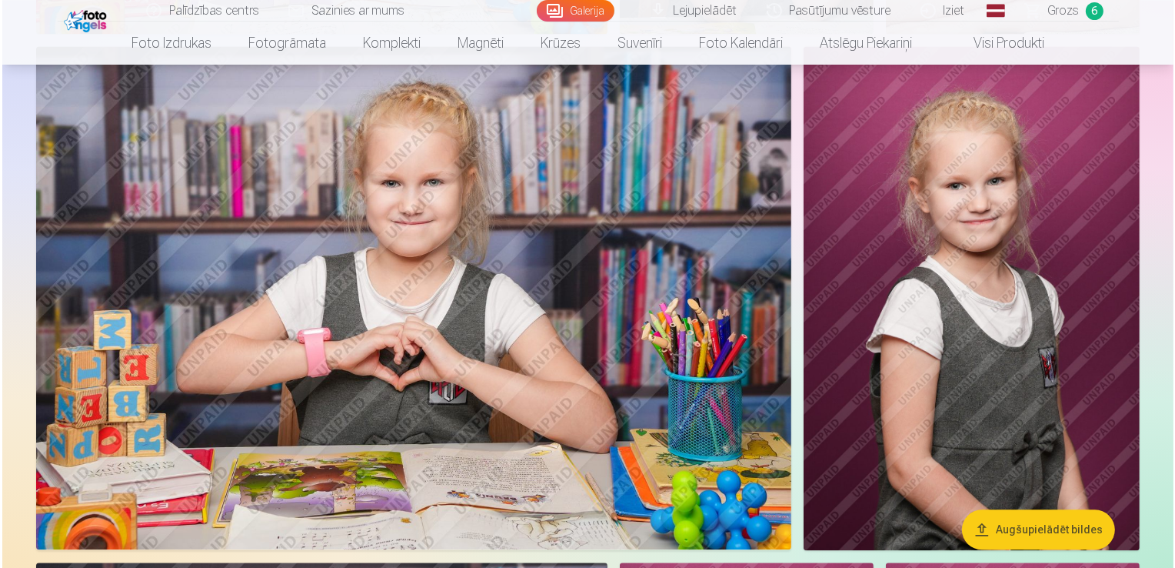
scroll to position [3285, 0]
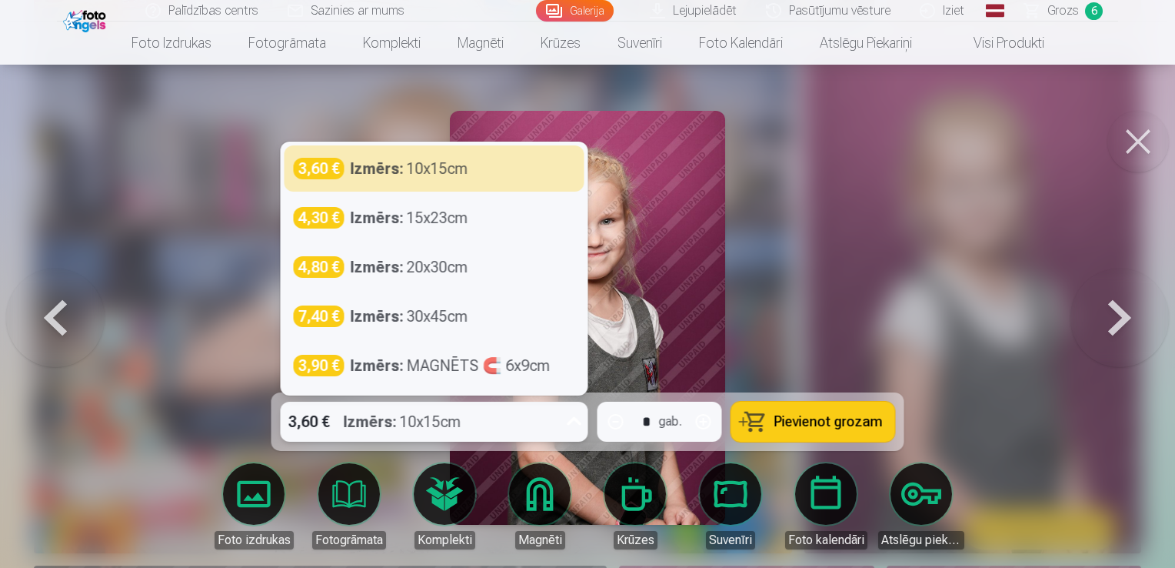
click at [571, 419] on icon at bounding box center [574, 421] width 25 height 25
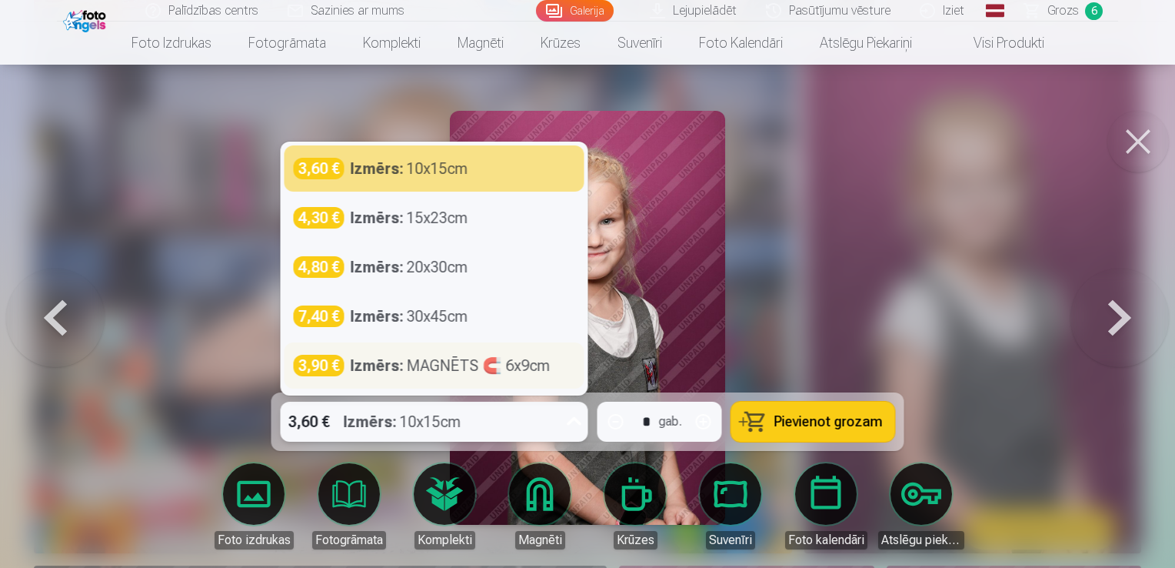
click at [433, 369] on div "Izmērs : MAGNĒTS 🧲 6x9cm" at bounding box center [451, 365] width 200 height 22
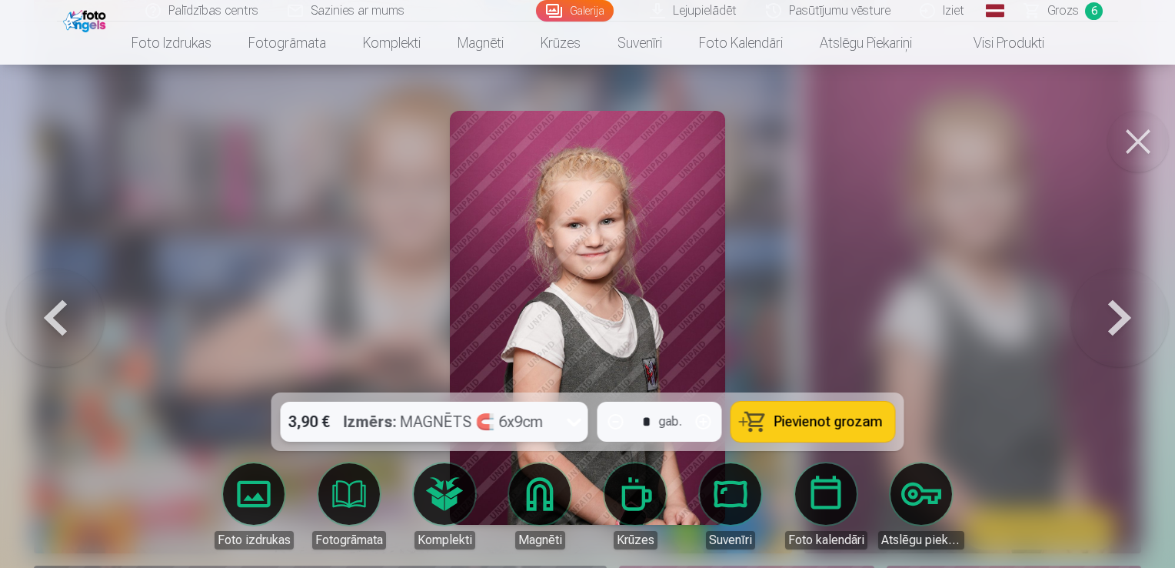
click at [798, 415] on span "Pievienot grozam" at bounding box center [828, 421] width 108 height 14
click at [774, 269] on div at bounding box center [587, 284] width 1175 height 568
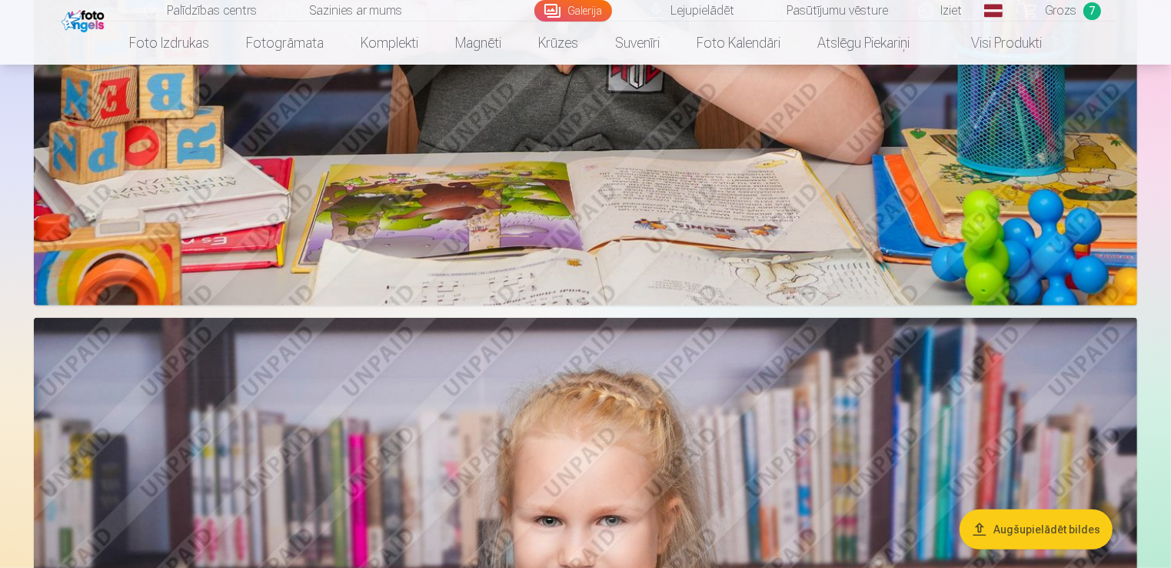
scroll to position [6762, 0]
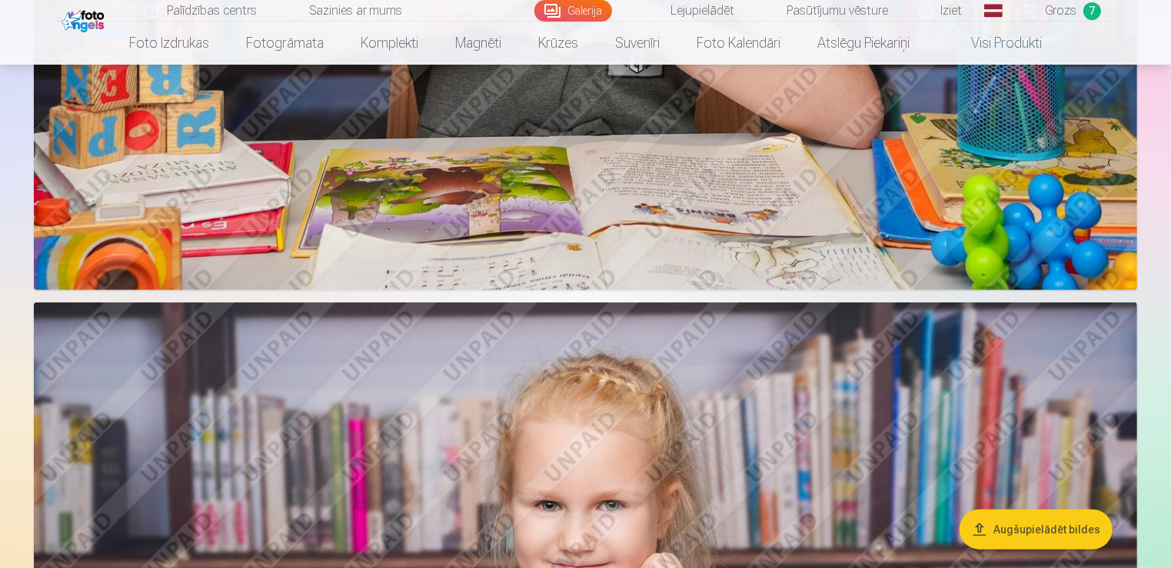
click at [1050, 8] on span "Grozs" at bounding box center [1062, 11] width 32 height 18
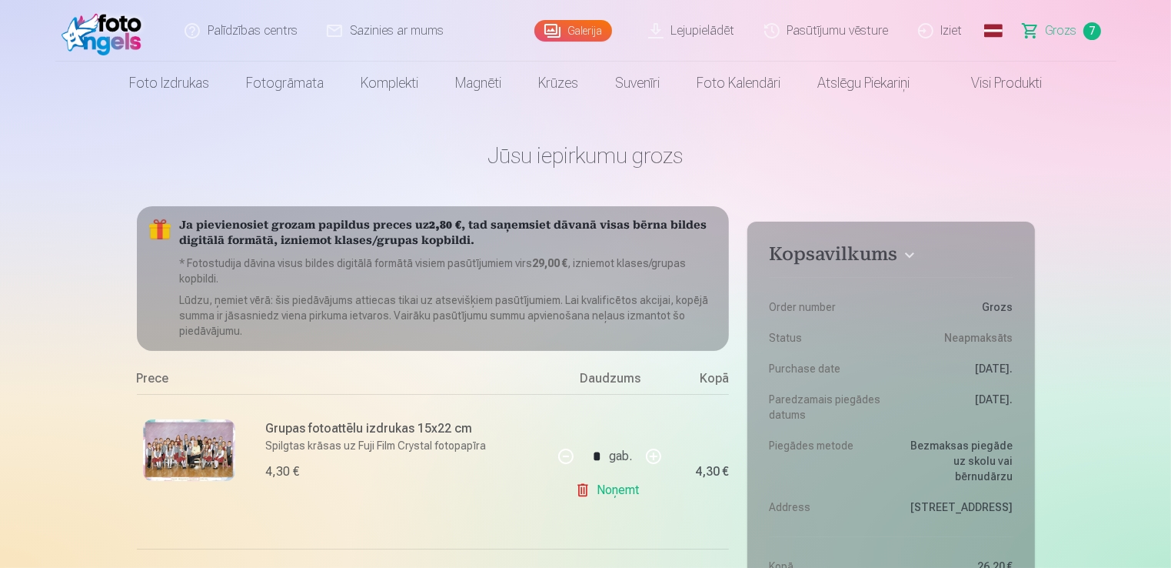
click at [1059, 26] on span "Grozs" at bounding box center [1062, 31] width 32 height 18
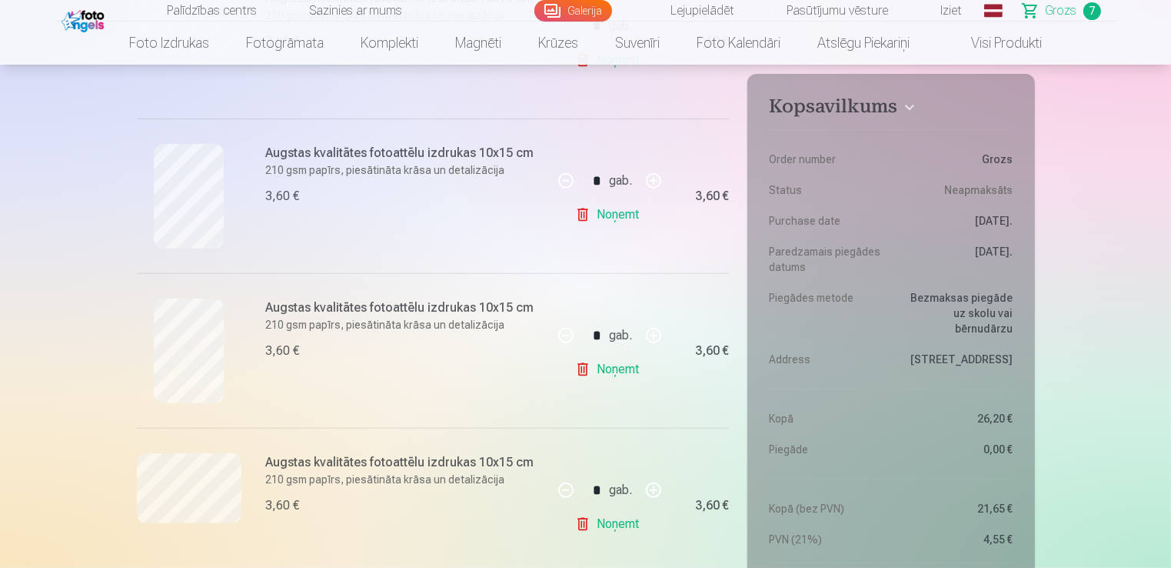
scroll to position [592, 0]
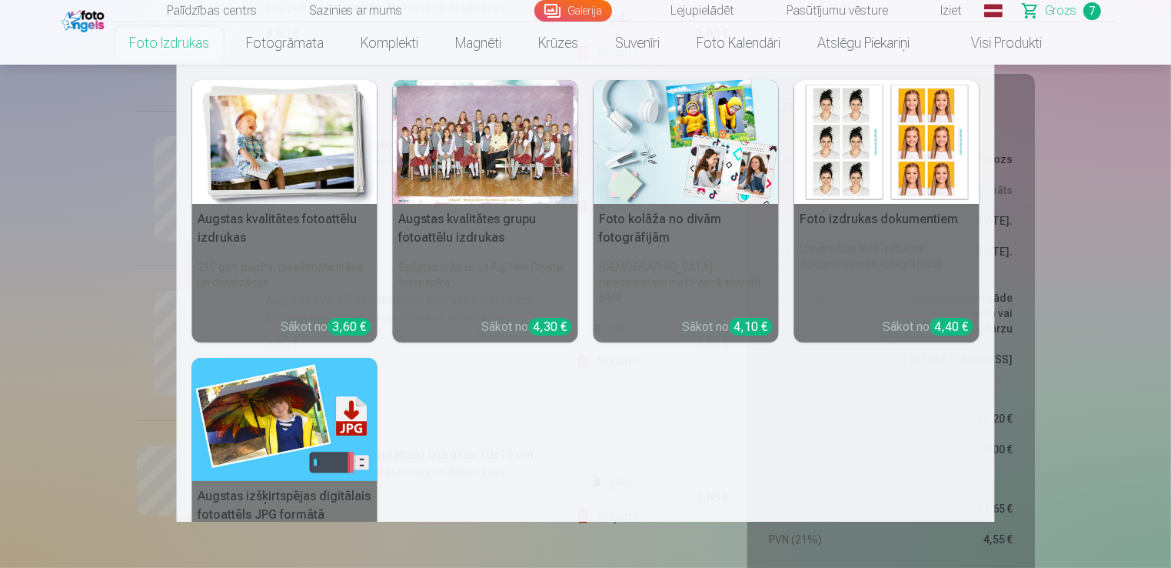
click at [149, 36] on link "Foto izdrukas" at bounding box center [169, 43] width 117 height 43
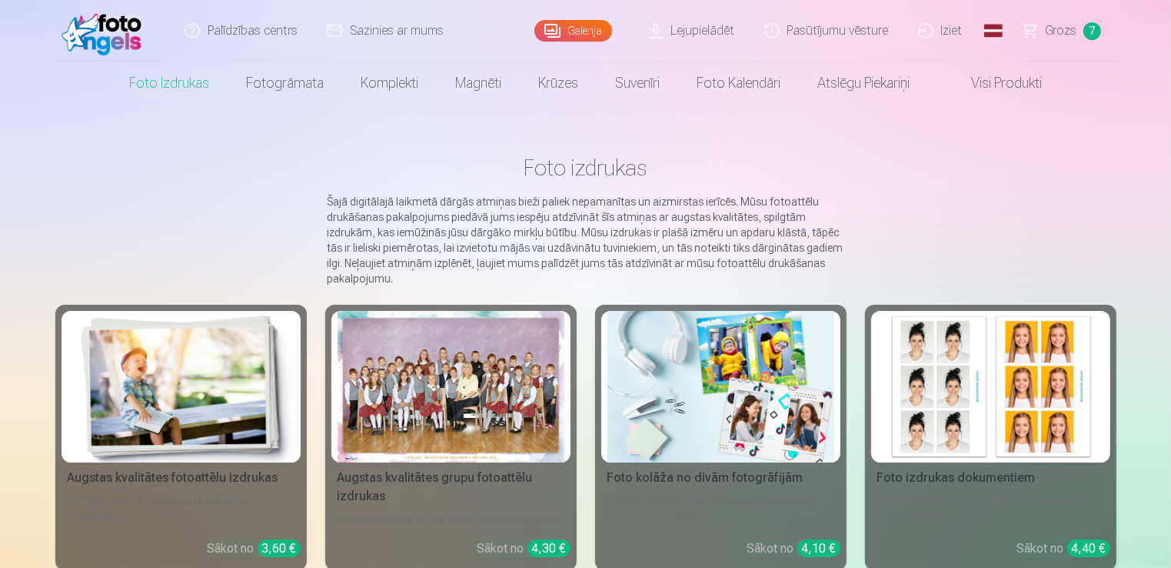
click at [118, 33] on img at bounding box center [106, 30] width 88 height 49
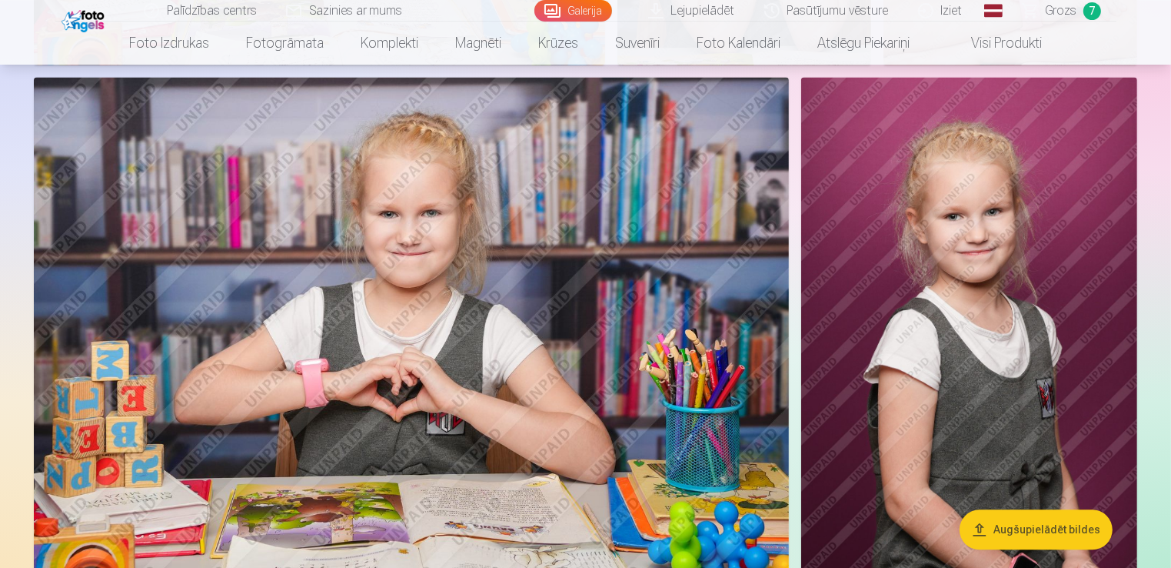
scroll to position [3246, 0]
click at [1051, 227] on img at bounding box center [969, 328] width 336 height 504
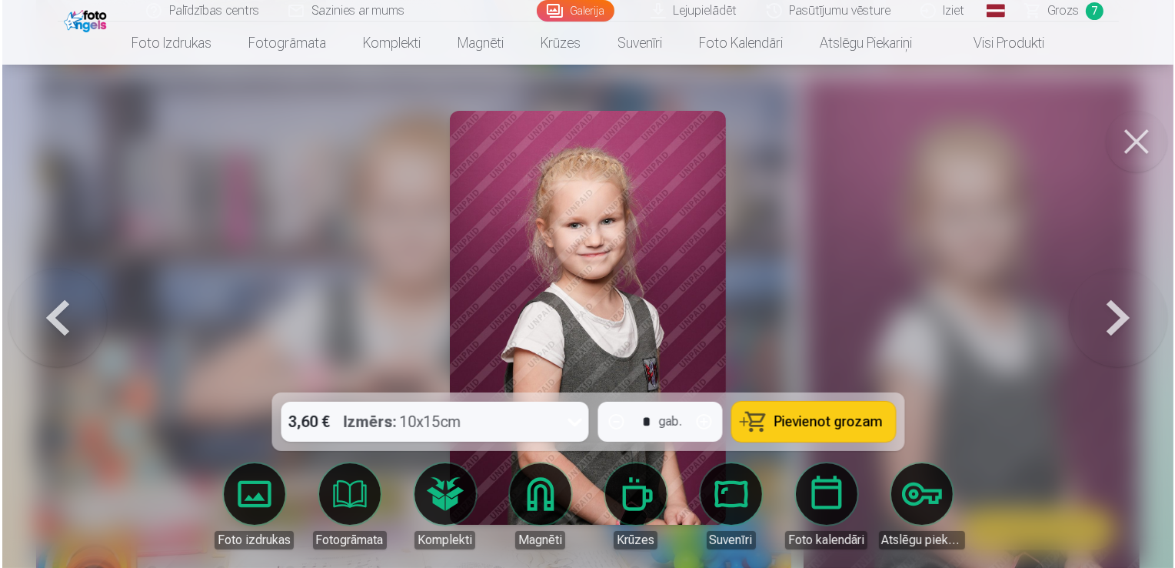
scroll to position [3255, 0]
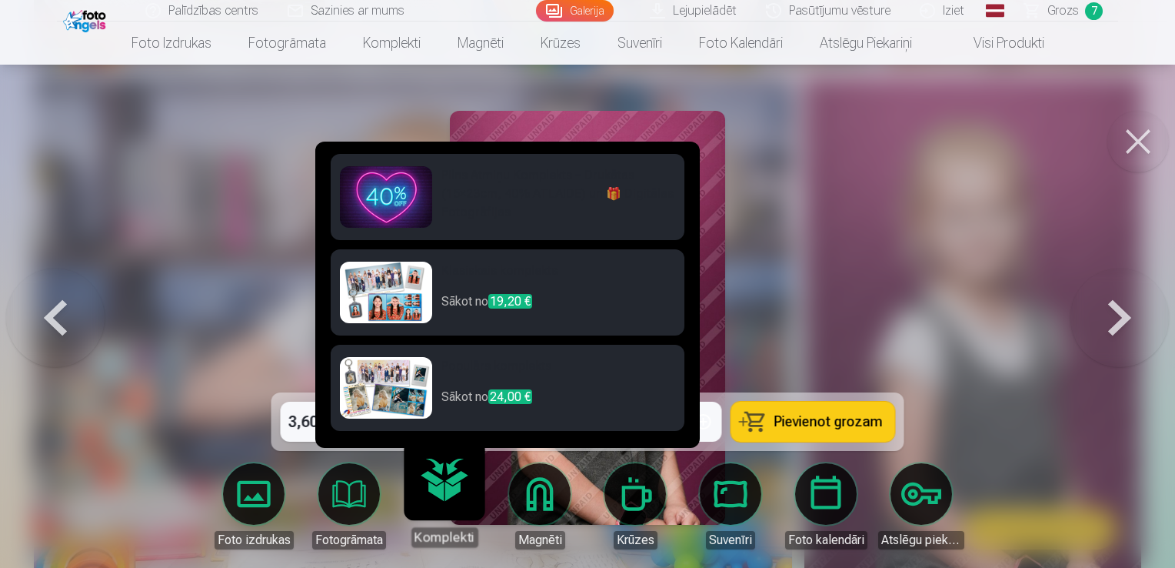
click at [508, 279] on h6 "Klasiskais komplekts" at bounding box center [558, 276] width 234 height 31
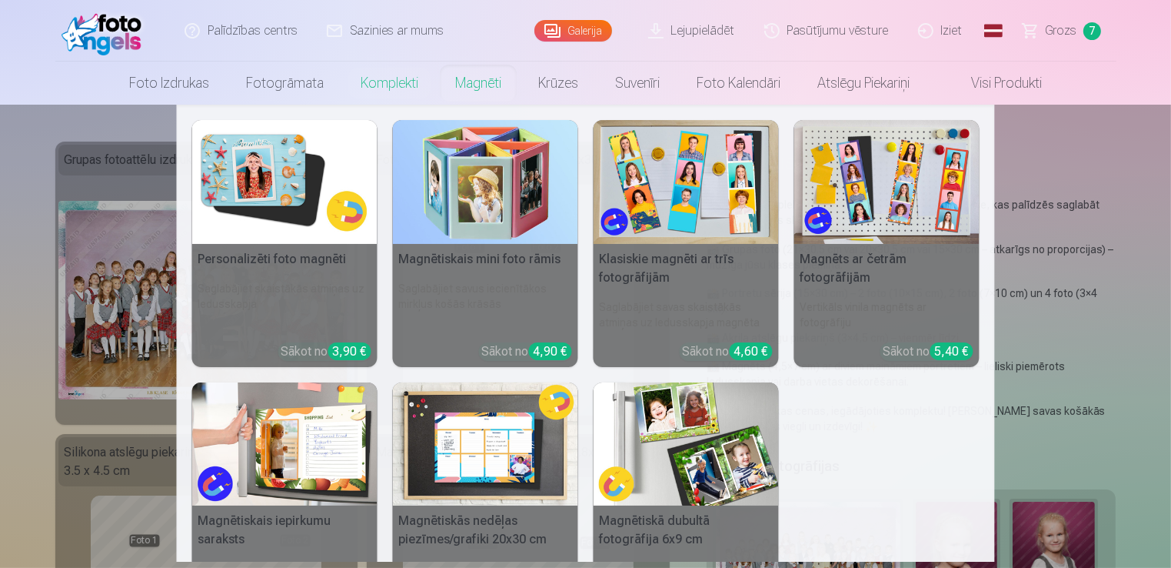
click at [474, 88] on link "Magnēti" at bounding box center [478, 83] width 83 height 43
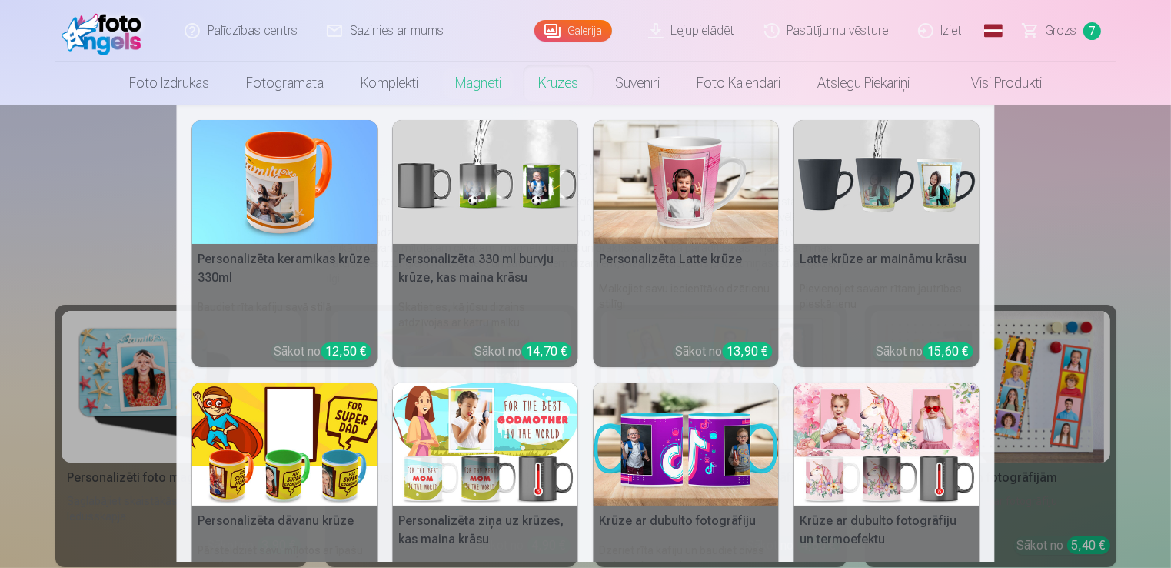
click at [548, 85] on link "Krūzes" at bounding box center [558, 83] width 77 height 43
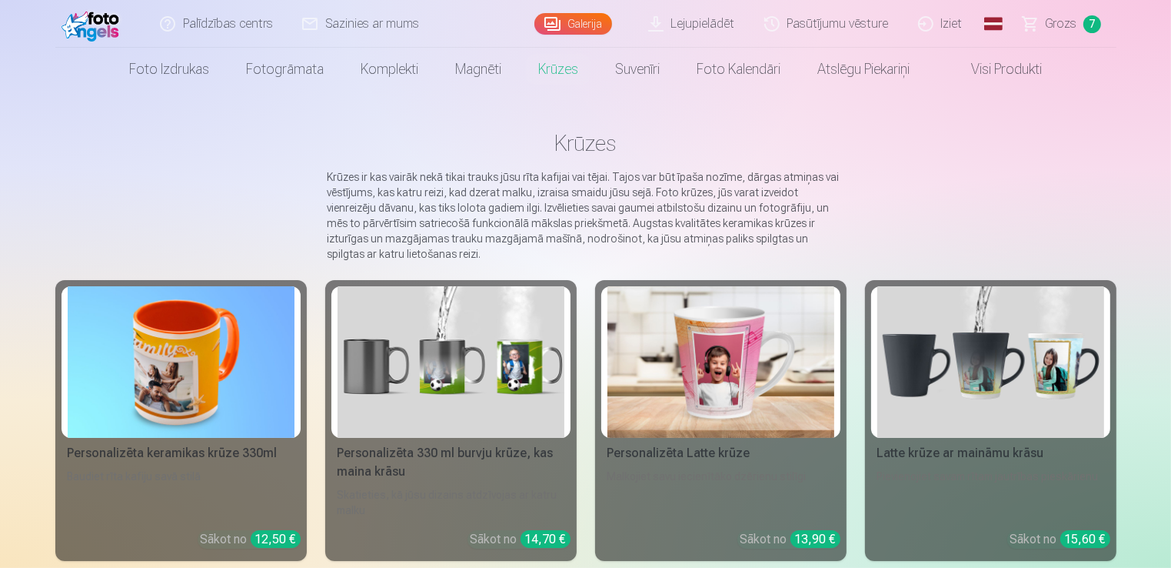
scroll to position [8, 0]
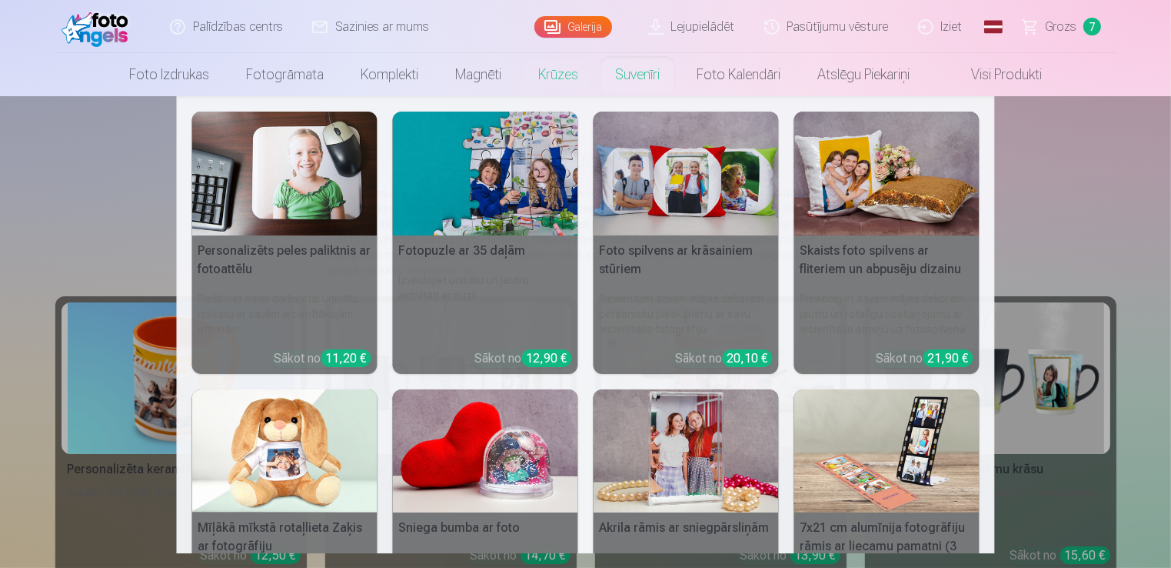
click at [634, 75] on link "Suvenīri" at bounding box center [638, 74] width 82 height 43
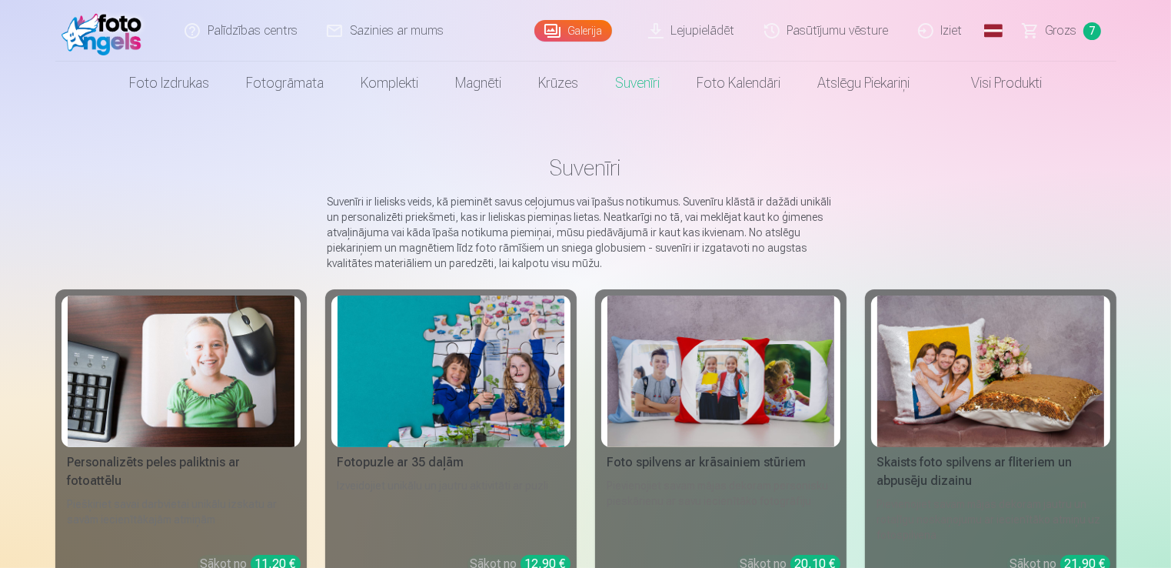
click at [977, 87] on link "Visi produkti" at bounding box center [994, 83] width 132 height 43
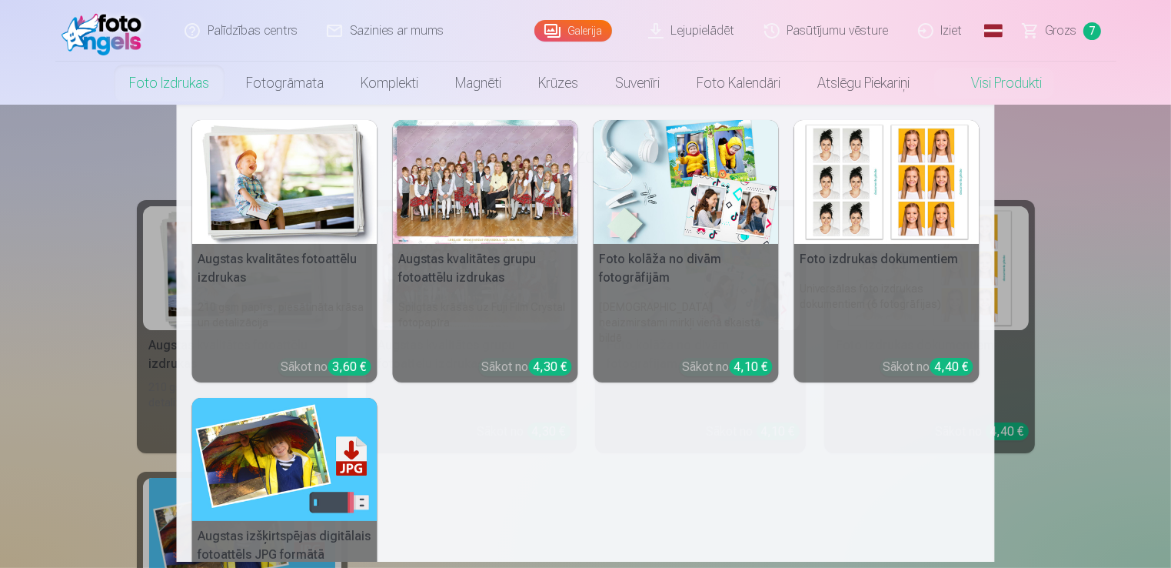
click at [151, 80] on link "Foto izdrukas" at bounding box center [169, 83] width 117 height 43
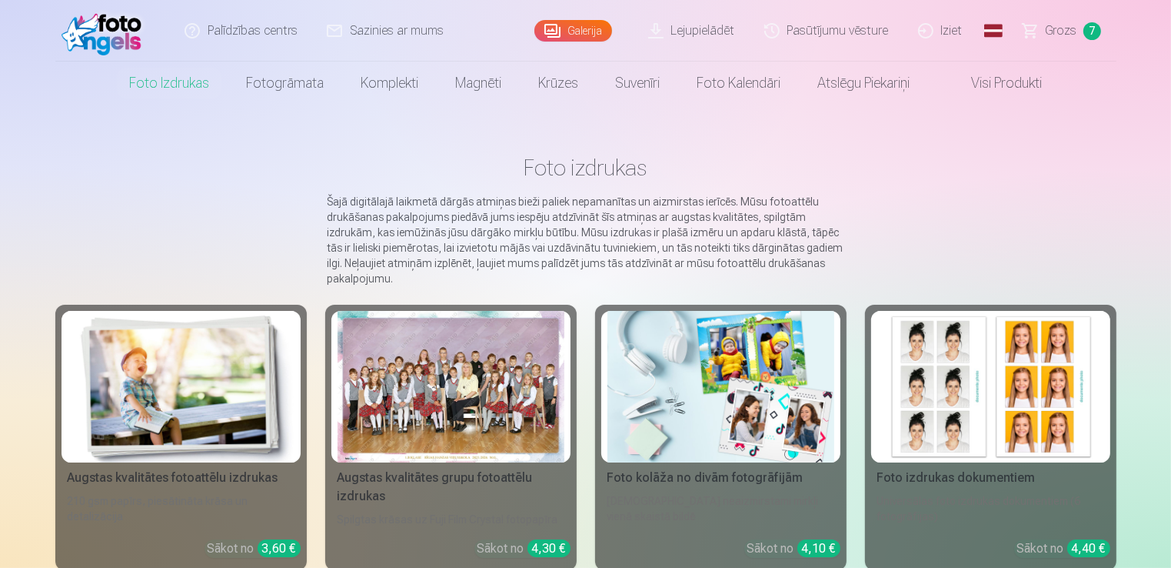
drag, startPoint x: 1170, startPoint y: 116, endPoint x: 1176, endPoint y: 169, distance: 53.4
click at [1170, 169] on html "Palīdzības centrs Sazinies ar mums Galerija Lejupielādēt Pasūtījumu vēsture Izi…" at bounding box center [585, 284] width 1171 height 568
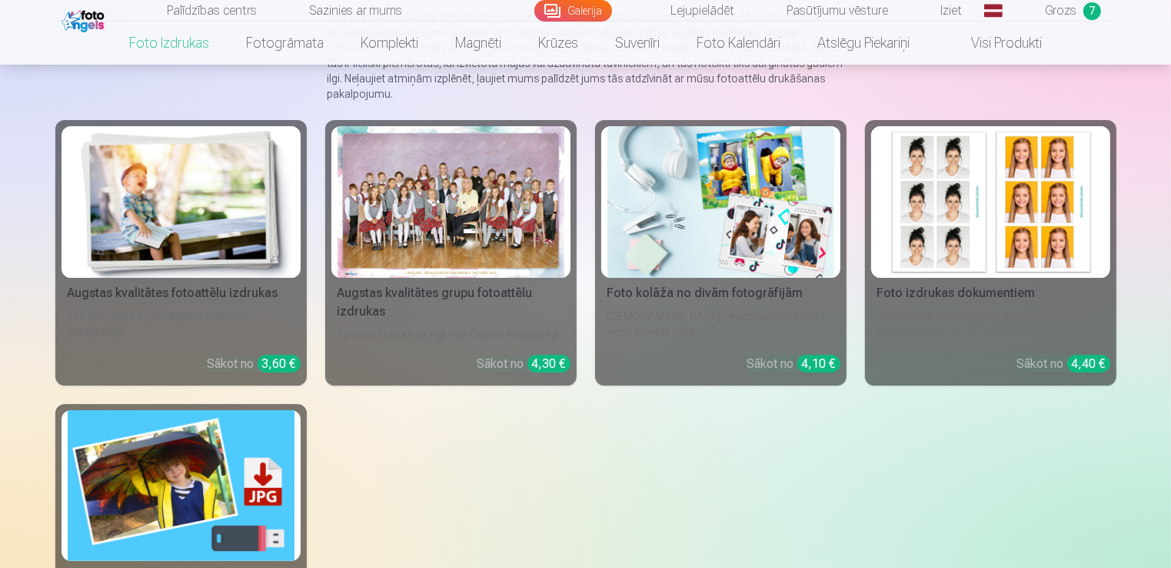
scroll to position [199, 0]
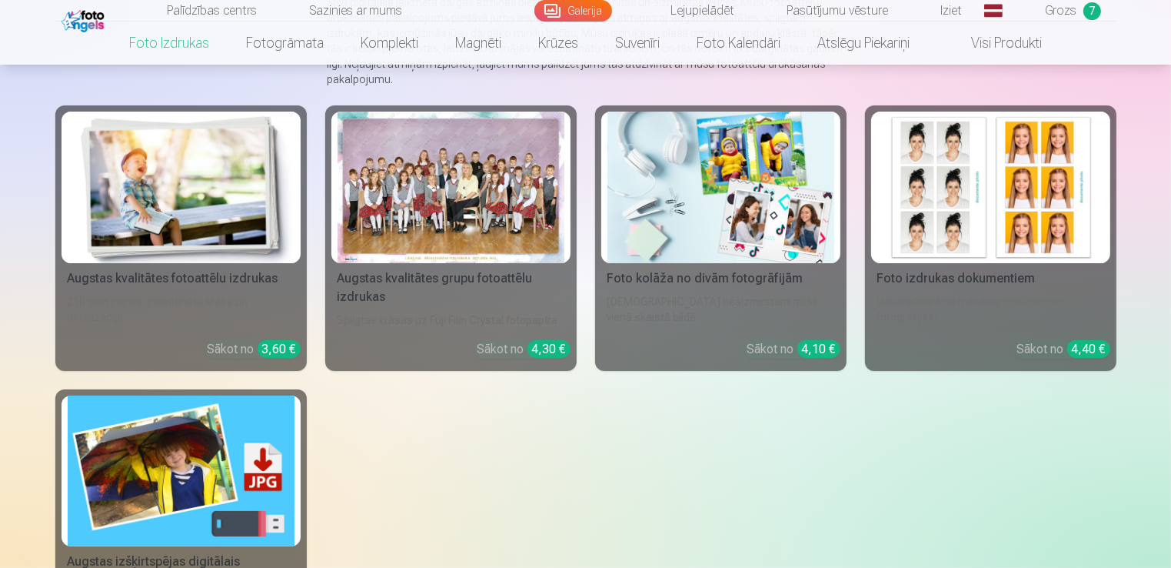
click at [754, 224] on img at bounding box center [720, 187] width 227 height 151
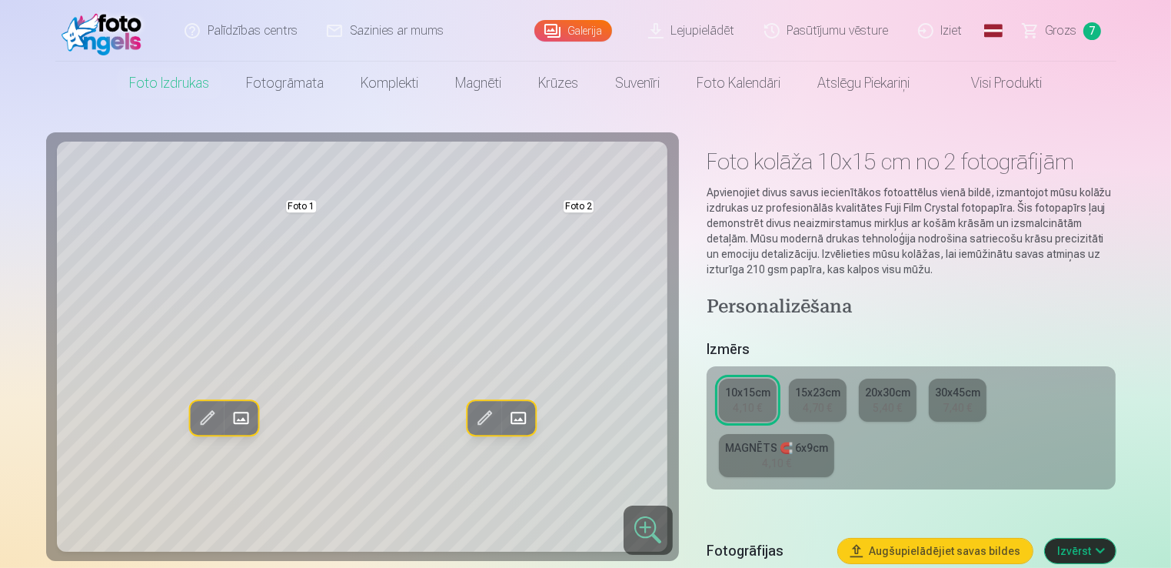
click at [751, 458] on link "MAGNĒTS 🧲 6x9cm 4,10 €" at bounding box center [776, 455] width 115 height 43
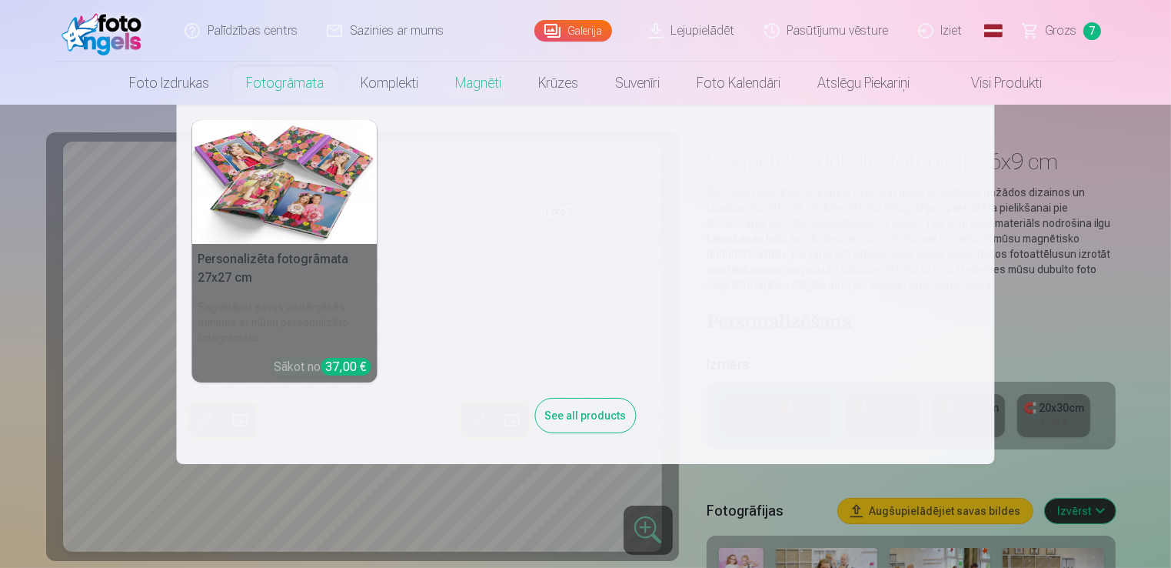
click at [253, 82] on link "Fotogrāmata" at bounding box center [285, 83] width 115 height 43
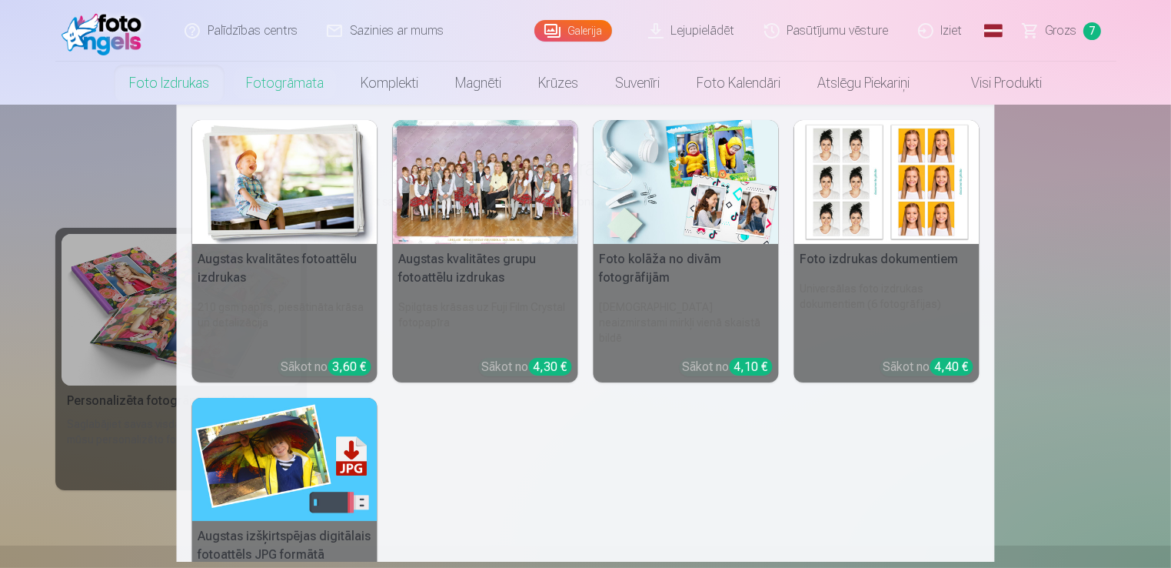
click at [163, 95] on link "Foto izdrukas" at bounding box center [169, 83] width 117 height 43
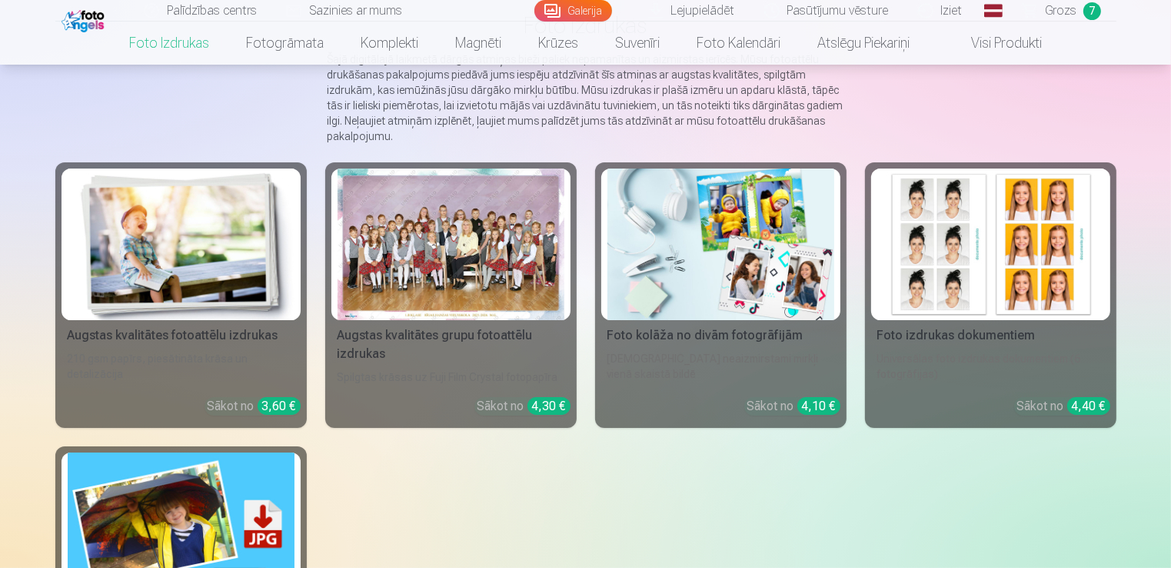
scroll to position [145, 0]
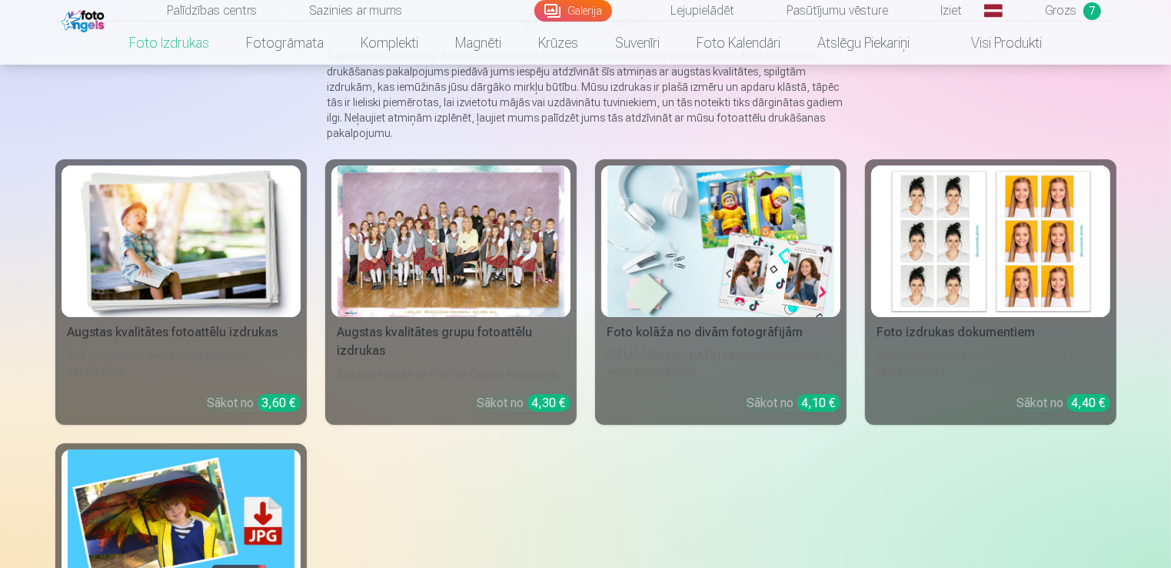
click at [172, 247] on img at bounding box center [181, 240] width 227 height 151
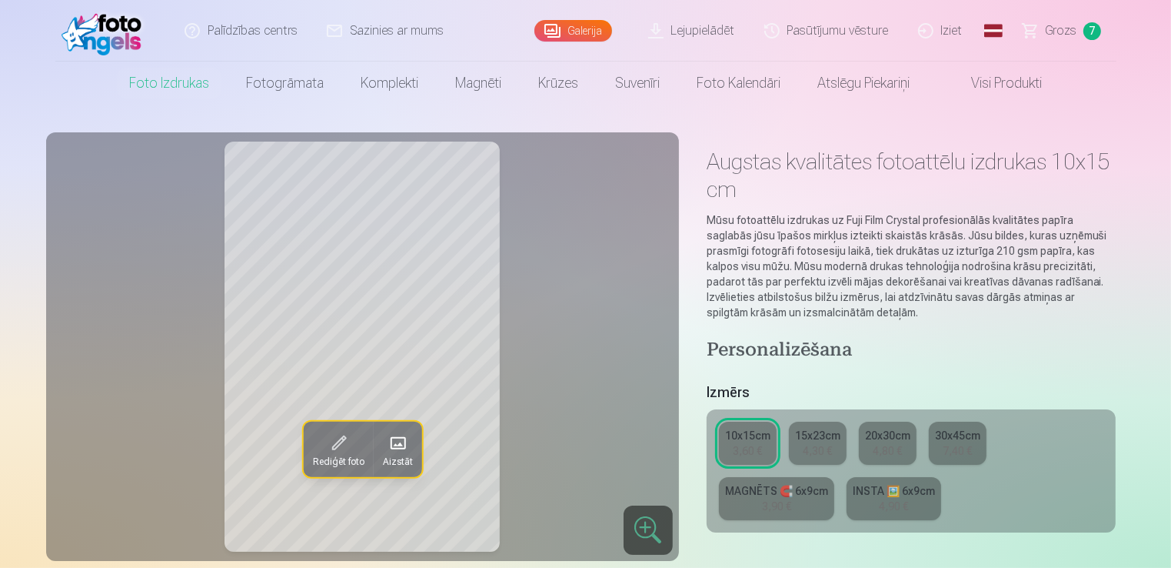
click at [1066, 32] on span "Grozs" at bounding box center [1062, 31] width 32 height 18
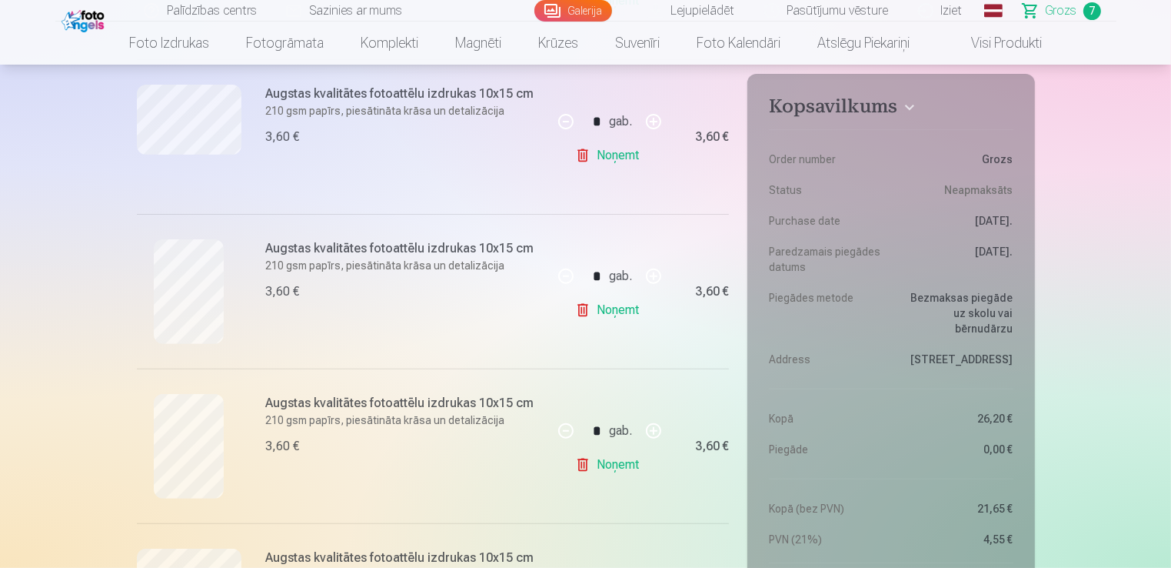
scroll to position [497, 0]
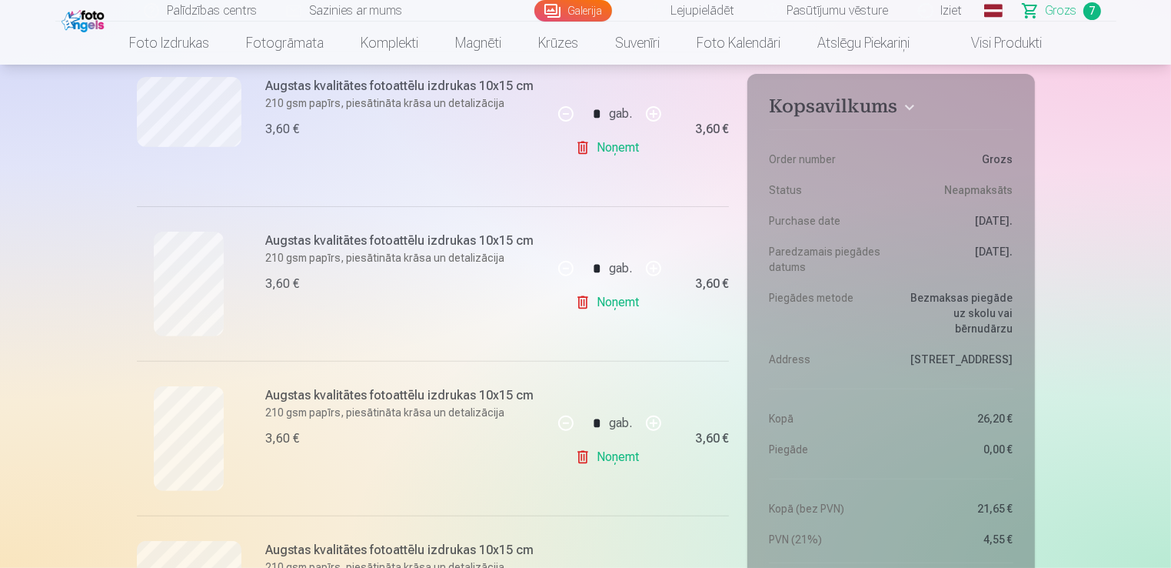
click at [654, 269] on button "button" at bounding box center [653, 268] width 37 height 37
type input "*"
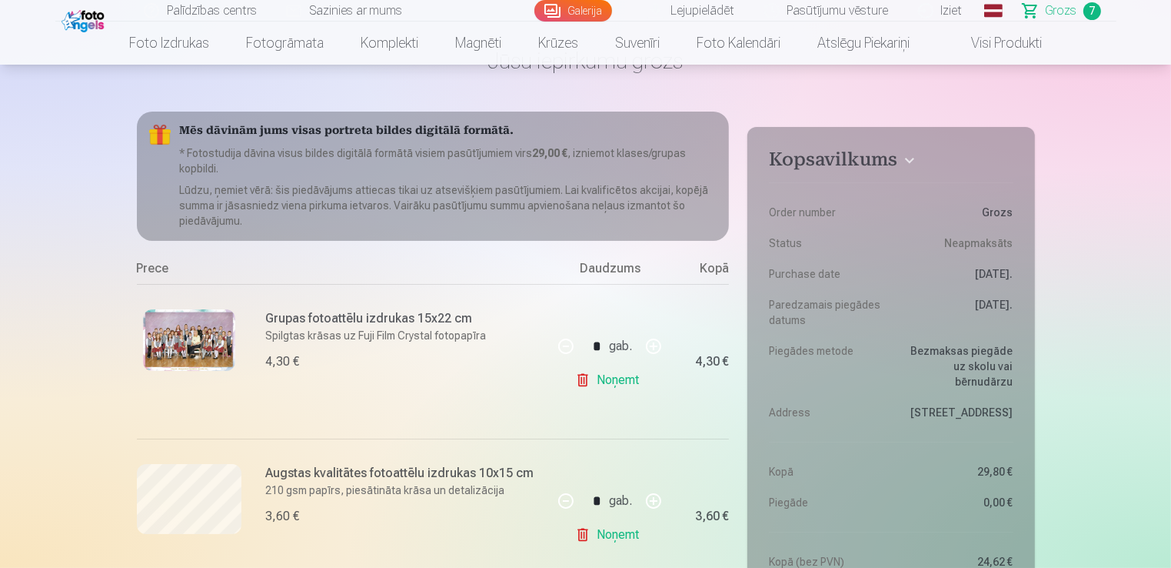
scroll to position [110, 0]
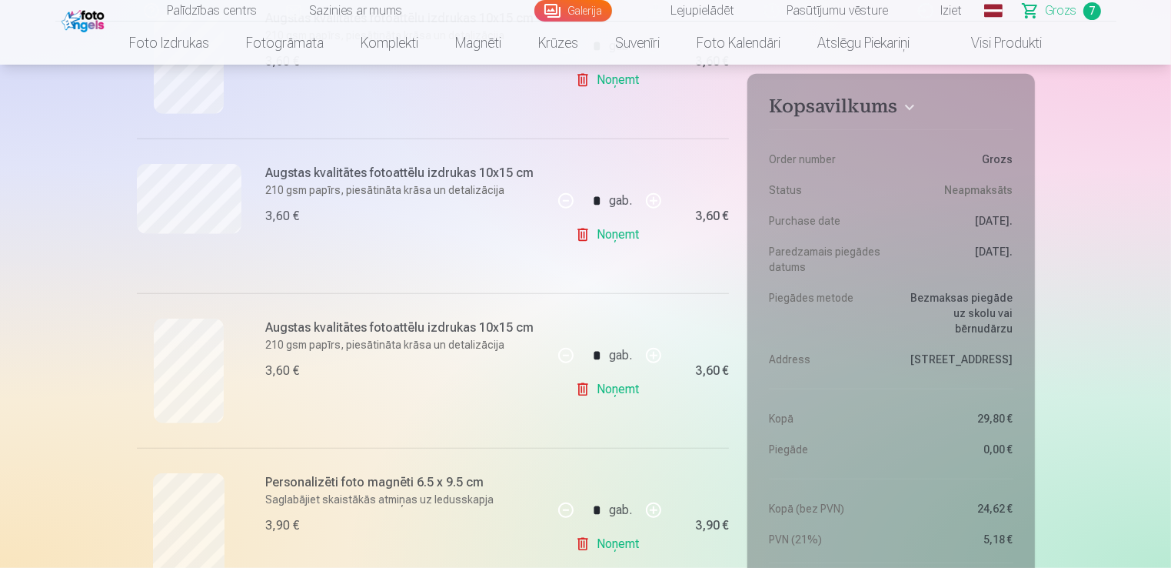
scroll to position [1118, 0]
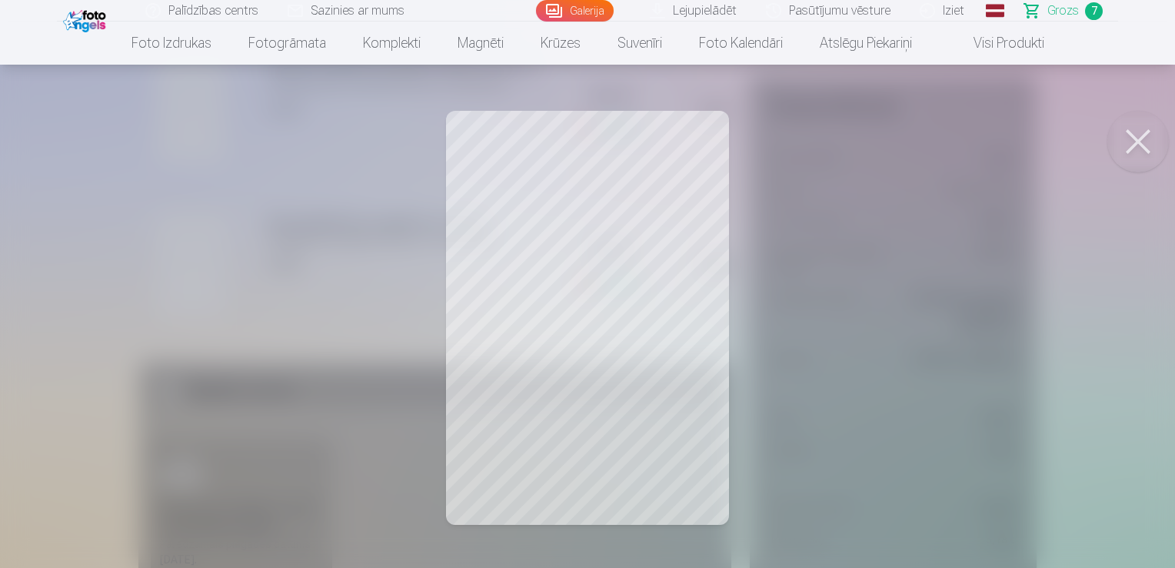
click at [1138, 141] on button at bounding box center [1138, 142] width 62 height 62
click at [1147, 147] on button at bounding box center [1138, 142] width 62 height 62
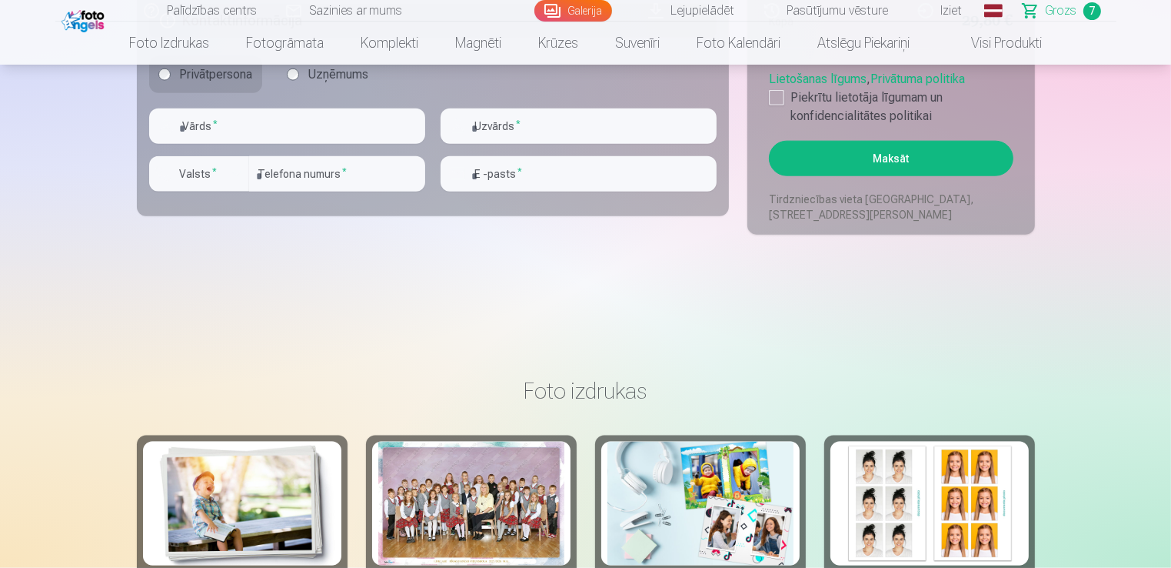
scroll to position [1906, 0]
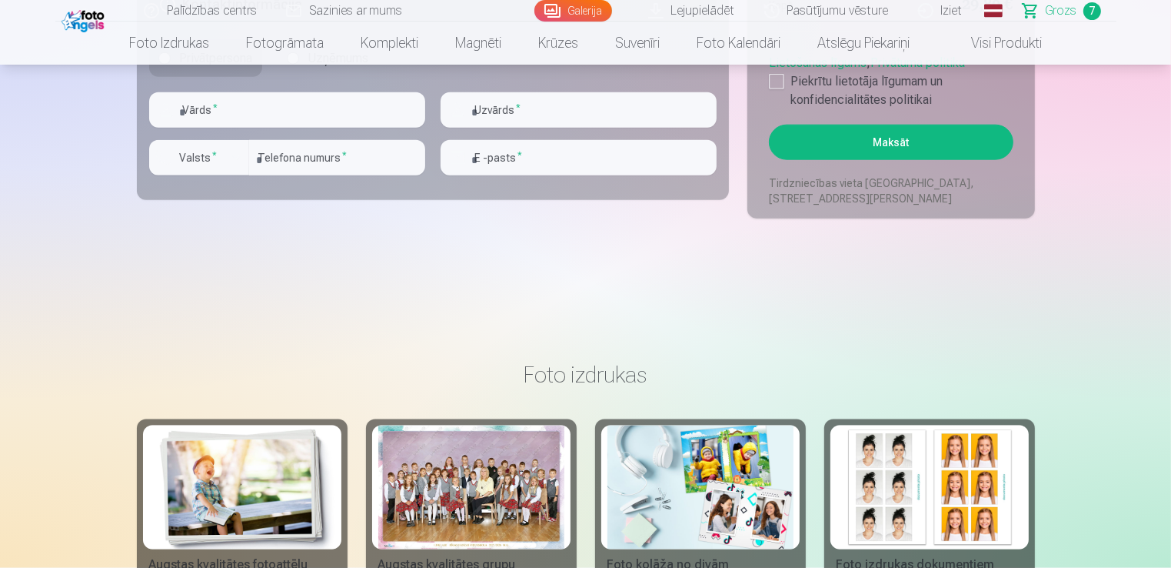
click at [868, 146] on button "Maksāt" at bounding box center [891, 142] width 244 height 35
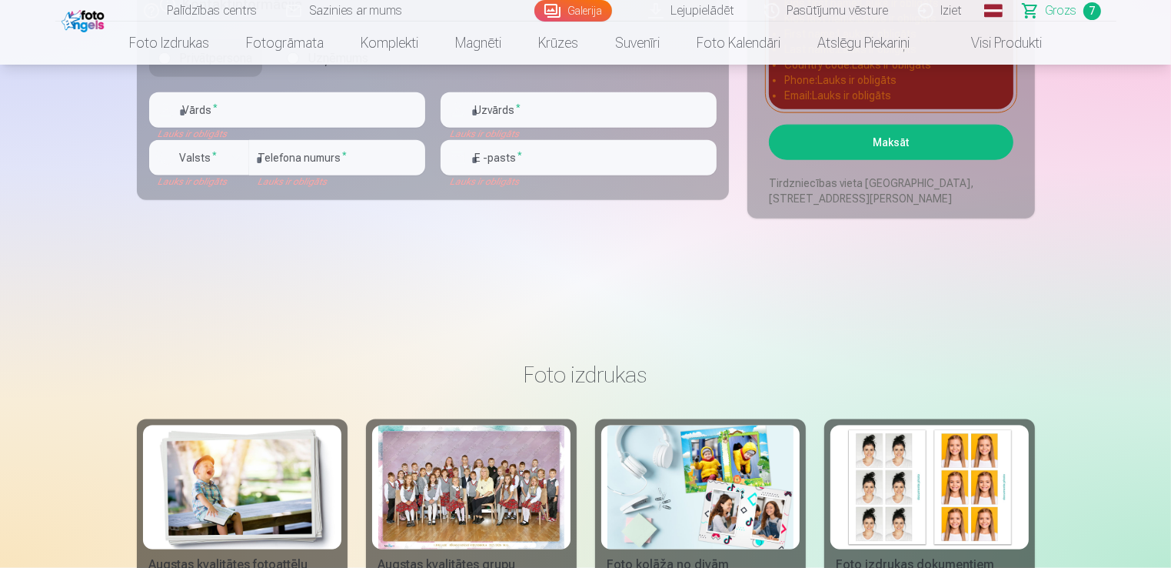
drag, startPoint x: 1170, startPoint y: 170, endPoint x: 1171, endPoint y: 159, distance: 10.9
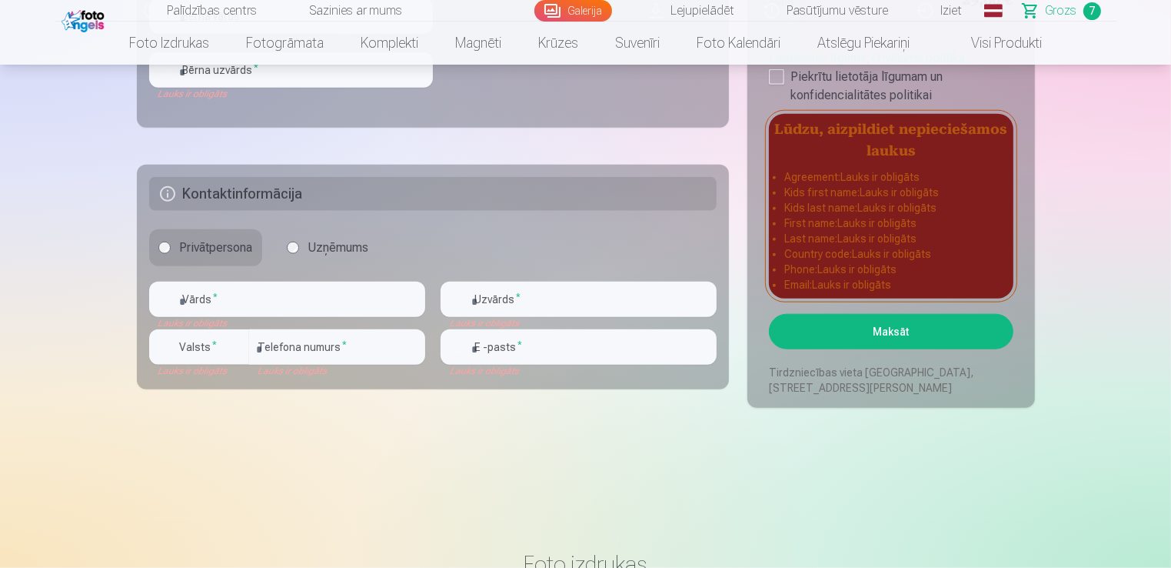
scroll to position [1662, 0]
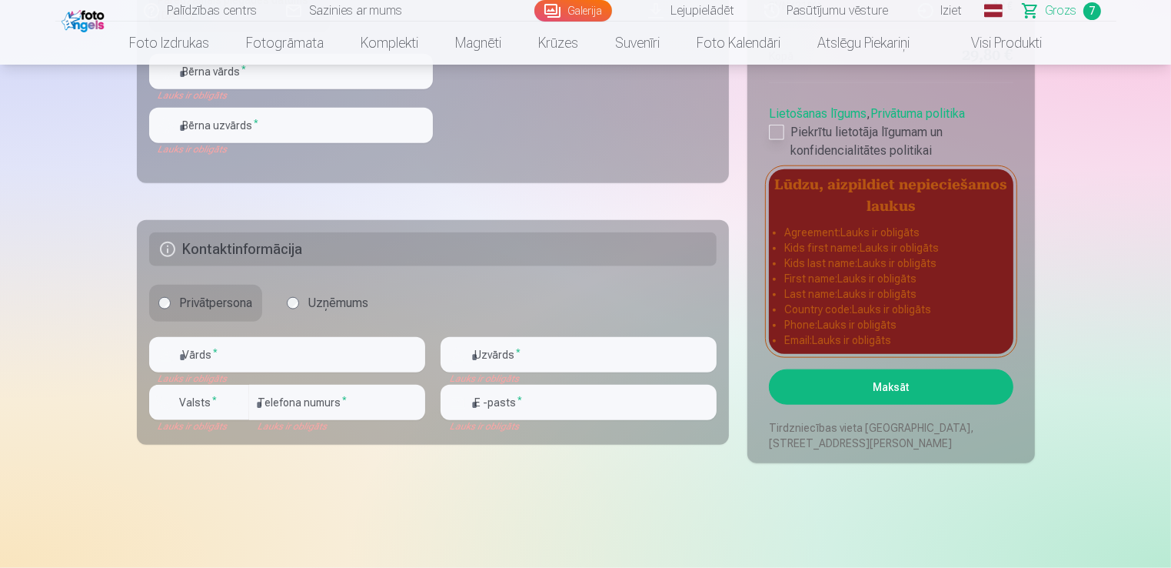
click at [779, 131] on div at bounding box center [776, 132] width 15 height 15
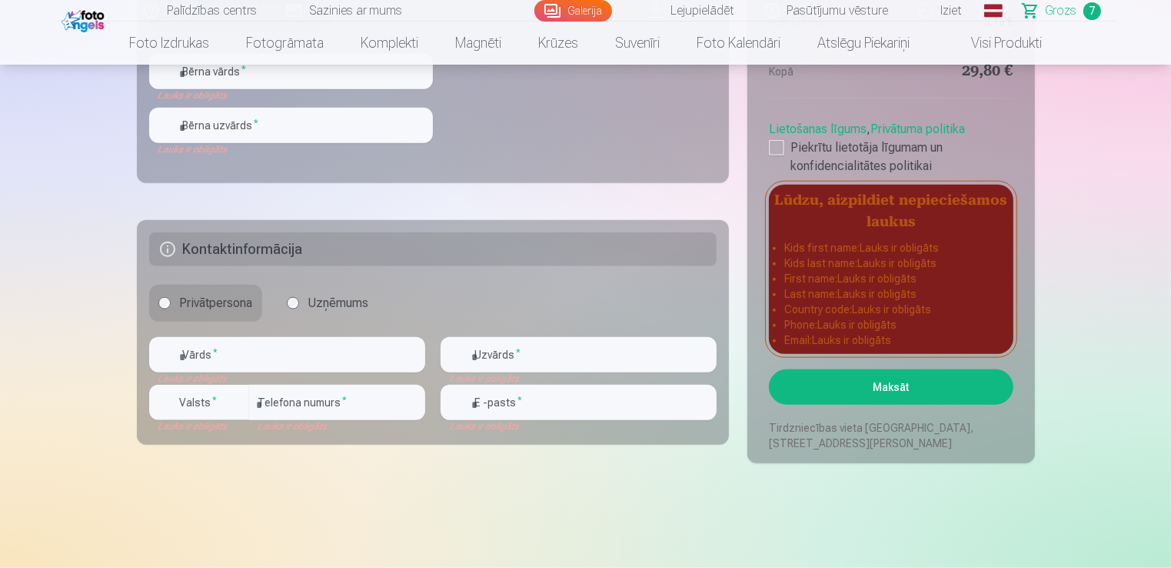
click at [854, 373] on button "Maksāt" at bounding box center [891, 386] width 244 height 35
click at [874, 388] on button "Maksāt" at bounding box center [891, 386] width 244 height 35
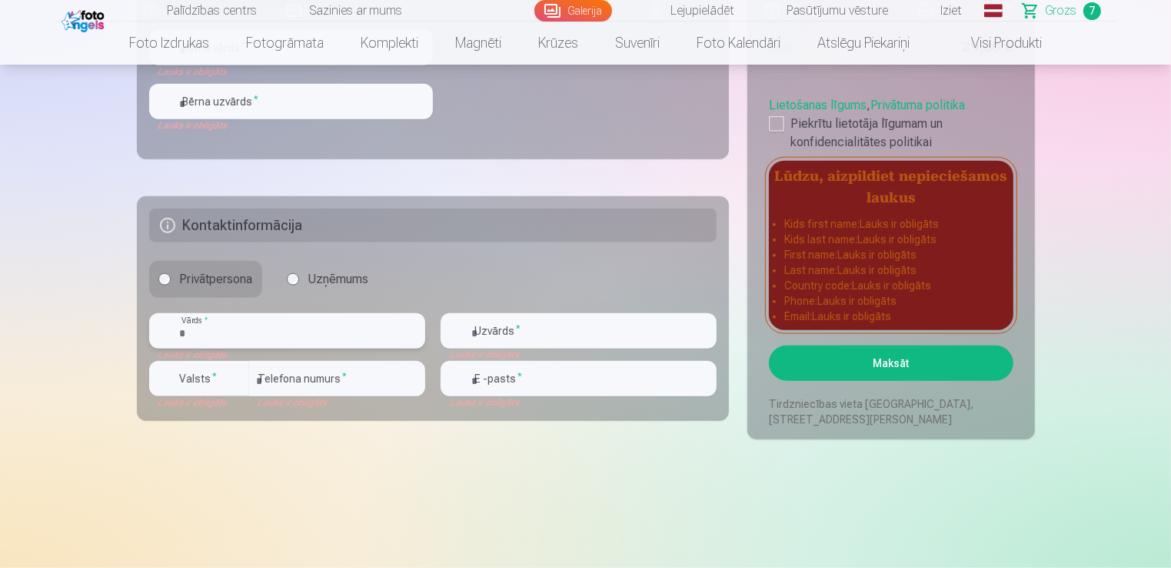
scroll to position [1725, 0]
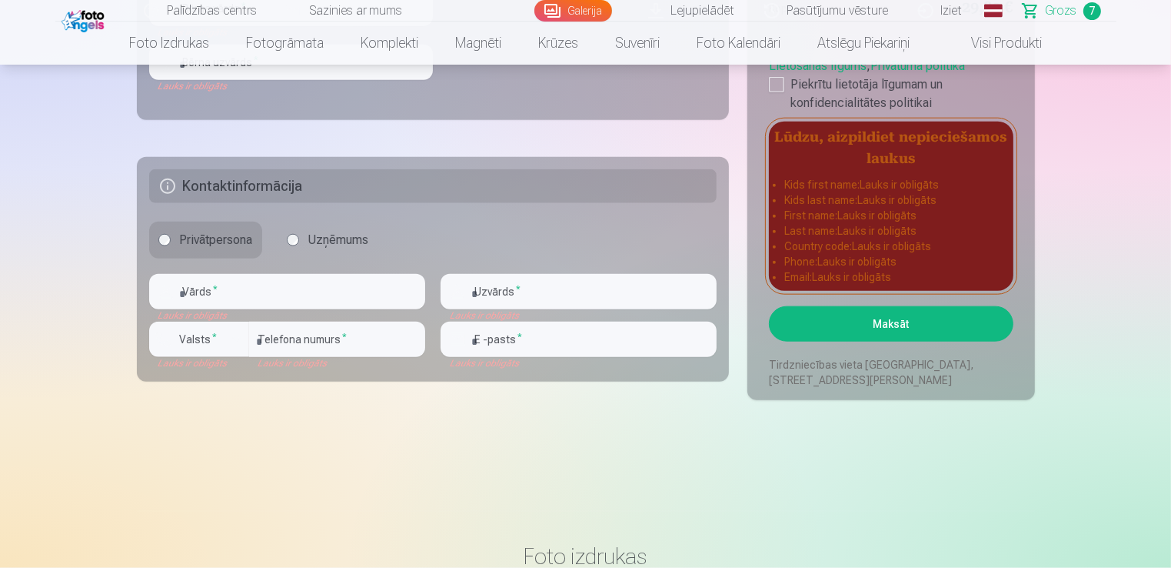
click at [855, 309] on button "Maksāt" at bounding box center [891, 323] width 244 height 35
click at [228, 287] on input "text" at bounding box center [287, 291] width 276 height 35
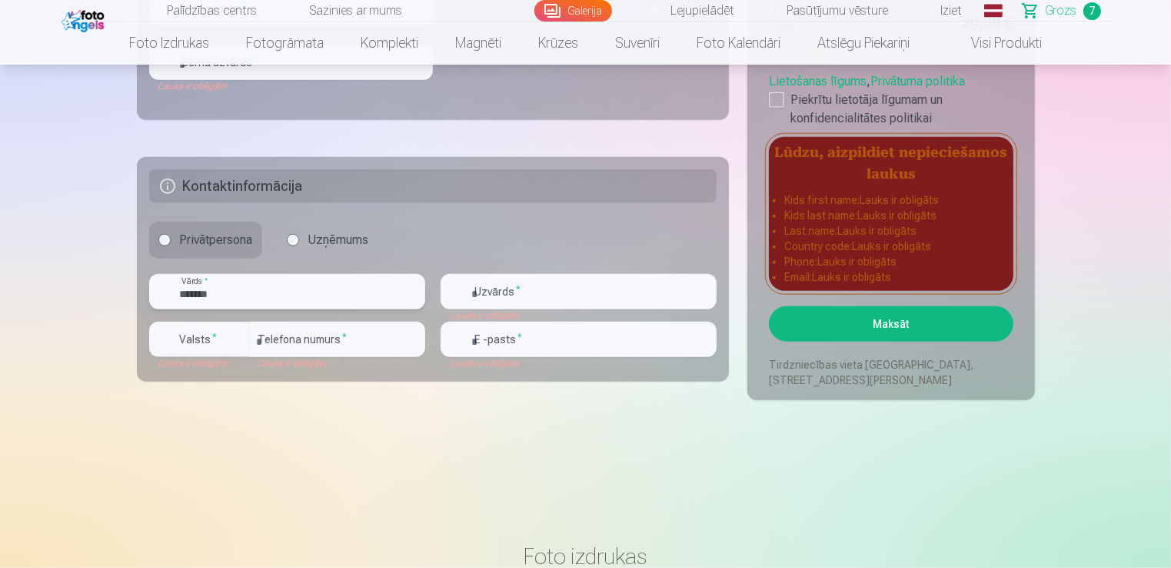
click at [246, 297] on input "*******" at bounding box center [287, 291] width 276 height 35
type input "********"
click at [291, 341] on input "number" at bounding box center [337, 338] width 176 height 35
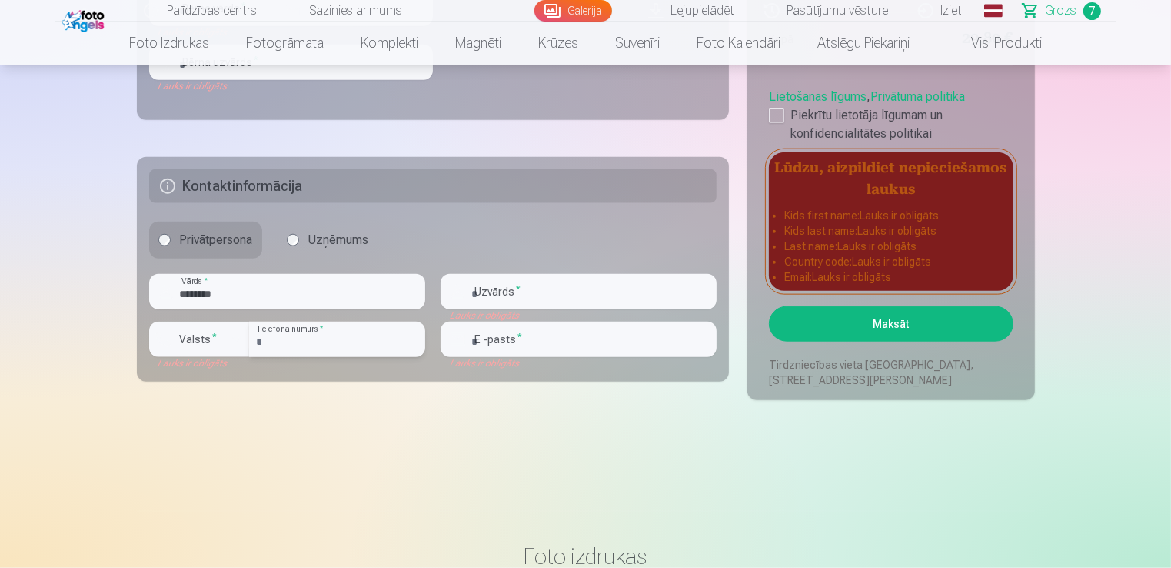
type input "********"
click at [228, 334] on div "button" at bounding box center [237, 339] width 18 height 18
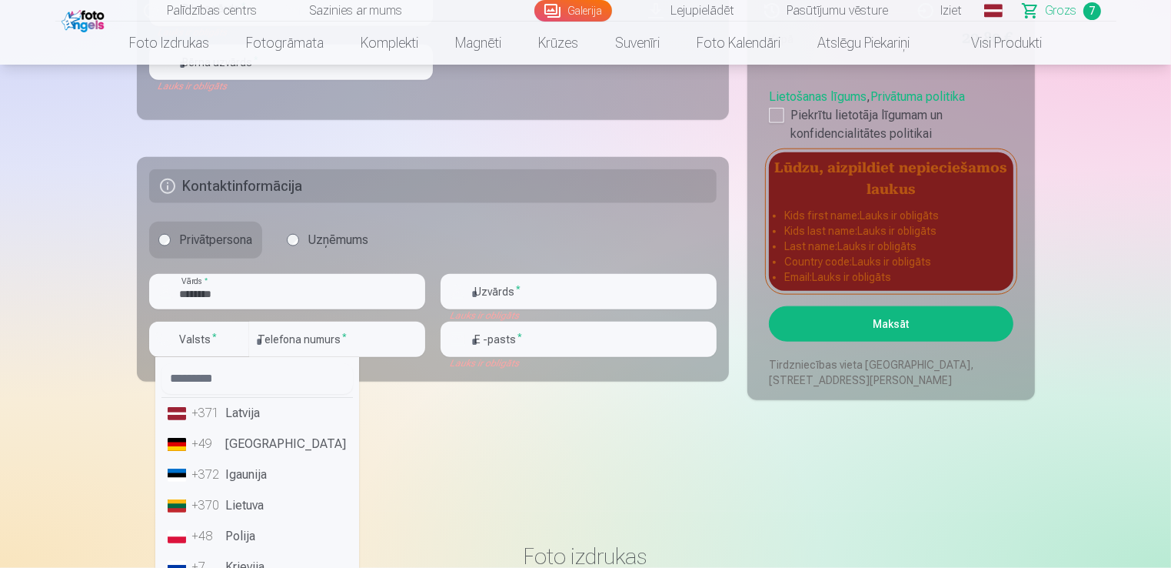
click at [236, 408] on li "+371 Latvija" at bounding box center [256, 413] width 191 height 31
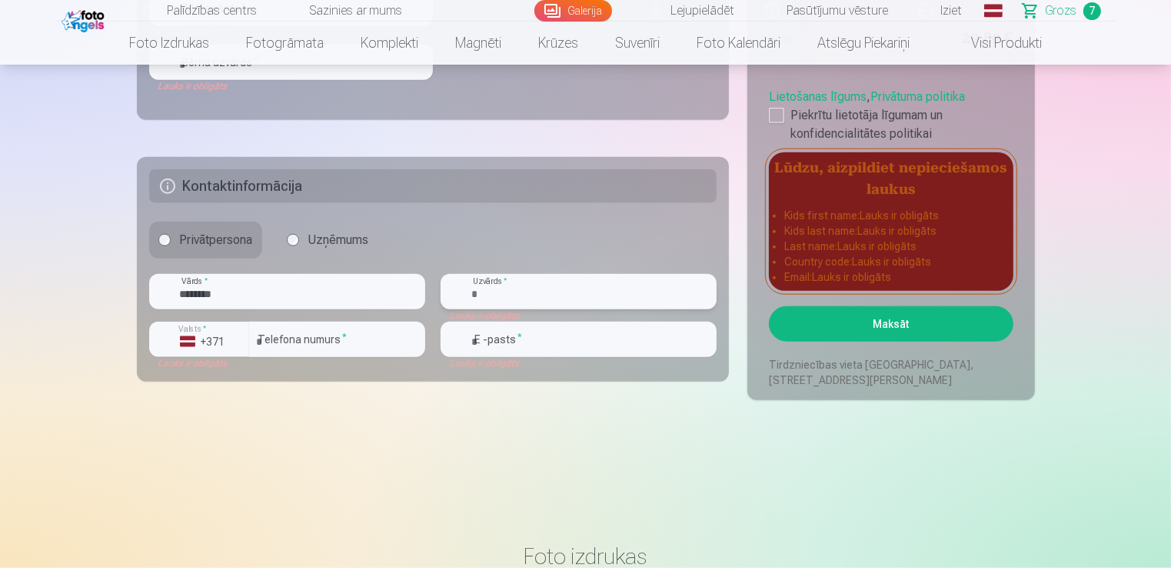
click at [511, 295] on input "text" at bounding box center [579, 291] width 276 height 35
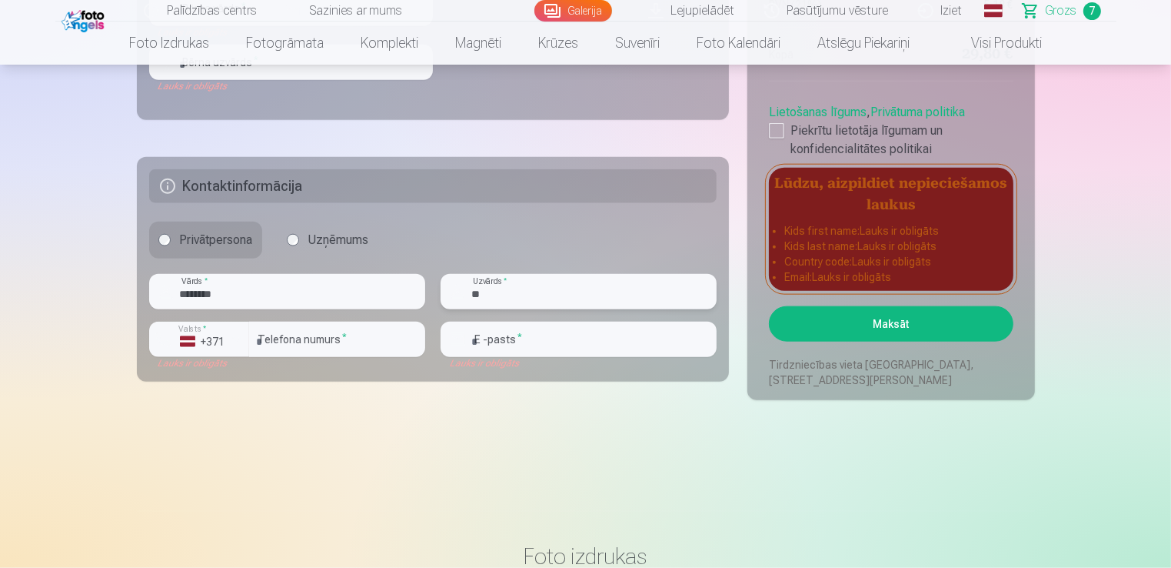
type input "*"
type input "****"
click at [518, 326] on input "email" at bounding box center [579, 338] width 276 height 35
type input "**********"
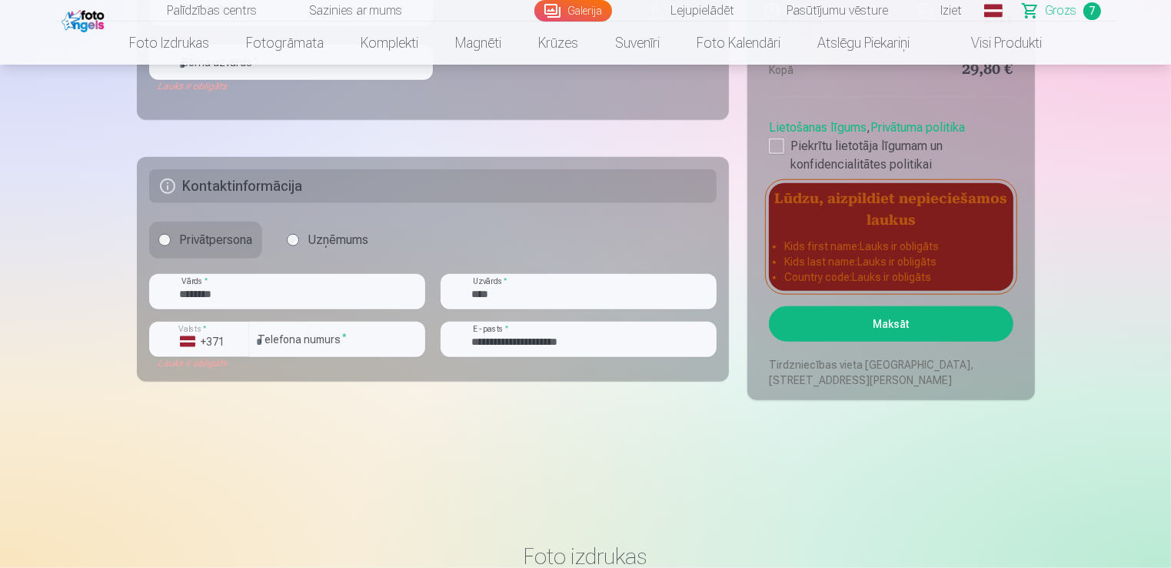
click at [237, 301] on input "********" at bounding box center [287, 291] width 276 height 35
type input "*******"
click at [875, 317] on button "Maksāt" at bounding box center [891, 323] width 244 height 35
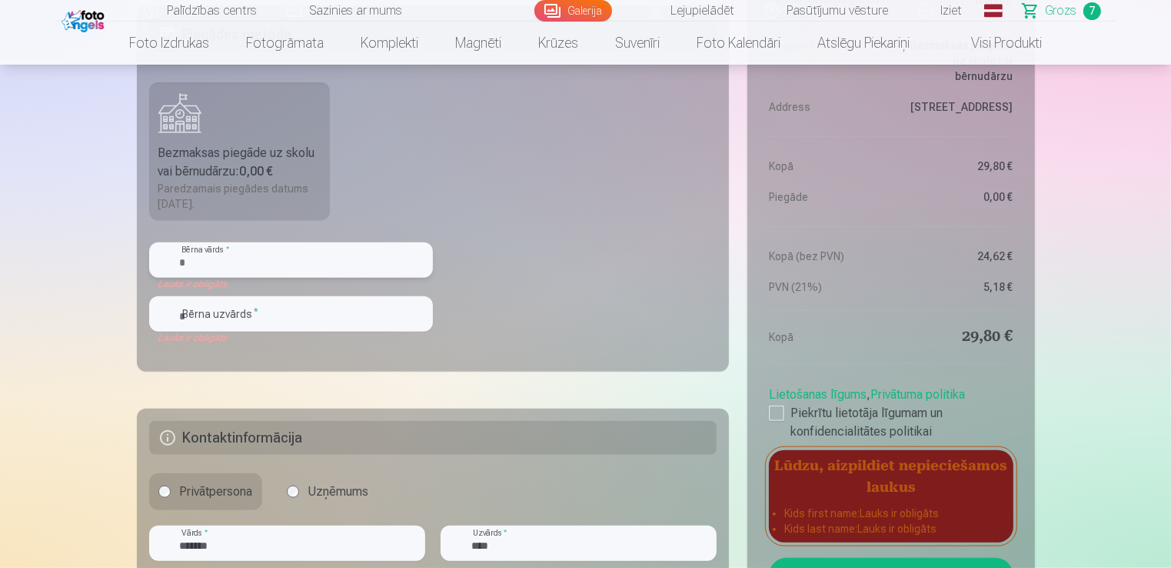
scroll to position [1464, 0]
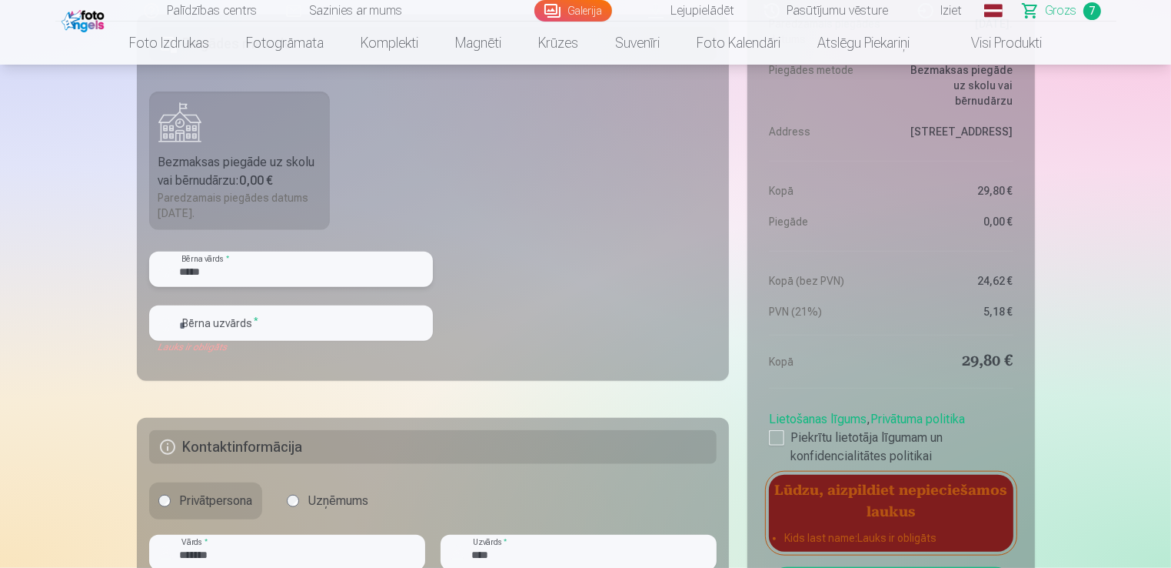
type input "*****"
click at [274, 331] on input "text" at bounding box center [291, 322] width 284 height 35
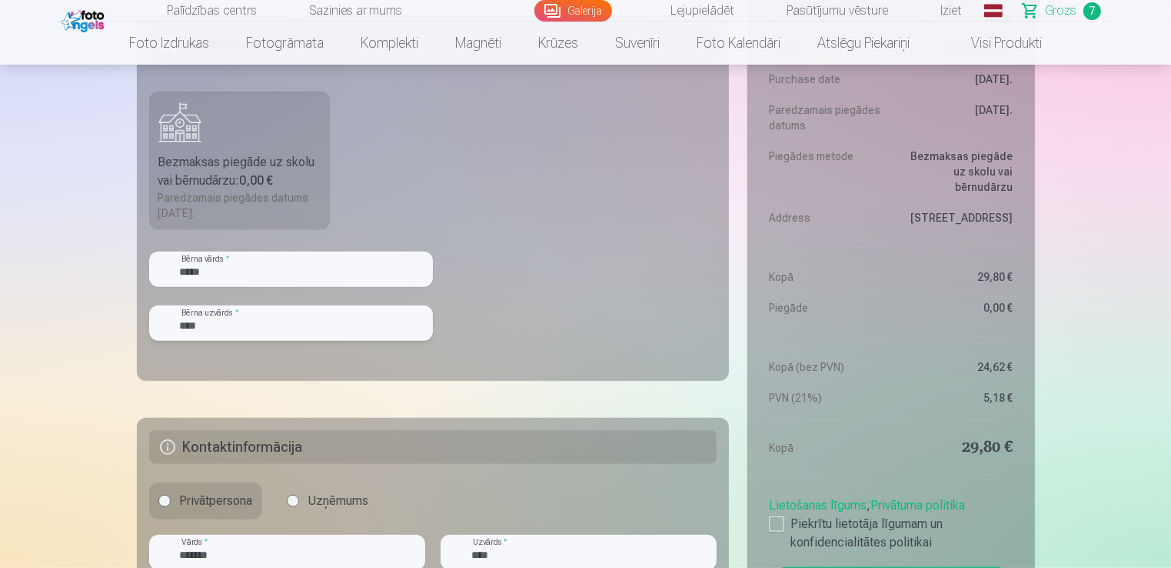
type input "****"
click at [382, 224] on fieldset "Piegādes metode Bezmaksas piegāde uz skolu vai bērnudārzu : 0,00 € Paredzamais …" at bounding box center [433, 198] width 593 height 366
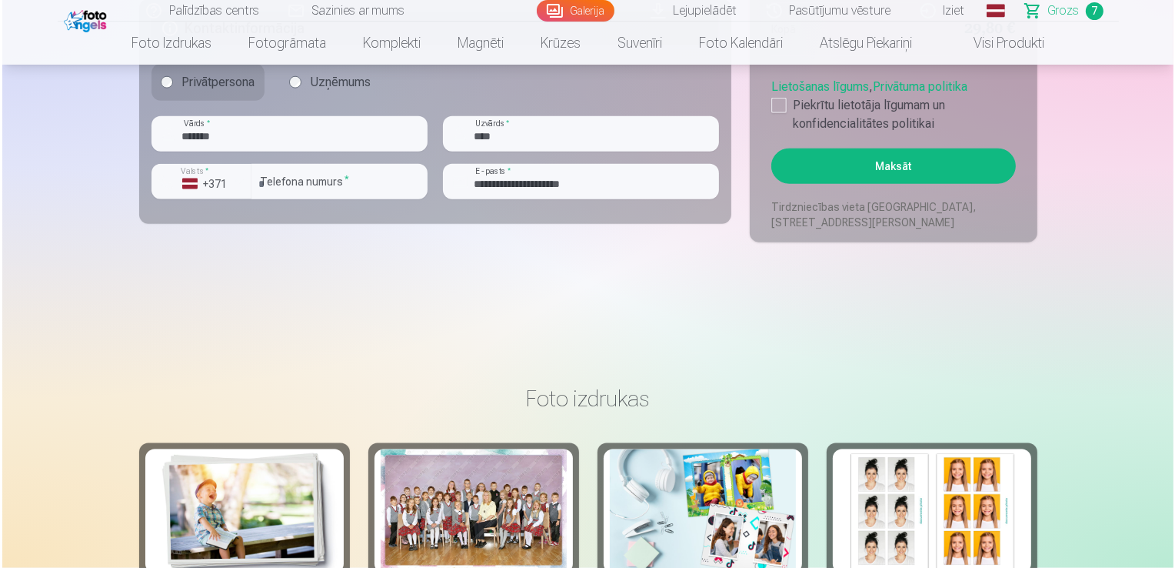
scroll to position [1914, 0]
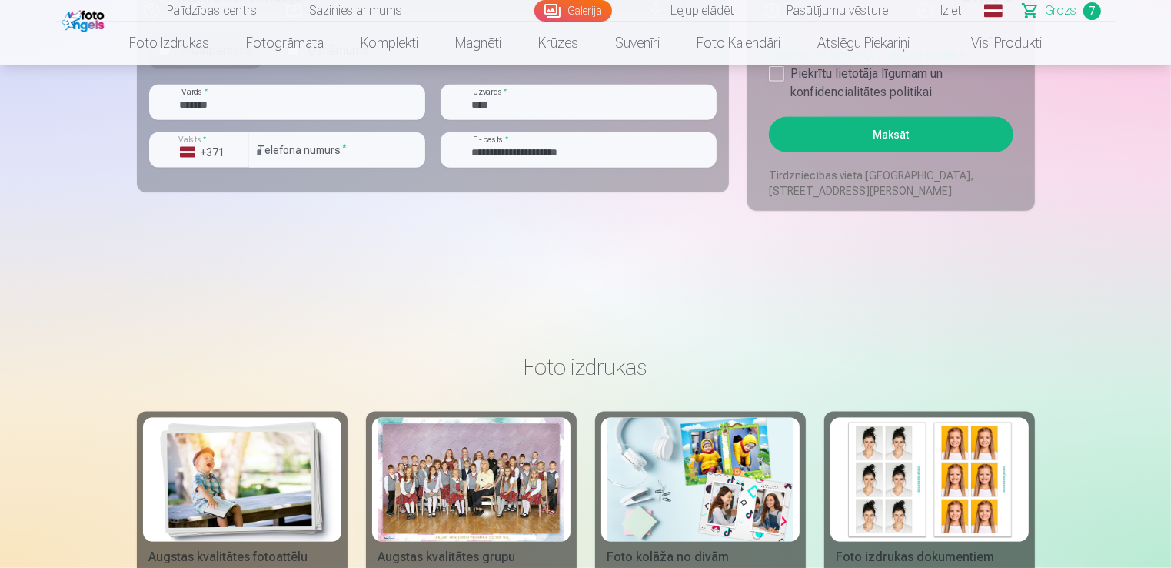
click at [901, 144] on button "Maksāt" at bounding box center [891, 134] width 244 height 35
